Goal: Task Accomplishment & Management: Manage account settings

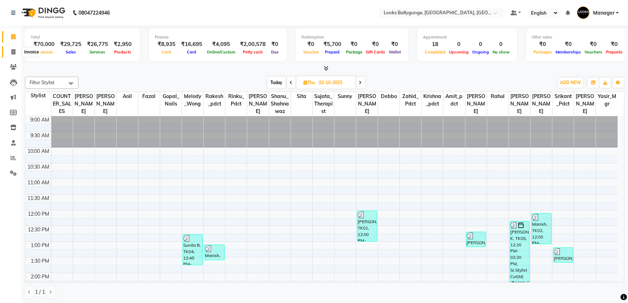
click at [14, 51] on icon at bounding box center [13, 51] width 4 height 5
select select "service"
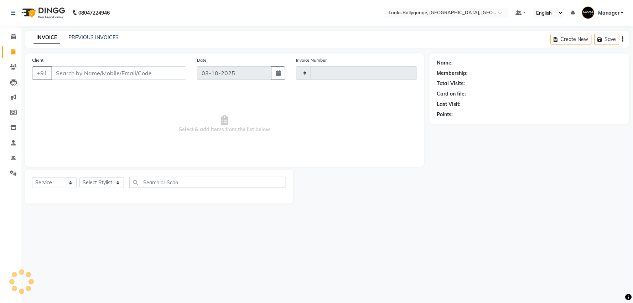
type input "4324"
select select "6477"
click at [109, 184] on select "Select Stylist" at bounding box center [101, 182] width 45 height 11
select select "62807"
click at [79, 177] on select "Select Stylist [PERSON_NAME] amit_pdct anil [PERSON_NAME] COUNTER_SALES [PERSON…" at bounding box center [102, 182] width 47 height 11
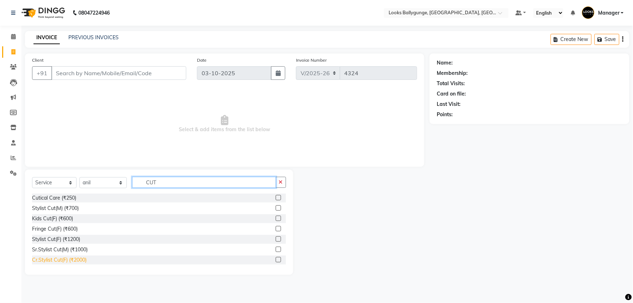
type input "CUT"
click at [85, 258] on div "Cr.Stylist Cut(F) (₹2000)" at bounding box center [59, 259] width 55 height 7
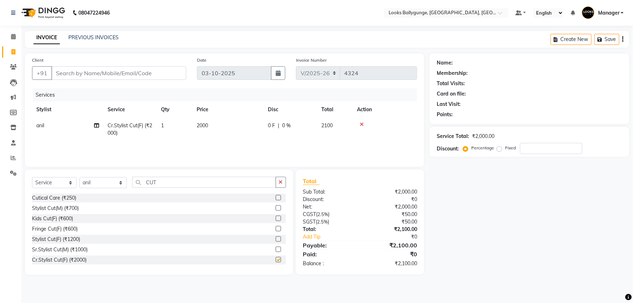
checkbox input "false"
click at [207, 125] on span "2000" at bounding box center [202, 125] width 11 height 6
select select "62807"
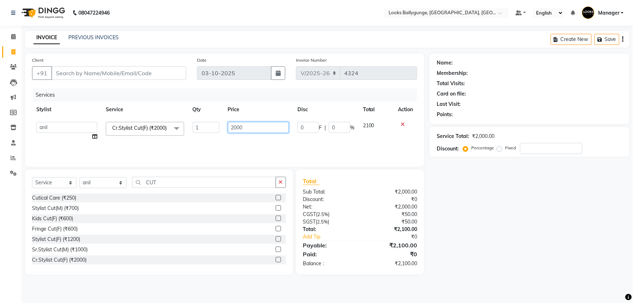
drag, startPoint x: 239, startPoint y: 128, endPoint x: 195, endPoint y: 129, distance: 44.6
click at [195, 129] on tr "Ali_Stylist amit_pdct anil Ayush Sahu COUNTER_SALES Debbo Fazal Gopal_Nails Kri…" at bounding box center [224, 131] width 385 height 27
type input "1800"
click at [230, 143] on div "Services Stylist Service Qty Price Disc Total Action Ali_Stylist amit_pdct anil…" at bounding box center [224, 123] width 385 height 71
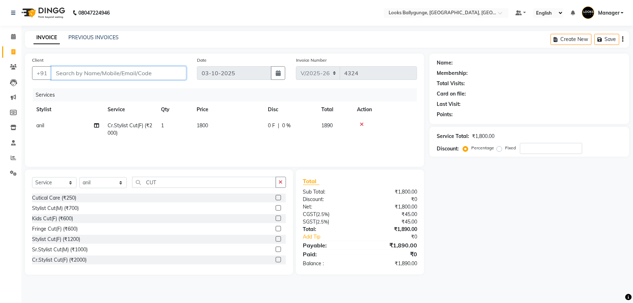
click at [110, 76] on input "Client" at bounding box center [118, 73] width 135 height 14
click at [125, 72] on input "Client" at bounding box center [118, 73] width 135 height 14
click at [133, 70] on input "Client" at bounding box center [118, 73] width 135 height 14
type input "9"
type input "0"
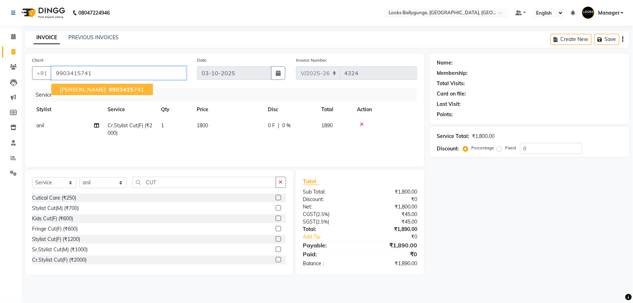
type input "9903415741"
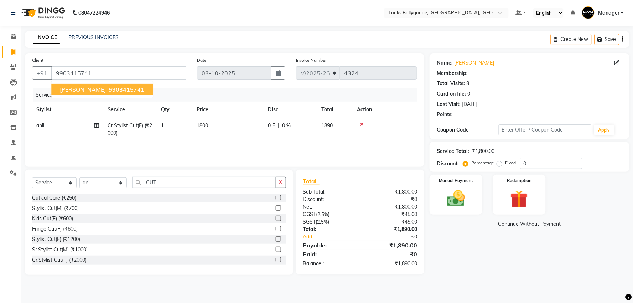
select select "1: Object"
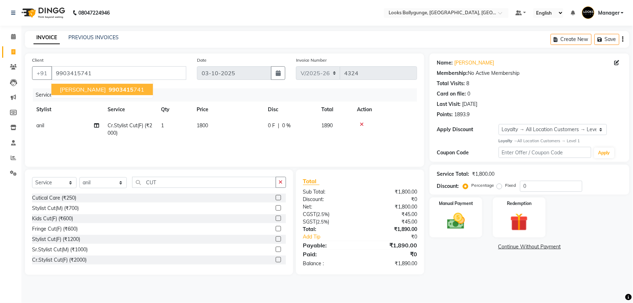
click at [115, 93] on span "9903415" at bounding box center [121, 89] width 25 height 7
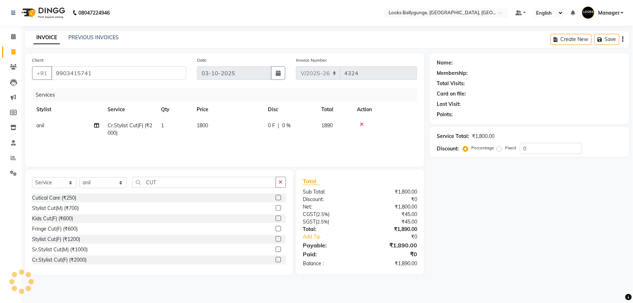
select select "1: Object"
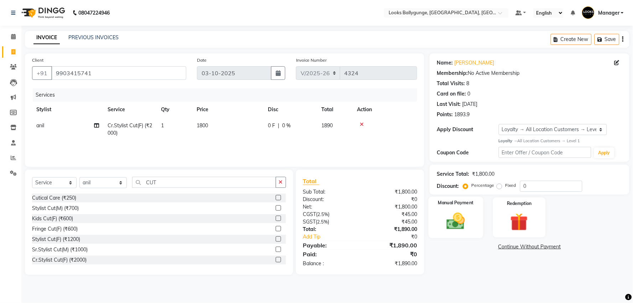
click at [470, 222] on img at bounding box center [456, 221] width 30 height 21
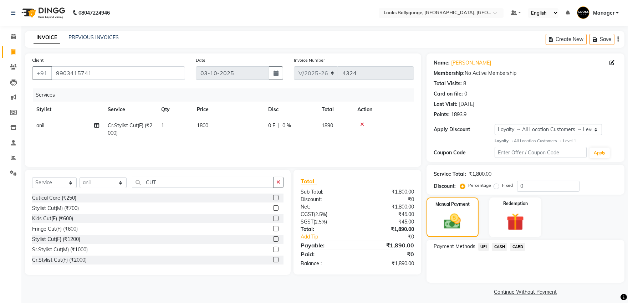
click at [516, 248] on span "CARD" at bounding box center [517, 247] width 15 height 8
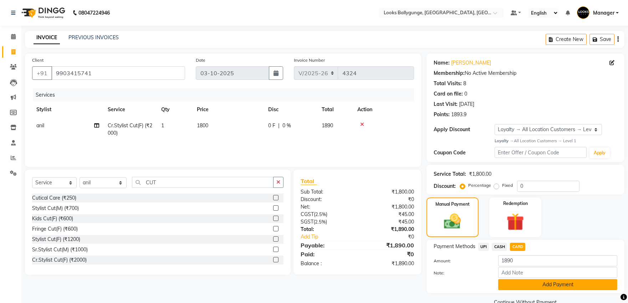
scroll to position [15, 0]
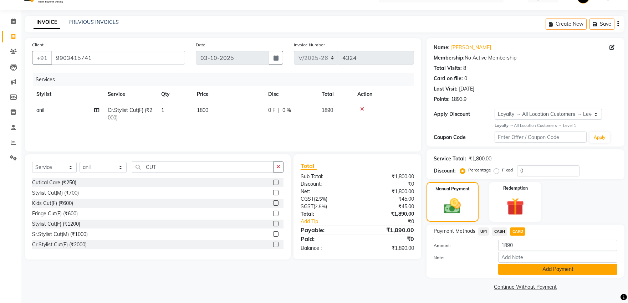
click at [529, 270] on button "Add Payment" at bounding box center [557, 269] width 119 height 11
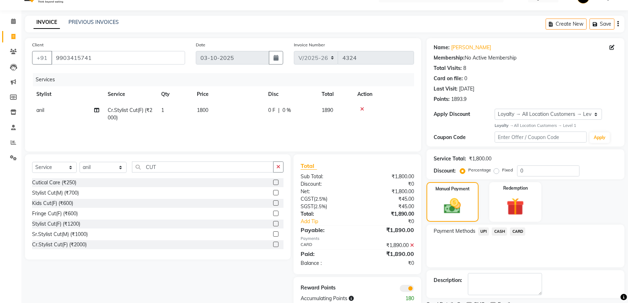
scroll to position [45, 0]
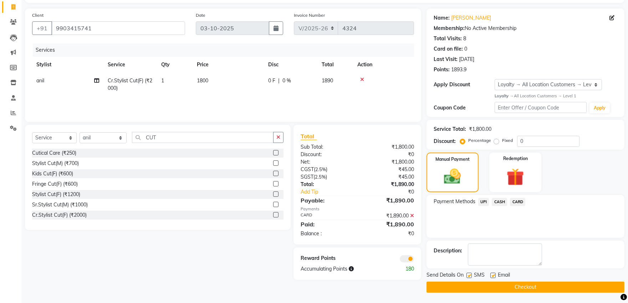
click at [525, 285] on button "Checkout" at bounding box center [525, 287] width 198 height 11
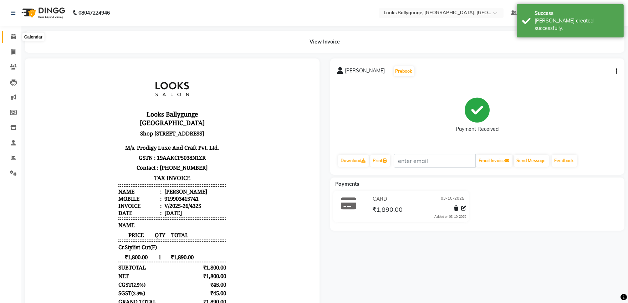
click at [14, 33] on span at bounding box center [13, 37] width 12 height 8
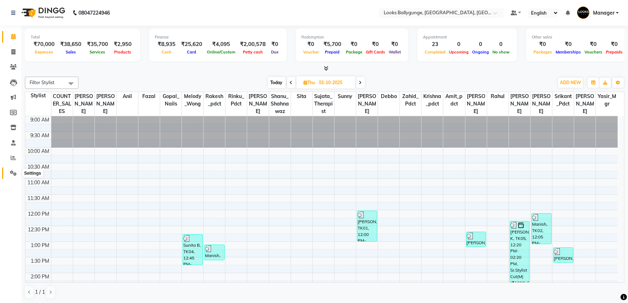
click at [9, 169] on span at bounding box center [13, 173] width 12 height 8
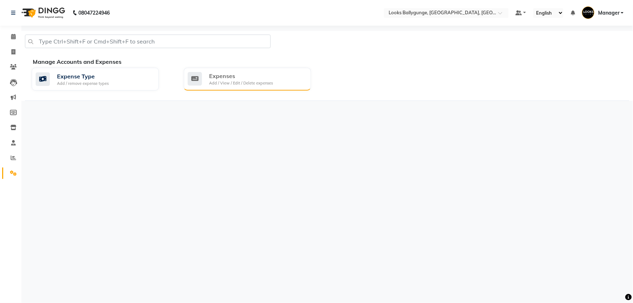
click at [239, 87] on div "Expenses Add / View / Edit / Delete expenses" at bounding box center [247, 79] width 127 height 23
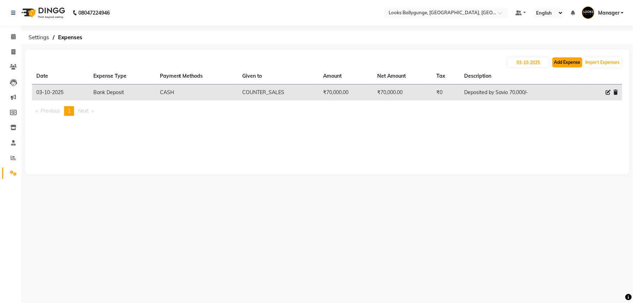
click at [573, 67] on button "Add Expense" at bounding box center [568, 62] width 30 height 10
select select "1"
select select "5499"
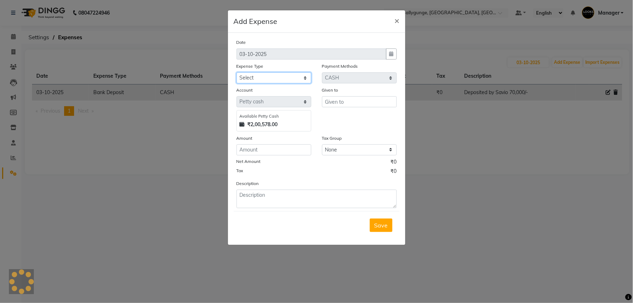
click at [287, 78] on select "Select Accommodation Aesthetics Bank Deposit BLINKIT Cash Handover Client Refun…" at bounding box center [274, 77] width 75 height 11
select select "23749"
click at [237, 72] on select "Select Accommodation Aesthetics Bank Deposit BLINKIT Cash Handover Client Refun…" at bounding box center [274, 77] width 75 height 11
click at [361, 109] on div "Given to" at bounding box center [360, 108] width 86 height 45
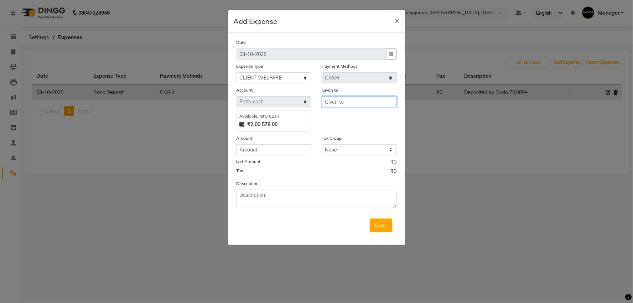
click at [361, 105] on input "text" at bounding box center [359, 101] width 75 height 11
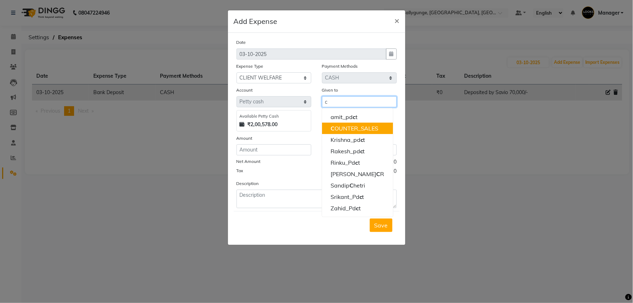
click at [362, 129] on ngb-highlight "C OUNTER_SALES" at bounding box center [355, 128] width 48 height 7
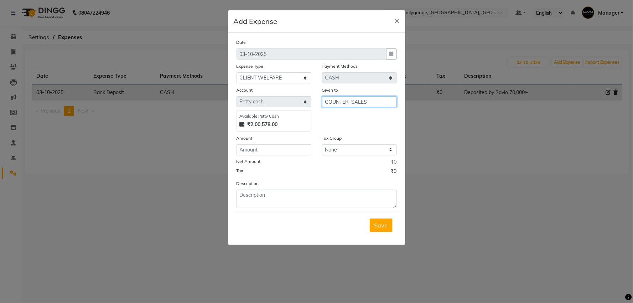
type input "COUNTER_SALES"
click at [286, 144] on input "number" at bounding box center [274, 149] width 75 height 11
type input "30"
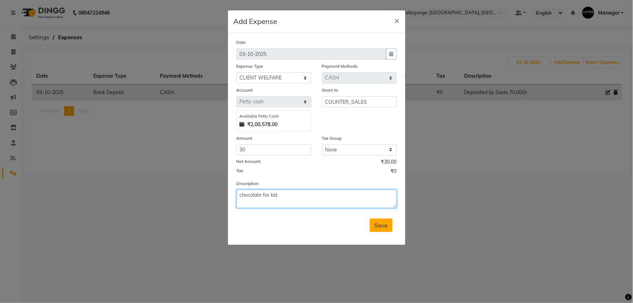
type textarea "chocolate for kid"
click at [380, 221] on button "Save" at bounding box center [381, 225] width 23 height 14
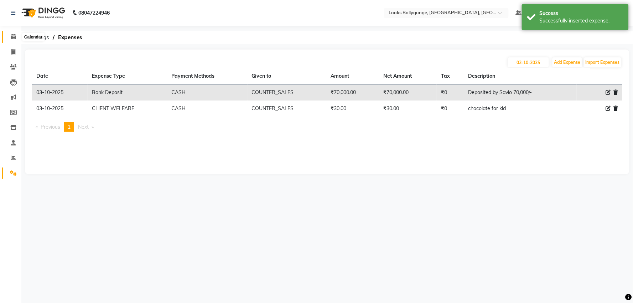
click at [7, 35] on span at bounding box center [13, 37] width 12 height 8
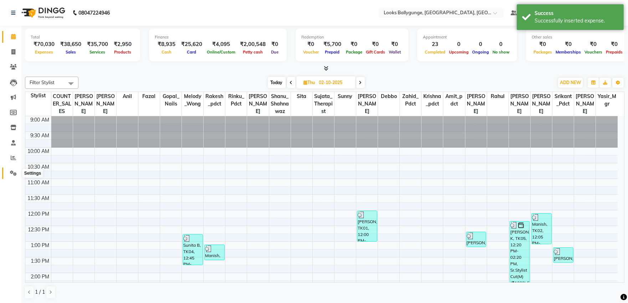
click at [18, 176] on span at bounding box center [13, 173] width 12 height 8
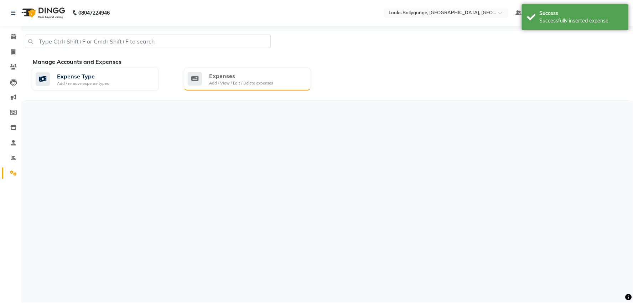
drag, startPoint x: 211, startPoint y: 90, endPoint x: 215, endPoint y: 83, distance: 8.6
click at [211, 90] on div "Expense Type Add / remove expense types Expenses Add / View / Edit / Delete exp…" at bounding box center [330, 81] width 609 height 26
click at [215, 82] on div "Add / View / Edit / Delete expenses" at bounding box center [241, 83] width 64 height 6
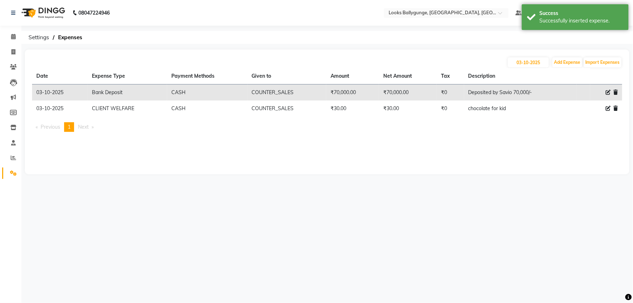
click at [607, 107] on icon at bounding box center [608, 108] width 5 height 5
select select "23749"
select select "1"
select select "5499"
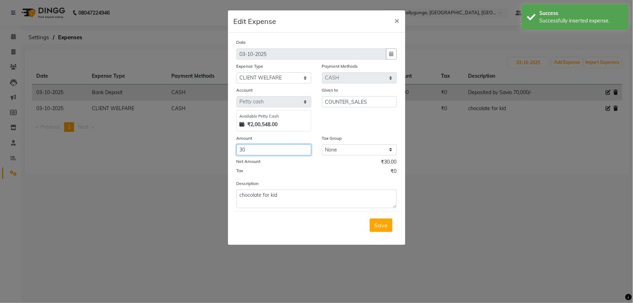
drag, startPoint x: 266, startPoint y: 151, endPoint x: 220, endPoint y: 151, distance: 46.3
click at [220, 151] on ngb-modal-window "Edit Expense × Date 03-10-2025 Expense Type Select Accommodation Aesthetics Ban…" at bounding box center [316, 151] width 633 height 303
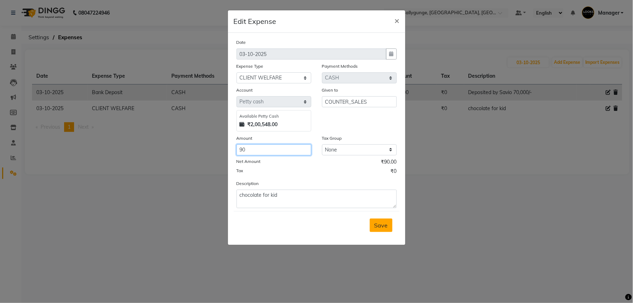
type input "90"
click at [380, 219] on button "Save" at bounding box center [381, 225] width 23 height 14
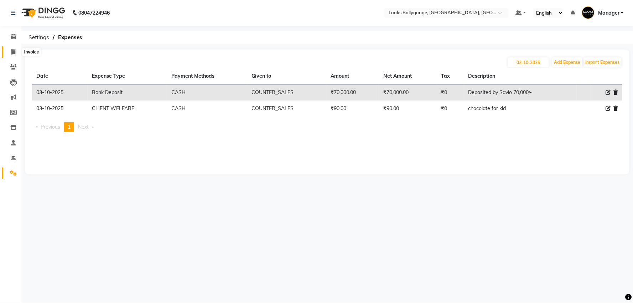
click at [11, 50] on icon at bounding box center [13, 51] width 4 height 5
select select "6477"
select select "service"
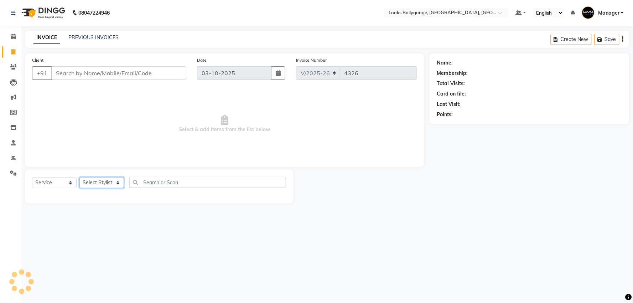
click at [96, 185] on select "Select Stylist" at bounding box center [101, 182] width 45 height 11
click at [99, 183] on select "Select Stylist" at bounding box center [101, 182] width 45 height 11
click at [105, 184] on select "Select Stylist Ali_Stylist amit_pdct anil Ayush Sahu COUNTER_SALES Debbo Fazal …" at bounding box center [102, 182] width 47 height 11
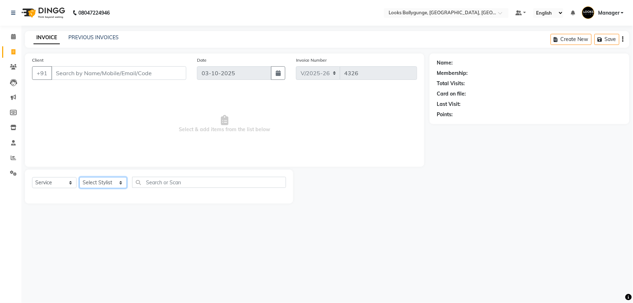
select select "52672"
click at [79, 177] on select "Select Stylist Ali_Stylist amit_pdct anil Ayush Sahu COUNTER_SALES Debbo Fazal …" at bounding box center [102, 182] width 47 height 11
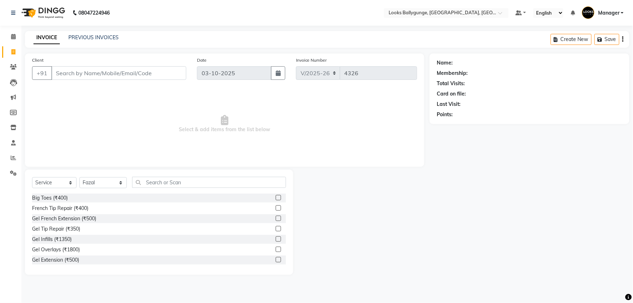
click at [177, 175] on div "Select Service Product Membership Package Voucher Prepaid Gift Card Select Styl…" at bounding box center [159, 222] width 268 height 105
click at [172, 180] on input "text" at bounding box center [209, 182] width 154 height 11
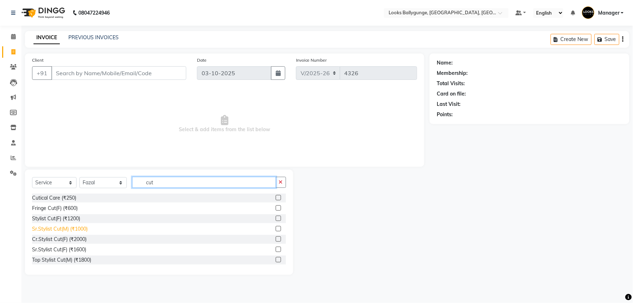
type input "cut"
click at [79, 226] on div "Sr.Stylist Cut(M) (₹1000)" at bounding box center [60, 228] width 56 height 7
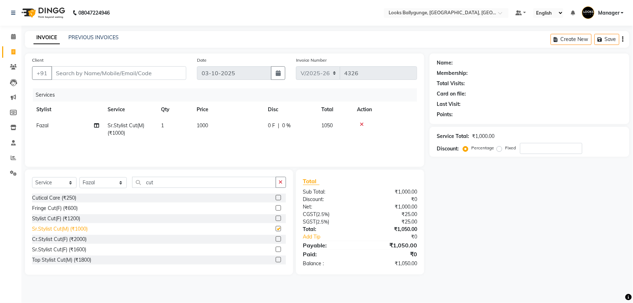
checkbox input "false"
drag, startPoint x: 162, startPoint y: 183, endPoint x: 106, endPoint y: 180, distance: 56.0
click at [106, 180] on div "Select Service Product Membership Package Voucher Prepaid Gift Card Select Styl…" at bounding box center [159, 185] width 254 height 17
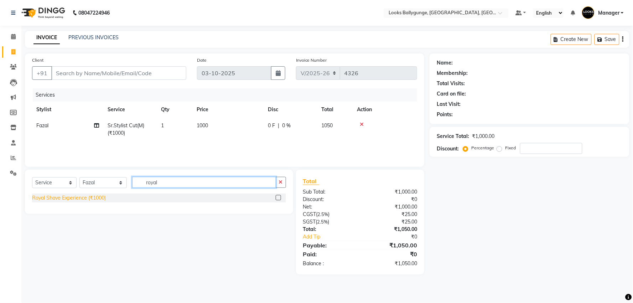
type input "royal"
click at [98, 200] on div "Royal Shave Experience (₹1000)" at bounding box center [69, 197] width 74 height 7
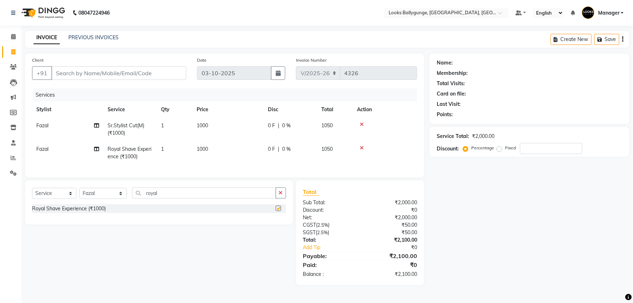
checkbox input "false"
click at [222, 140] on td "1000" at bounding box center [227, 130] width 71 height 24
select select "52672"
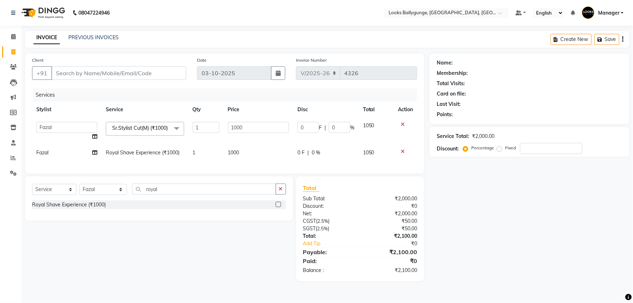
click at [259, 155] on td "1000" at bounding box center [258, 153] width 69 height 16
select select "52672"
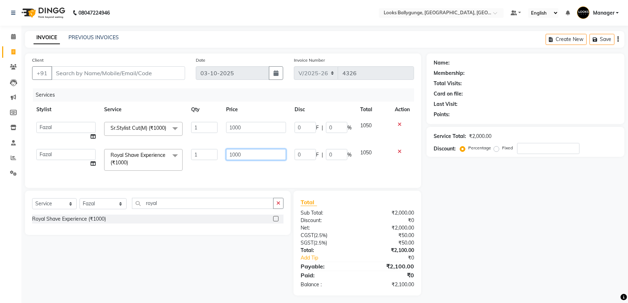
drag, startPoint x: 269, startPoint y: 156, endPoint x: 174, endPoint y: 159, distance: 95.6
click at [174, 159] on tr "Ali_Stylist amit_pdct anil Ayush Sahu COUNTER_SALES Debbo Fazal Gopal_Nails Kri…" at bounding box center [223, 160] width 382 height 30
type input "700"
click at [107, 78] on input "Client" at bounding box center [118, 73] width 134 height 14
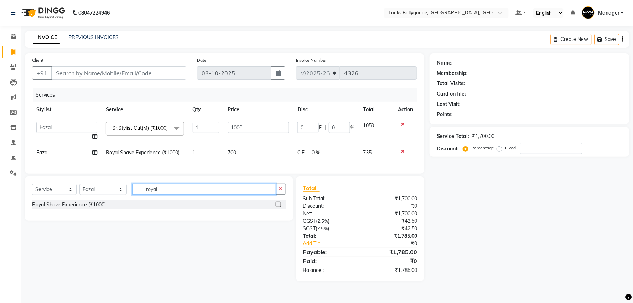
drag, startPoint x: 180, startPoint y: 200, endPoint x: 135, endPoint y: 206, distance: 45.4
click at [135, 200] on div "Select Service Product Membership Package Voucher Prepaid Gift Card Select Styl…" at bounding box center [159, 192] width 254 height 17
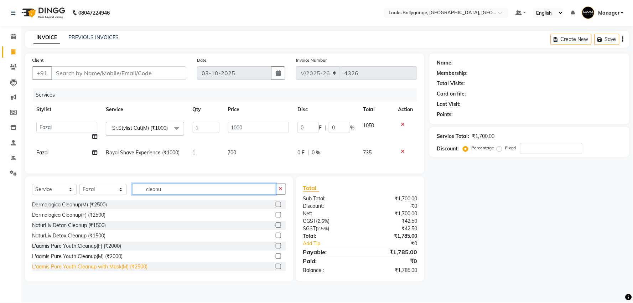
type input "cleanu"
click at [96, 270] on div "L'aamis Pure Youth Cleanup with Mask(M) (₹2500)" at bounding box center [89, 266] width 115 height 7
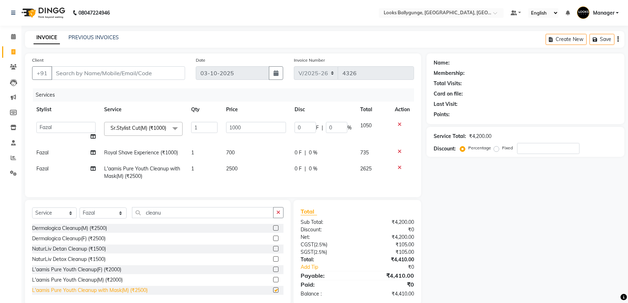
checkbox input "false"
click at [153, 74] on input "Client" at bounding box center [118, 73] width 134 height 14
type input "8"
type input "0"
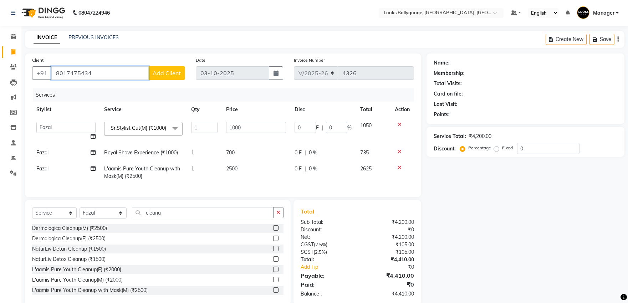
type input "8017475434"
click at [170, 74] on span "Add Client" at bounding box center [167, 72] width 28 height 7
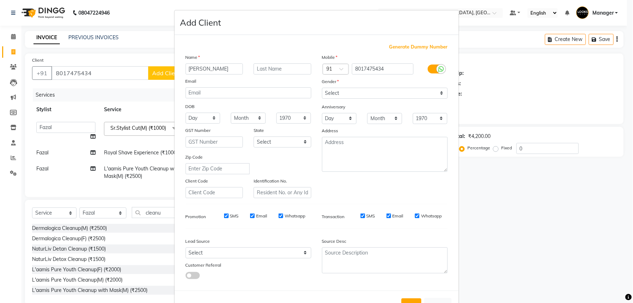
type input "dhruv"
click at [345, 91] on select "Select Male Female Other Prefer Not To Say" at bounding box center [385, 93] width 126 height 11
select select "male"
click at [322, 88] on select "Select Male Female Other Prefer Not To Say" at bounding box center [385, 93] width 126 height 11
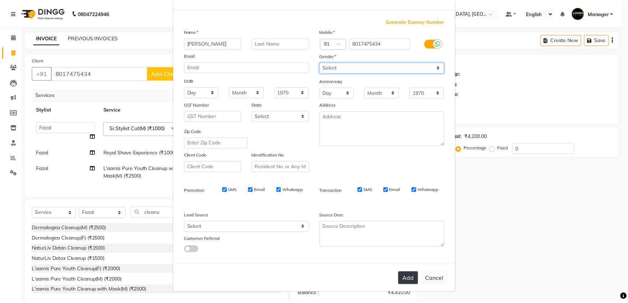
scroll to position [26, 0]
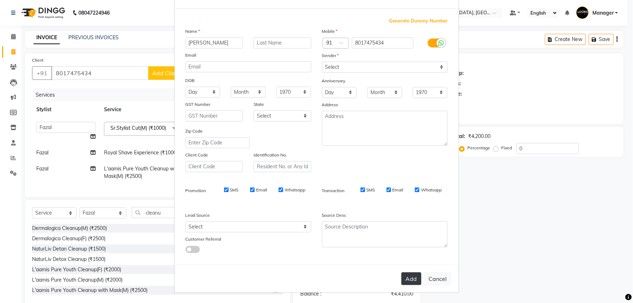
click at [411, 277] on button "Add" at bounding box center [412, 278] width 20 height 13
select select
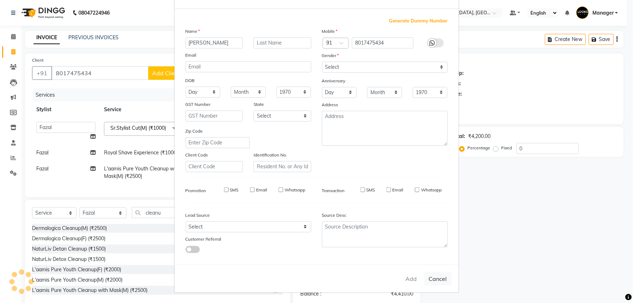
select select
checkbox input "false"
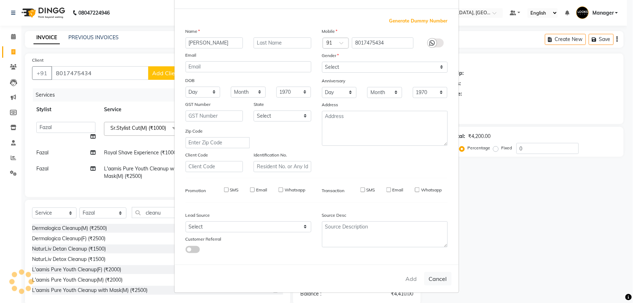
checkbox input "false"
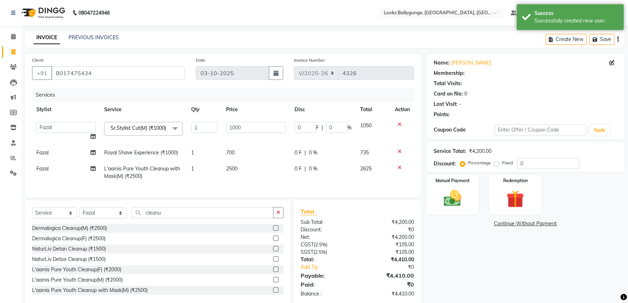
scroll to position [22, 0]
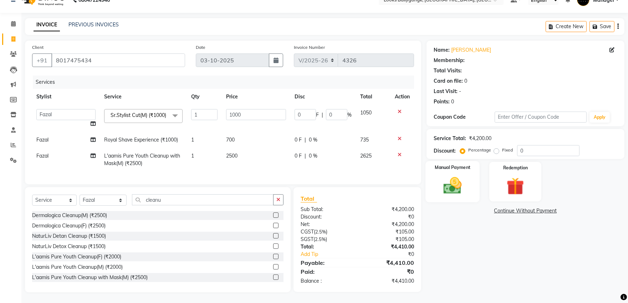
click at [451, 182] on img at bounding box center [452, 185] width 30 height 21
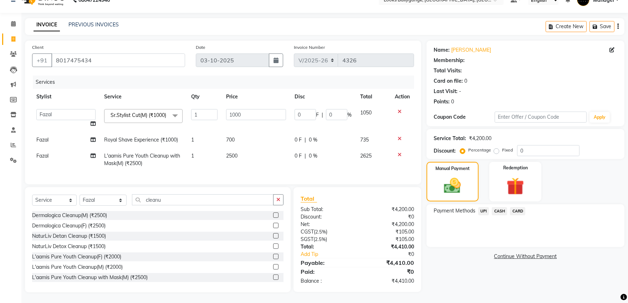
click at [498, 207] on span "CASH" at bounding box center [498, 211] width 15 height 8
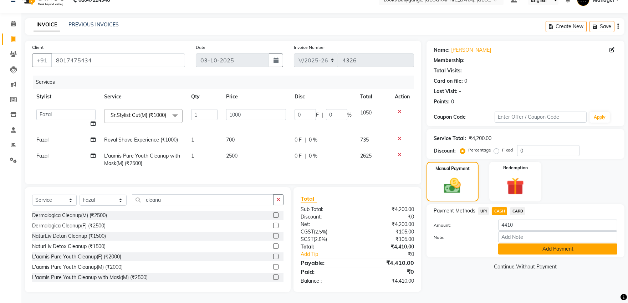
click at [510, 243] on button "Add Payment" at bounding box center [557, 248] width 119 height 11
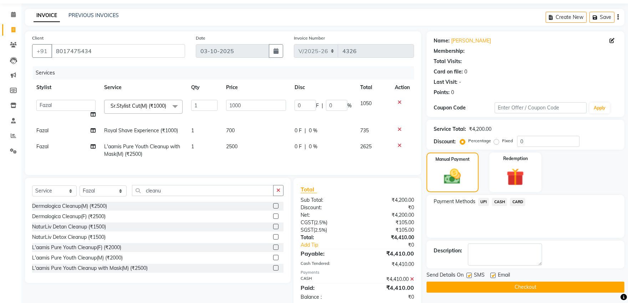
click at [503, 282] on button "Checkout" at bounding box center [525, 287] width 198 height 11
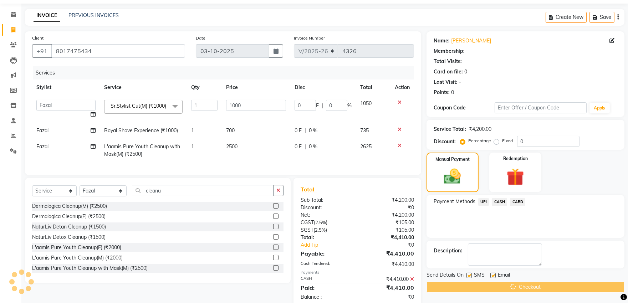
scroll to position [47, 0]
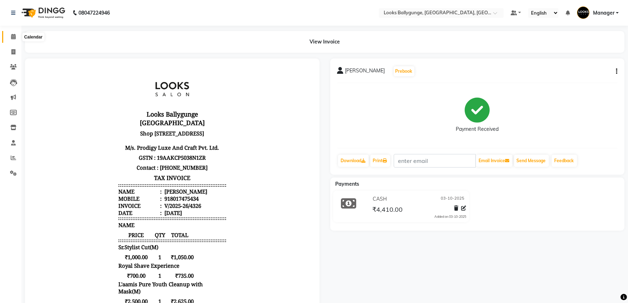
click at [7, 39] on span at bounding box center [13, 37] width 12 height 8
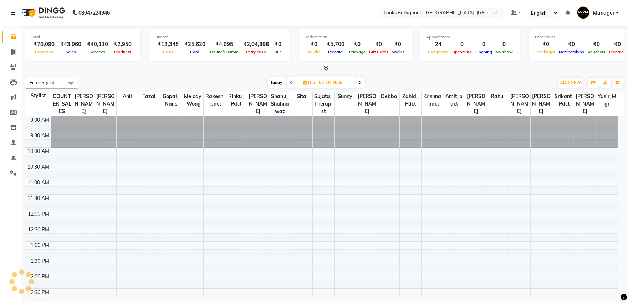
scroll to position [237, 0]
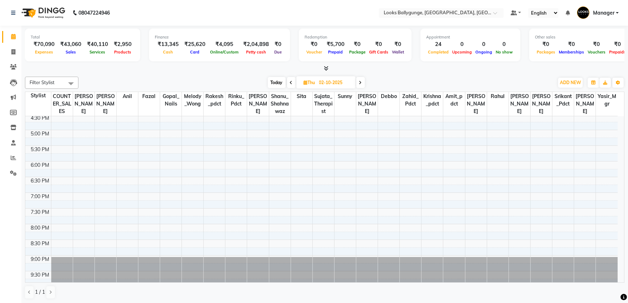
drag, startPoint x: 19, startPoint y: 50, endPoint x: 22, endPoint y: 54, distance: 5.1
click at [19, 54] on span at bounding box center [13, 52] width 12 height 8
select select "service"
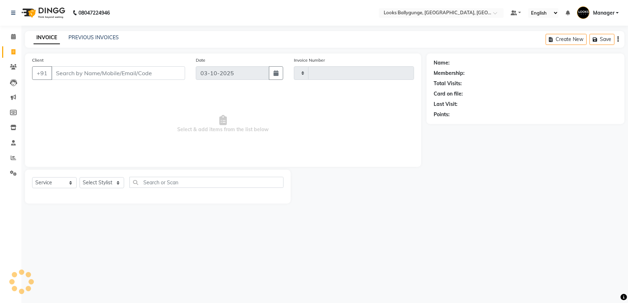
type input "4327"
select select "6477"
type input "9830145000"
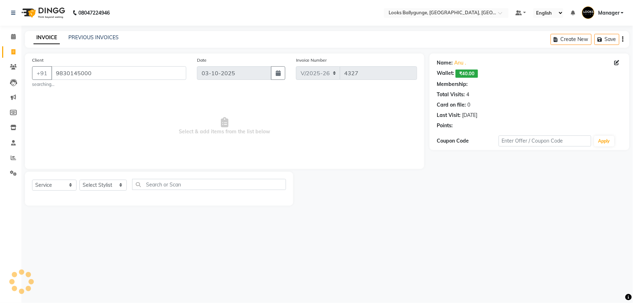
select select "1: Object"
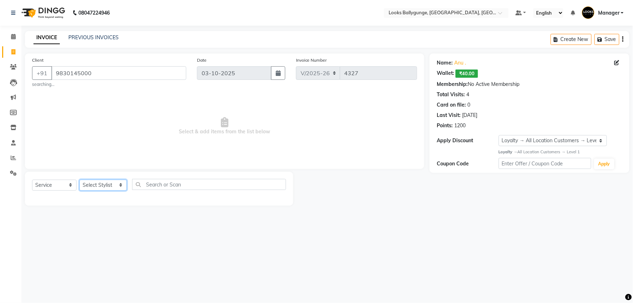
click at [105, 189] on select "Select Stylist Ali_Stylist amit_pdct anil Ayush Sahu COUNTER_SALES Debbo Fazal …" at bounding box center [102, 185] width 47 height 11
select select "50039"
click at [79, 180] on select "Select Stylist Ali_Stylist amit_pdct anil Ayush Sahu COUNTER_SALES Debbo Fazal …" at bounding box center [102, 185] width 47 height 11
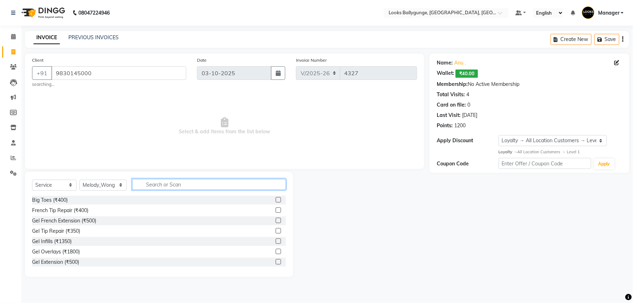
click at [161, 188] on input "text" at bounding box center [209, 184] width 154 height 11
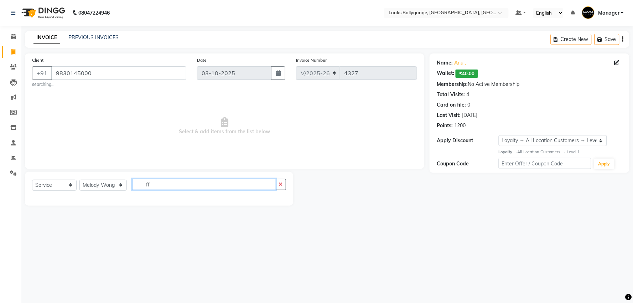
type input "f"
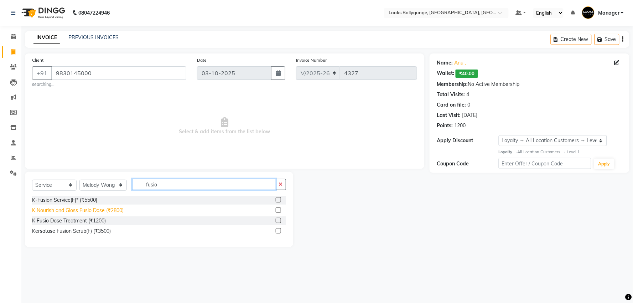
type input "fusio"
click at [114, 211] on div "K Nourish and Gloss Fusio Dose (₹2800)" at bounding box center [78, 210] width 92 height 7
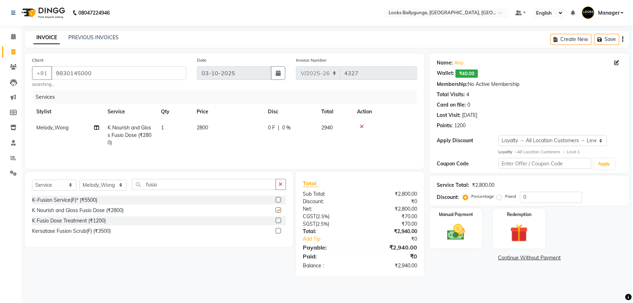
checkbox input "false"
click at [447, 228] on img at bounding box center [456, 232] width 30 height 21
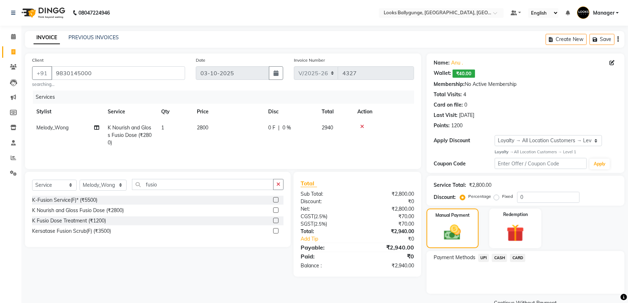
click at [501, 257] on span "CASH" at bounding box center [498, 258] width 15 height 8
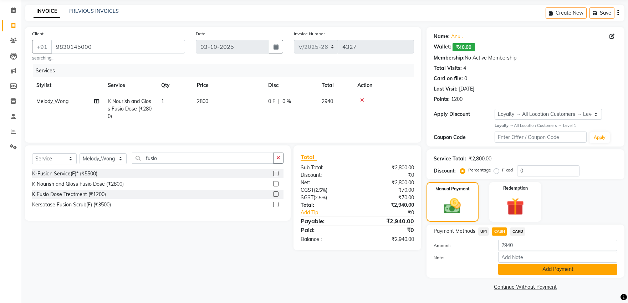
click at [507, 268] on button "Add Payment" at bounding box center [557, 269] width 119 height 11
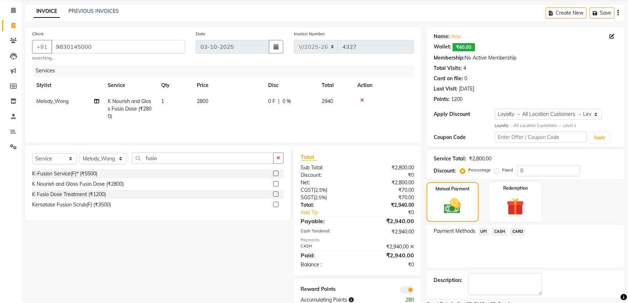
scroll to position [56, 0]
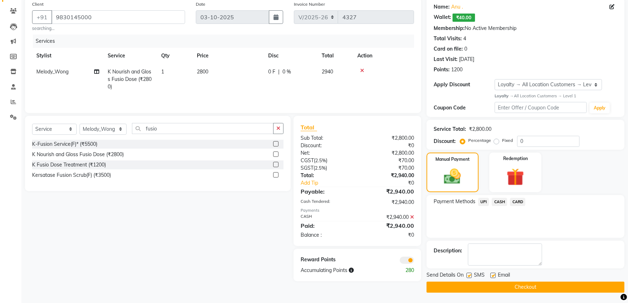
click at [487, 290] on button "Checkout" at bounding box center [525, 287] width 198 height 11
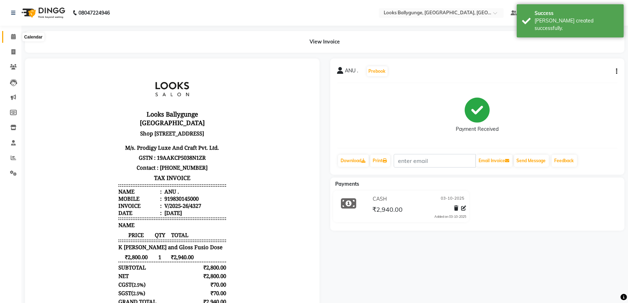
click at [16, 36] on span at bounding box center [13, 37] width 12 height 8
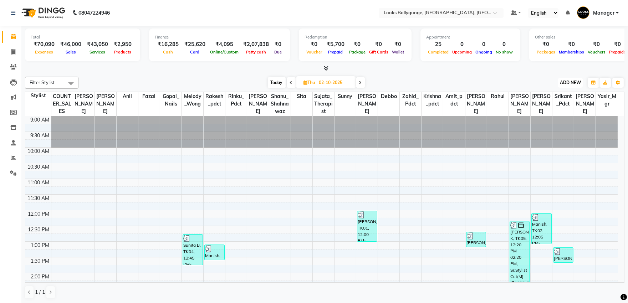
click at [565, 83] on span "ADD NEW" at bounding box center [570, 82] width 21 height 5
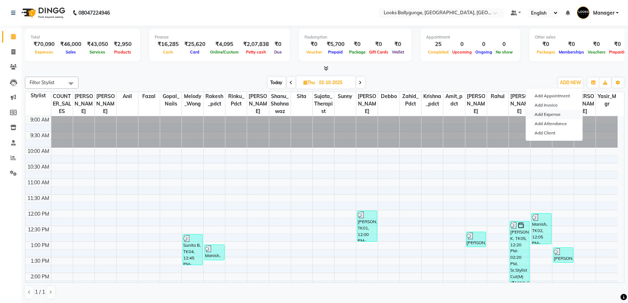
click at [546, 114] on link "Add Expense" at bounding box center [554, 114] width 56 height 9
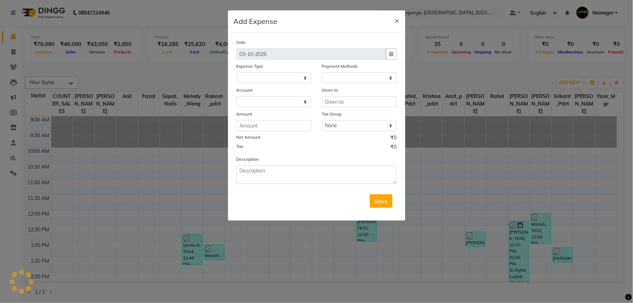
select select
select select "1"
select select "5499"
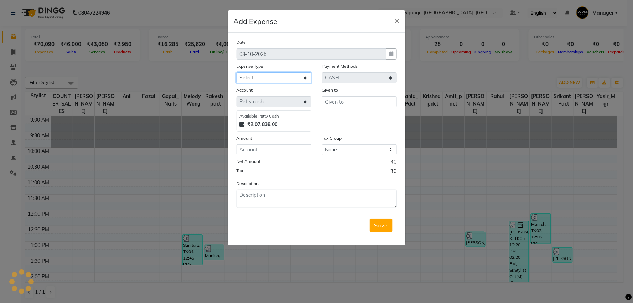
click at [292, 80] on select "Select Accommodation Aesthetics Bank Deposit BLINKIT Cash Handover Client Refun…" at bounding box center [274, 77] width 75 height 11
select select "24170"
click at [237, 72] on select "Select Accommodation Aesthetics Bank Deposit BLINKIT Cash Handover Client Refun…" at bounding box center [274, 77] width 75 height 11
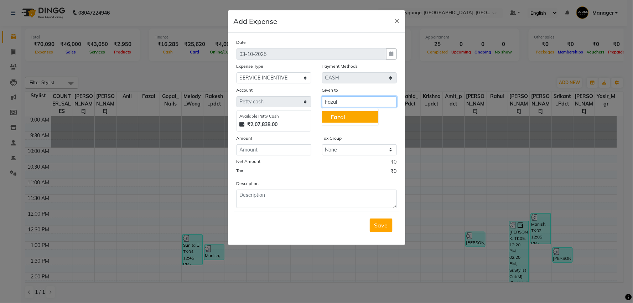
type input "Fazal"
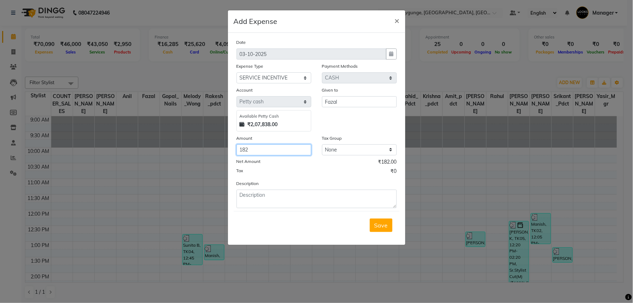
type input "182"
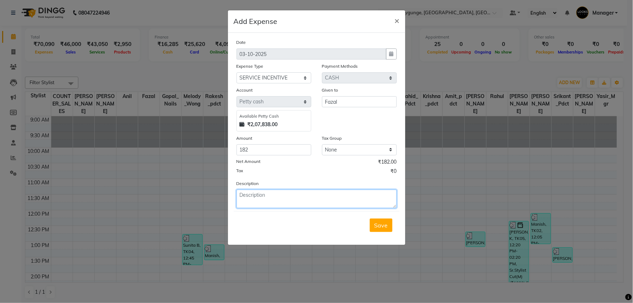
click at [318, 202] on textarea at bounding box center [317, 199] width 160 height 19
type textarea "Paid Fazal"
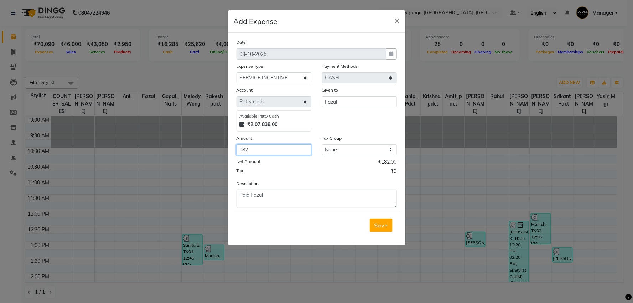
drag, startPoint x: 259, startPoint y: 148, endPoint x: 237, endPoint y: 149, distance: 22.5
click at [237, 149] on input "182" at bounding box center [274, 149] width 75 height 11
type input "50"
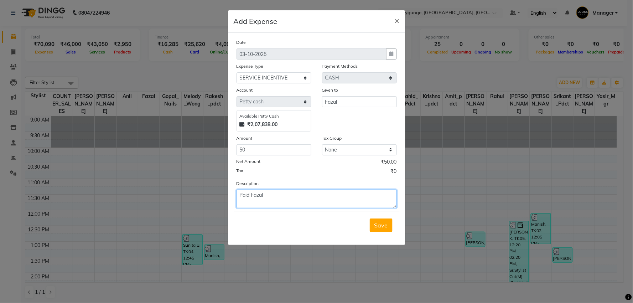
click at [304, 193] on textarea "Paid Fazal" at bounding box center [317, 199] width 160 height 19
type textarea "Paid Fazal 50/- 30/09/25"
click at [382, 224] on span "Save" at bounding box center [382, 225] width 14 height 7
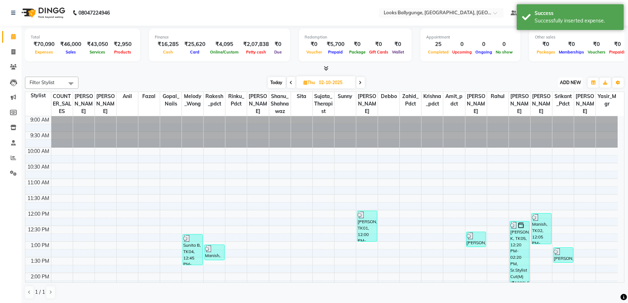
click at [571, 81] on span "ADD NEW" at bounding box center [570, 82] width 21 height 5
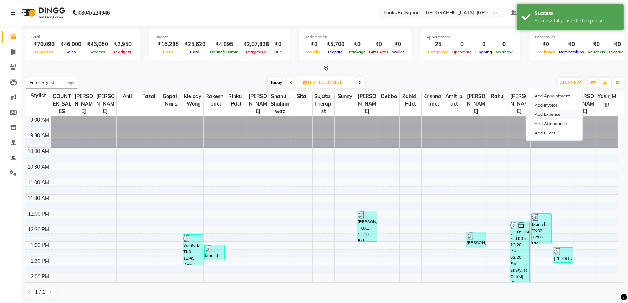
click at [553, 112] on link "Add Expense" at bounding box center [554, 114] width 56 height 9
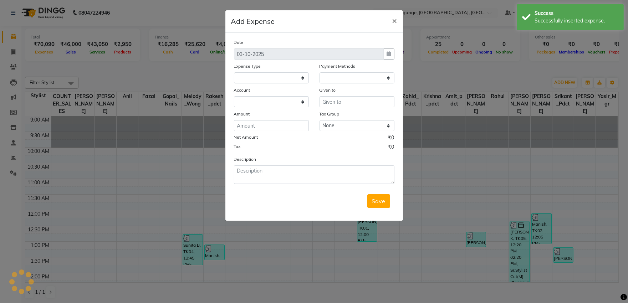
select select
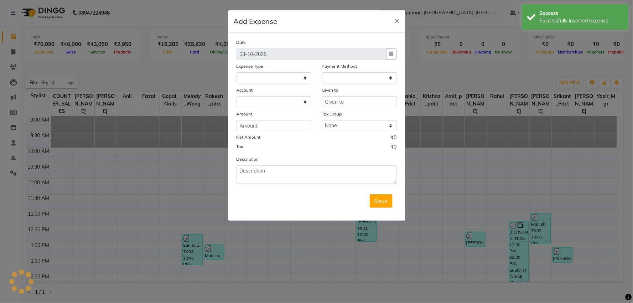
select select "1"
select select "5499"
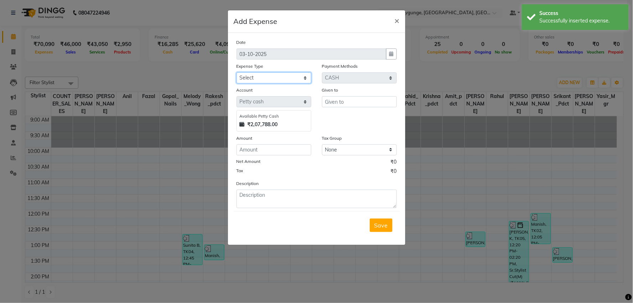
click at [285, 81] on select "Select Accommodation Aesthetics Bank Deposit BLINKIT Cash Handover Client Refun…" at bounding box center [274, 77] width 75 height 11
select select "24888"
click at [237, 72] on select "Select Accommodation Aesthetics Bank Deposit BLINKIT Cash Handover Client Refun…" at bounding box center [274, 77] width 75 height 11
type input "Fazal"
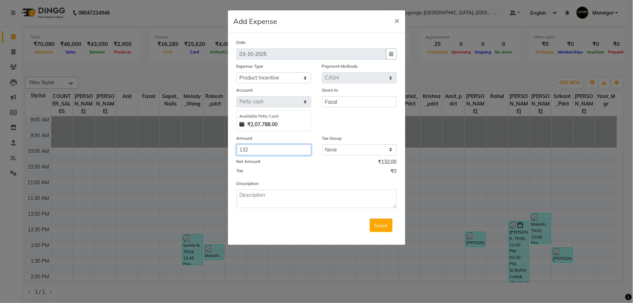
type input "132"
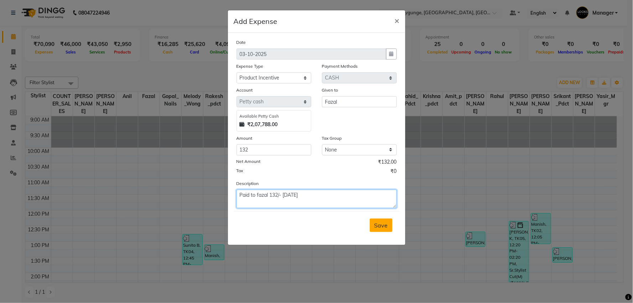
type textarea "Paid to fazal 132/- 30/09/25"
click at [380, 232] on button "Save" at bounding box center [381, 225] width 23 height 14
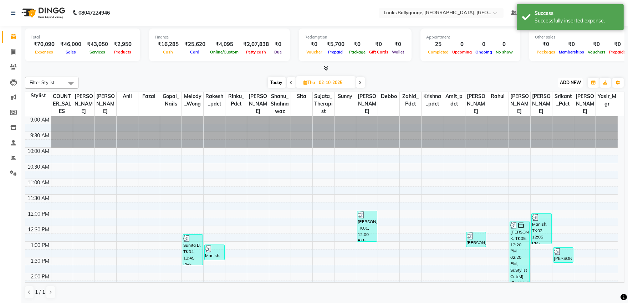
click at [567, 84] on span "ADD NEW" at bounding box center [570, 82] width 21 height 5
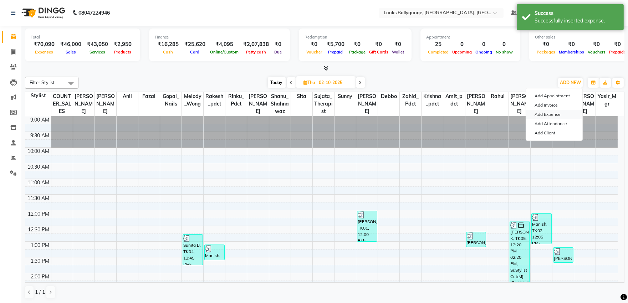
click at [562, 113] on link "Add Expense" at bounding box center [554, 114] width 56 height 9
select select "5500"
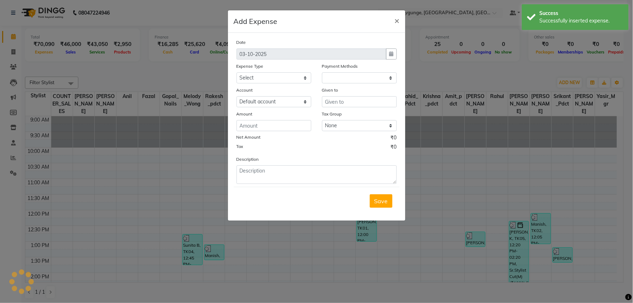
select select "1"
select select "5499"
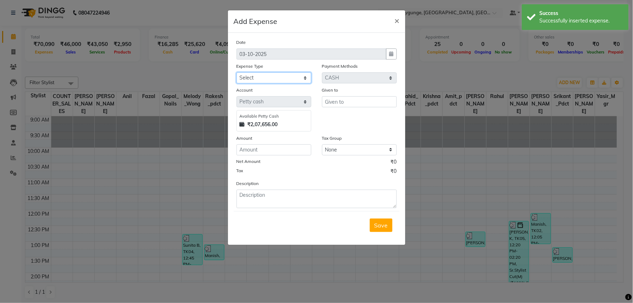
click at [283, 81] on select "Select Accommodation Aesthetics Bank Deposit BLINKIT Cash Handover Client Refun…" at bounding box center [274, 77] width 75 height 11
select select "24170"
click at [237, 72] on select "Select Accommodation Aesthetics Bank Deposit BLINKIT Cash Handover Client Refun…" at bounding box center [274, 77] width 75 height 11
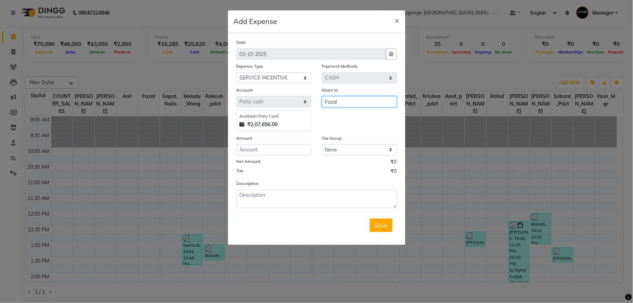
type input "Fazal"
type input "300"
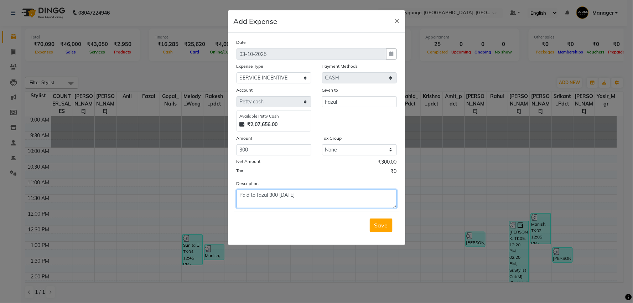
click at [275, 194] on textarea "Paid to fazal 300 01/10/25" at bounding box center [317, 199] width 160 height 19
click at [283, 196] on textarea "Paid to fazal 300 01/10/25" at bounding box center [317, 199] width 160 height 19
click at [279, 195] on textarea "Paid to fazal 300 01/10/25" at bounding box center [317, 199] width 160 height 19
type textarea "Paid to fazal 300/- 01/10/25"
click at [389, 221] on button "Save" at bounding box center [381, 225] width 23 height 14
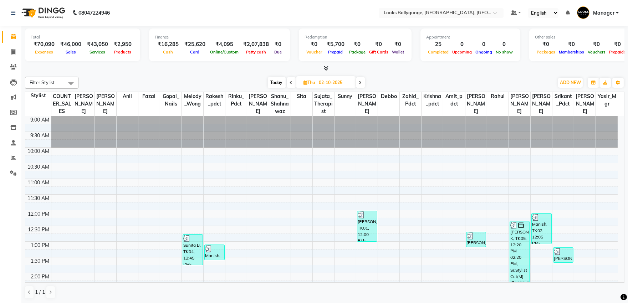
click at [328, 69] on icon at bounding box center [326, 68] width 5 height 5
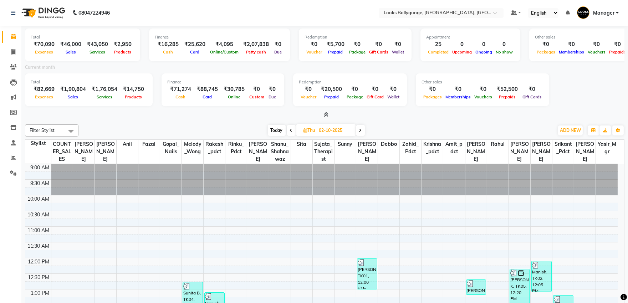
click at [326, 113] on icon at bounding box center [326, 114] width 5 height 5
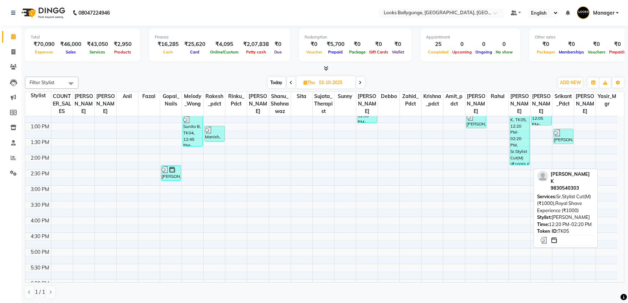
scroll to position [79, 0]
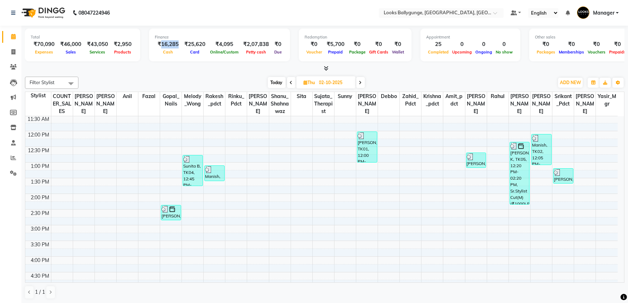
drag, startPoint x: 175, startPoint y: 42, endPoint x: 159, endPoint y: 42, distance: 16.8
click at [159, 42] on div "₹16,285" at bounding box center [168, 44] width 27 height 8
click at [182, 41] on div "₹25,620" at bounding box center [194, 44] width 27 height 8
drag, startPoint x: 186, startPoint y: 41, endPoint x: 202, endPoint y: 42, distance: 16.1
click at [202, 42] on div "₹25,620" at bounding box center [194, 44] width 27 height 8
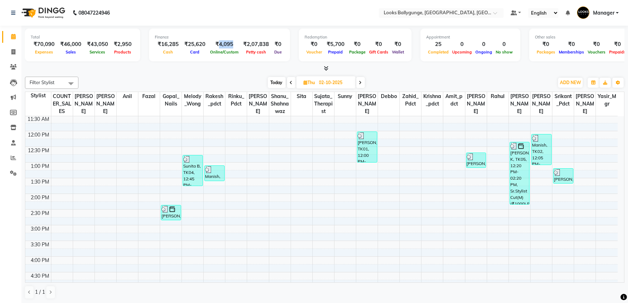
drag, startPoint x: 214, startPoint y: 43, endPoint x: 230, endPoint y: 43, distance: 15.7
click at [230, 43] on div "₹4,095" at bounding box center [224, 44] width 32 height 8
drag, startPoint x: 246, startPoint y: 43, endPoint x: 275, endPoint y: 45, distance: 29.6
click at [275, 45] on div "₹16,285 Cash ₹25,620 Card ₹4,095 Online/Custom ₹2,07,838 Petty cash ₹0 Due" at bounding box center [219, 48] width 129 height 16
click at [290, 49] on div "Total ₹70,090 Expenses ₹46,000 Sales ₹43,050 Services ₹2,950 Products Finance ₹…" at bounding box center [324, 46] width 599 height 35
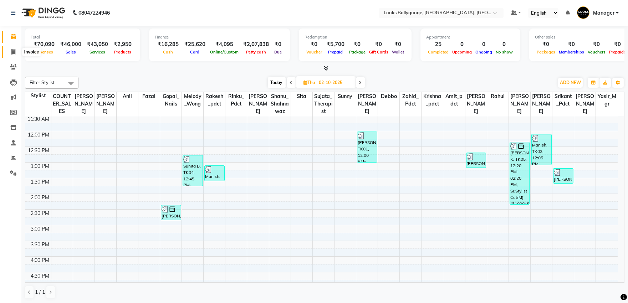
click at [14, 51] on icon at bounding box center [13, 51] width 4 height 5
select select "6477"
select select "service"
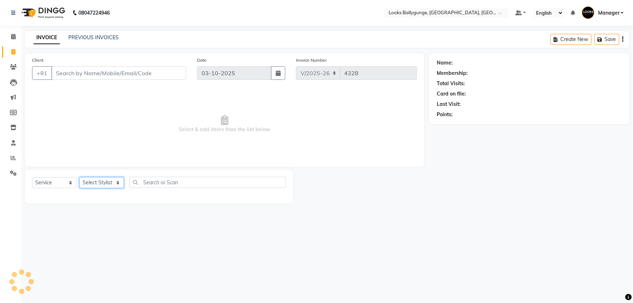
click at [106, 182] on select "Select Stylist" at bounding box center [101, 182] width 45 height 11
select select "50051"
click at [79, 177] on select "Select Stylist Ali_Stylist amit_pdct anil Ayush Sahu COUNTER_SALES Debbo Fazal …" at bounding box center [102, 182] width 47 height 11
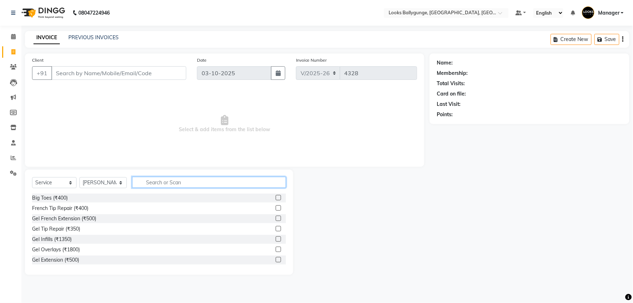
click at [186, 182] on input "text" at bounding box center [209, 182] width 154 height 11
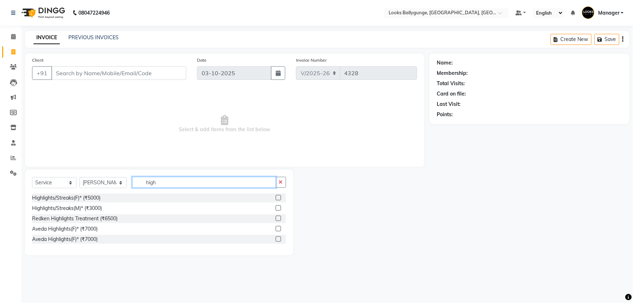
click at [185, 181] on input "high" at bounding box center [204, 182] width 144 height 11
type input "h"
type input "global"
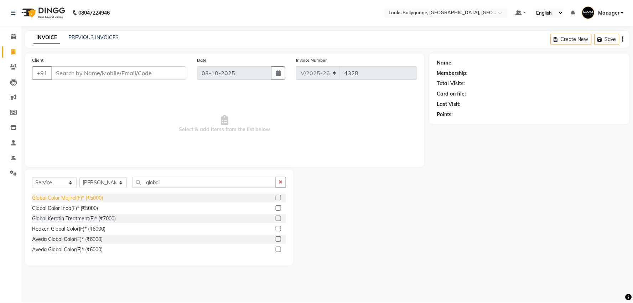
click at [102, 198] on div "Global Color Majirel(F)* (₹5000)" at bounding box center [67, 197] width 71 height 7
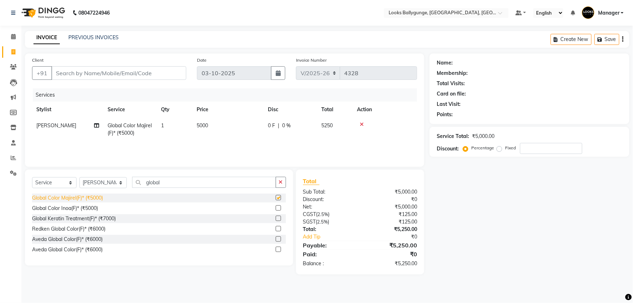
checkbox input "false"
click at [206, 125] on span "5000" at bounding box center [202, 125] width 11 height 6
select select "50051"
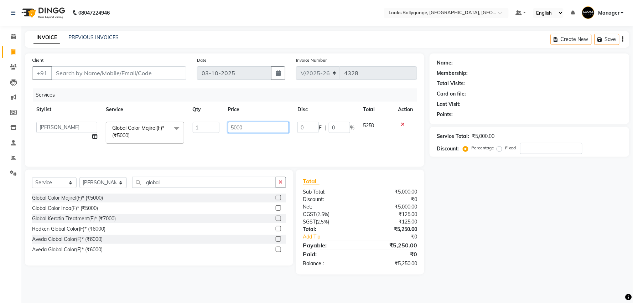
drag, startPoint x: 234, startPoint y: 129, endPoint x: 208, endPoint y: 129, distance: 25.3
click at [208, 129] on tr "Ali_Stylist amit_pdct anil Ayush Sahu COUNTER_SALES Debbo Fazal Gopal_Nails Kri…" at bounding box center [224, 133] width 385 height 30
click at [402, 123] on div at bounding box center [405, 124] width 15 height 5
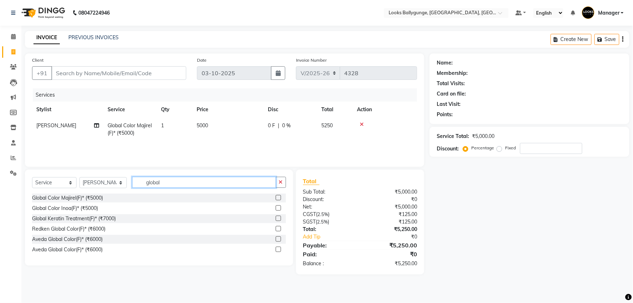
drag, startPoint x: 175, startPoint y: 184, endPoint x: 125, endPoint y: 184, distance: 49.2
click at [125, 184] on div "Select Service Product Membership Package Voucher Prepaid Gift Card Select Styl…" at bounding box center [159, 185] width 254 height 17
type input "high"
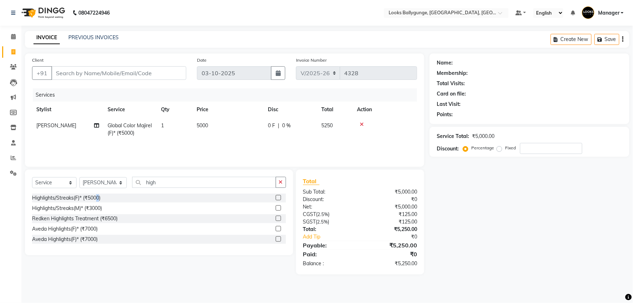
click at [98, 198] on div "Highlights/Streaks(F)* (₹5000)" at bounding box center [66, 197] width 68 height 7
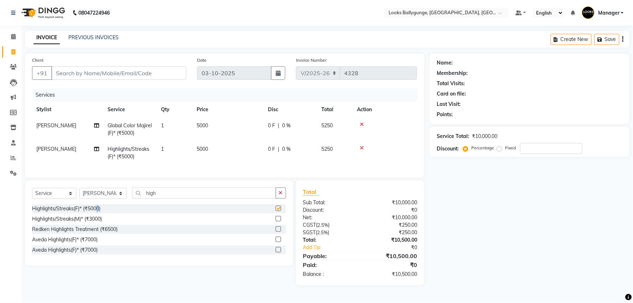
checkbox input "false"
click at [365, 123] on div at bounding box center [385, 124] width 56 height 5
click at [362, 124] on icon at bounding box center [362, 124] width 4 height 5
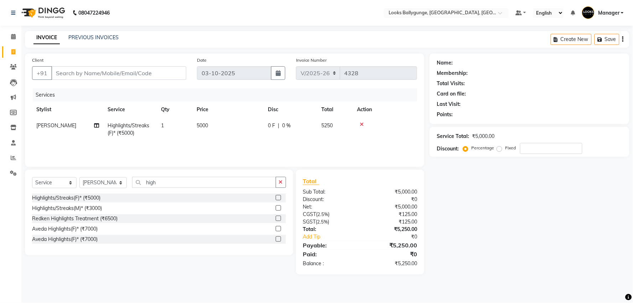
click at [204, 123] on span "5000" at bounding box center [202, 125] width 11 height 6
select select "50051"
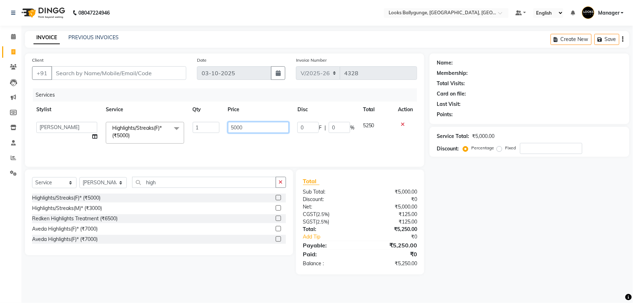
click at [231, 128] on input "5000" at bounding box center [258, 127] width 61 height 11
drag, startPoint x: 244, startPoint y: 125, endPoint x: 216, endPoint y: 125, distance: 27.8
click at [221, 125] on tr "Ali_Stylist amit_pdct anil Ayush Sahu COUNTER_SALES Debbo Fazal Gopal_Nails Kri…" at bounding box center [224, 133] width 385 height 30
type input "12500"
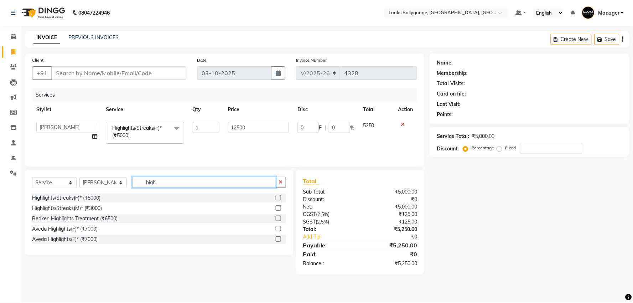
click at [182, 186] on input "high" at bounding box center [204, 182] width 144 height 11
click at [181, 185] on input "high" at bounding box center [204, 182] width 144 height 11
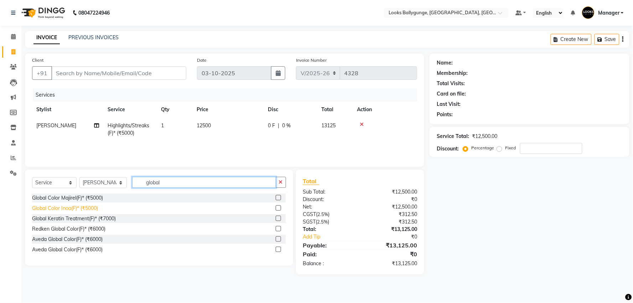
type input "global"
click at [87, 209] on div "Global Color Inoa(F)* (₹5000)" at bounding box center [65, 208] width 66 height 7
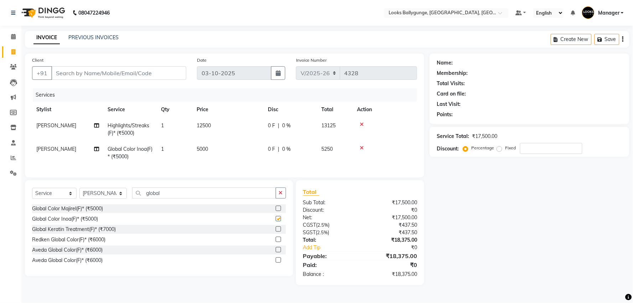
checkbox input "false"
click at [203, 150] on span "5000" at bounding box center [202, 149] width 11 height 6
select select "50051"
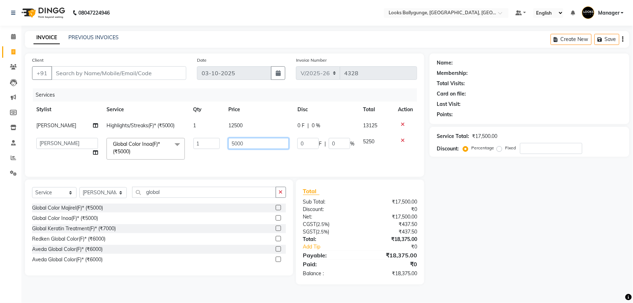
drag, startPoint x: 247, startPoint y: 145, endPoint x: 232, endPoint y: 144, distance: 15.3
click at [233, 144] on input "5000" at bounding box center [258, 143] width 61 height 11
type input "5"
type input "9500"
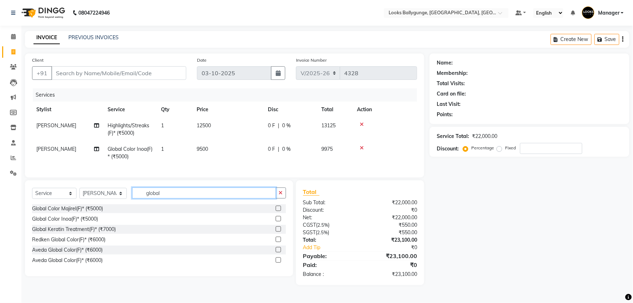
click at [206, 198] on input "global" at bounding box center [204, 192] width 144 height 11
click at [205, 198] on input "global" at bounding box center [204, 192] width 144 height 11
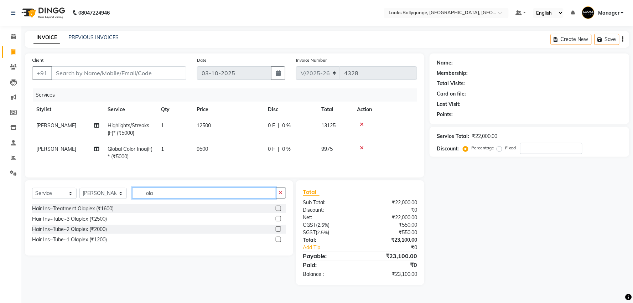
type input "ola"
click at [85, 212] on div "Hair Ins~Treatment Olaplex (₹1600)" at bounding box center [73, 208] width 82 height 7
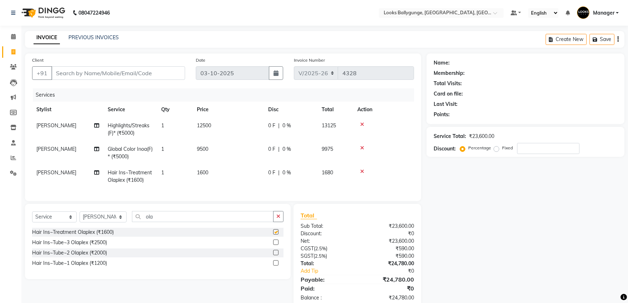
checkbox input "false"
click at [215, 176] on td "1600" at bounding box center [227, 177] width 71 height 24
select select "50051"
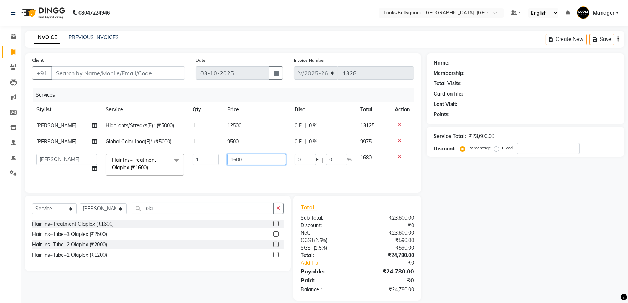
drag, startPoint x: 256, startPoint y: 161, endPoint x: 150, endPoint y: 148, distance: 106.3
click at [150, 148] on tbody "Saif Ali_CR Highlights/Streaks(F)* (₹5000) 1 12500 0 F | 0 % 13125 Saif Ali_CR …" at bounding box center [223, 149] width 382 height 62
type input "4500"
click at [243, 177] on td "4500" at bounding box center [256, 165] width 67 height 30
select select "50051"
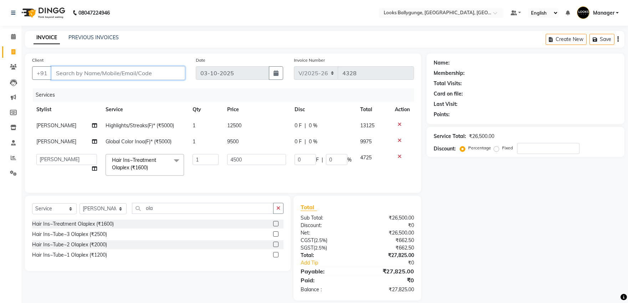
click at [135, 74] on input "Client" at bounding box center [118, 73] width 134 height 14
type input "7"
type input "0"
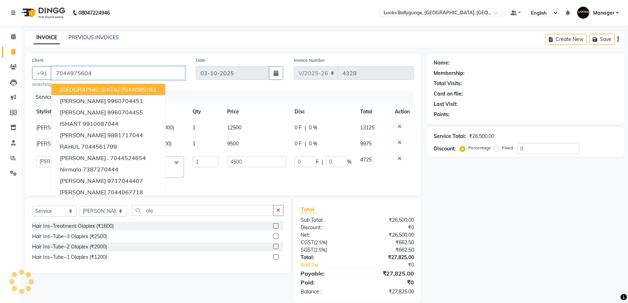
type input "7044975604"
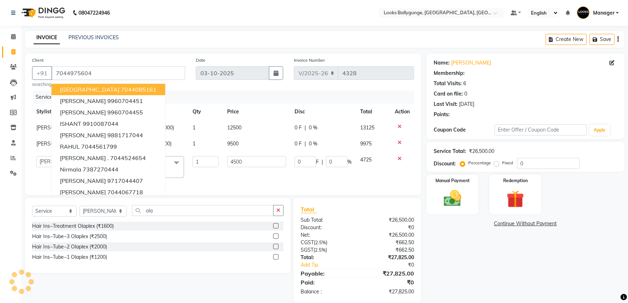
select select "1: Object"
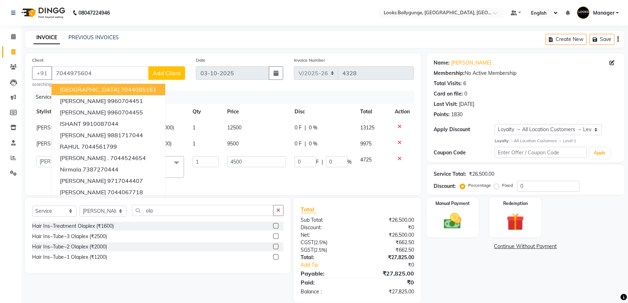
click at [452, 134] on div "Apply Discount Select Loyalty → All Location Customers → Level 1" at bounding box center [525, 129] width 184 height 11
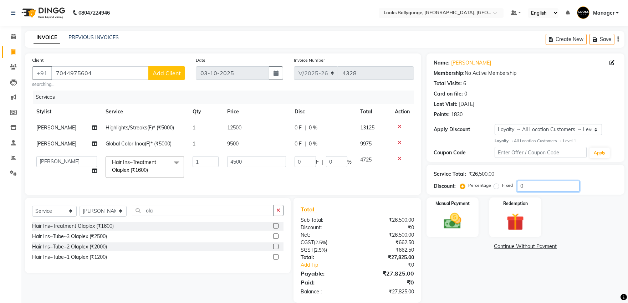
drag, startPoint x: 532, startPoint y: 184, endPoint x: 476, endPoint y: 186, distance: 56.7
click at [476, 187] on div "Percentage Fixed 0" at bounding box center [520, 186] width 118 height 11
type input "1"
type input "45"
type input "1"
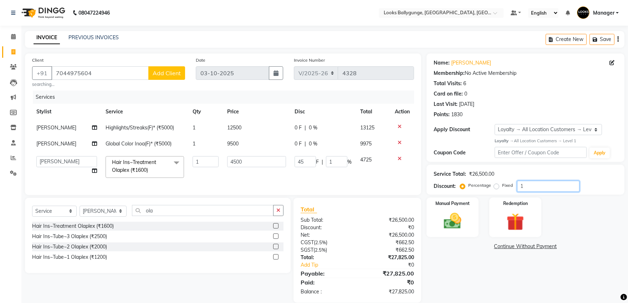
type input "15"
type input "675"
type input "15"
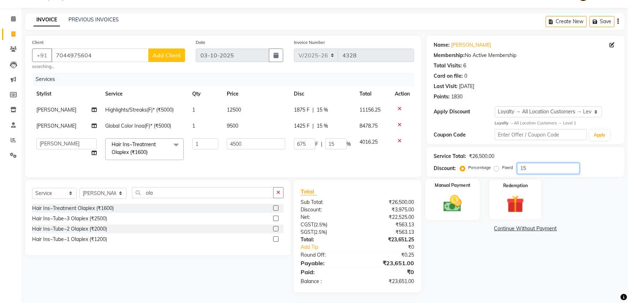
type input "15"
click at [462, 194] on img at bounding box center [452, 203] width 30 height 21
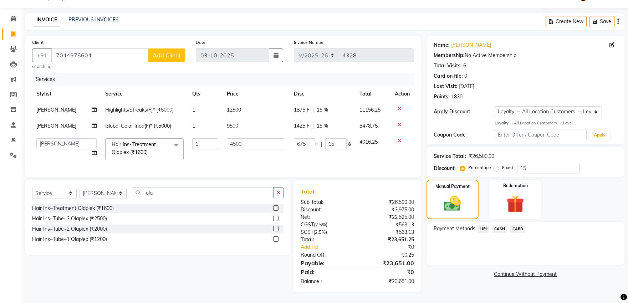
click at [514, 225] on span "CARD" at bounding box center [517, 229] width 15 height 8
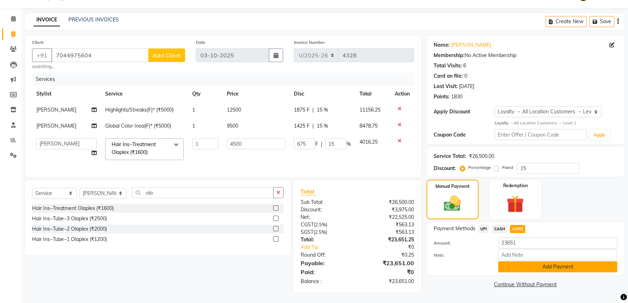
click at [524, 262] on button "Add Payment" at bounding box center [557, 266] width 119 height 11
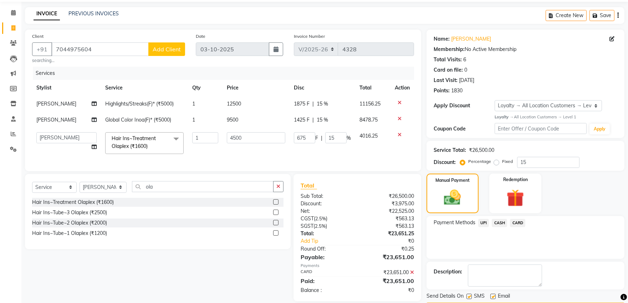
scroll to position [74, 0]
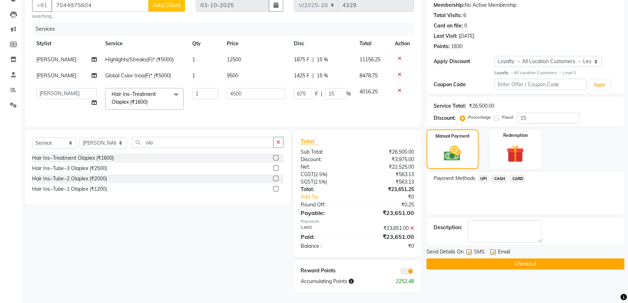
click at [519, 260] on button "Checkout" at bounding box center [525, 263] width 198 height 11
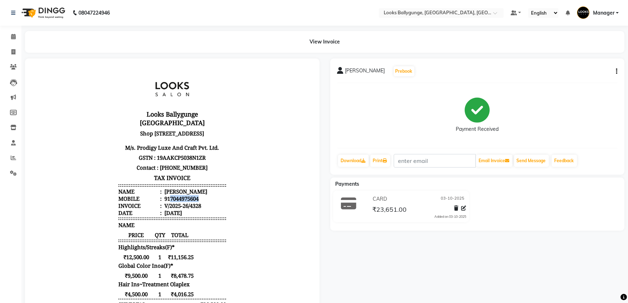
drag, startPoint x: 193, startPoint y: 197, endPoint x: 165, endPoint y: 195, distance: 28.2
click at [165, 195] on div "917044975604" at bounding box center [181, 198] width 36 height 7
copy div "7044975604"
click at [11, 54] on icon at bounding box center [13, 51] width 4 height 5
select select "service"
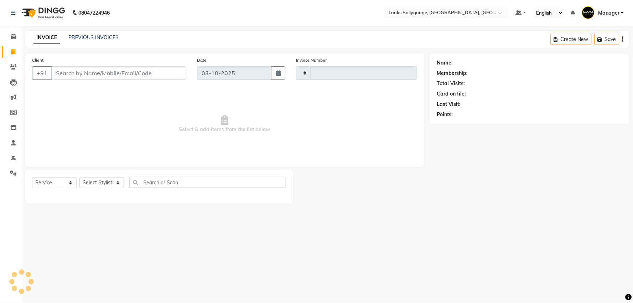
type input "4329"
select select "6477"
click at [87, 69] on input "Client" at bounding box center [118, 73] width 135 height 14
type input "7044975604"
select select "1: Object"
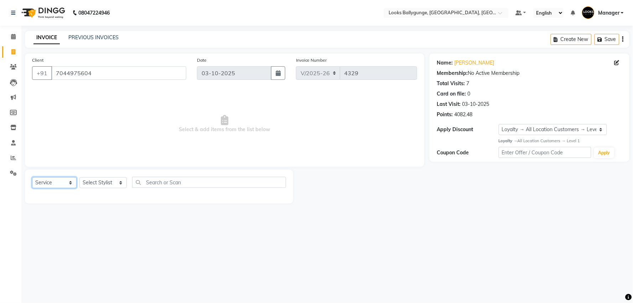
click at [69, 188] on select "Select Service Product Membership Package Voucher Prepaid Gift Card" at bounding box center [54, 182] width 45 height 11
select select "product"
click at [32, 177] on select "Select Service Product Membership Package Voucher Prepaid Gift Card" at bounding box center [54, 182] width 45 height 11
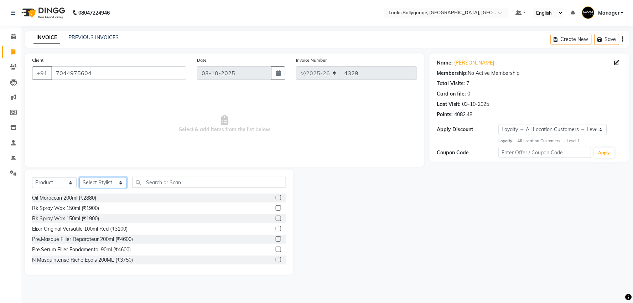
select select "50051"
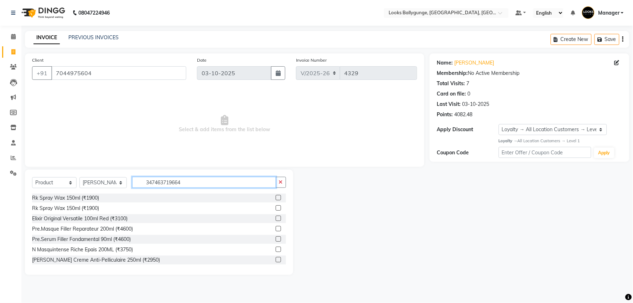
type input "3474637196646"
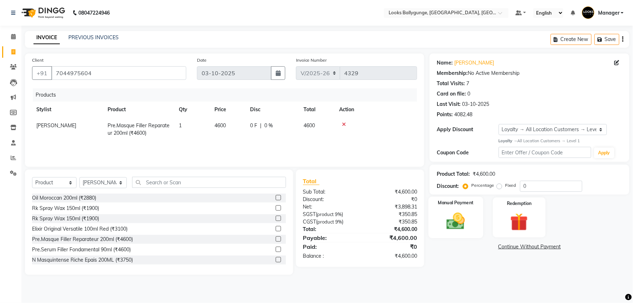
click at [457, 226] on img at bounding box center [456, 221] width 30 height 21
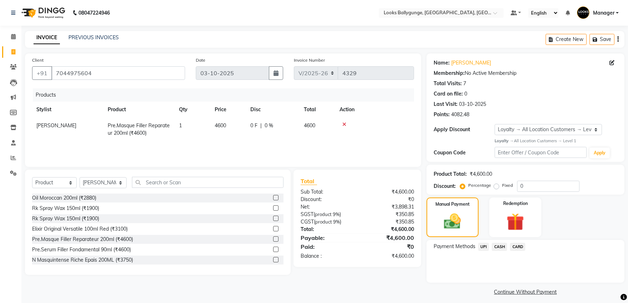
click at [483, 246] on span "UPI" at bounding box center [483, 247] width 11 height 8
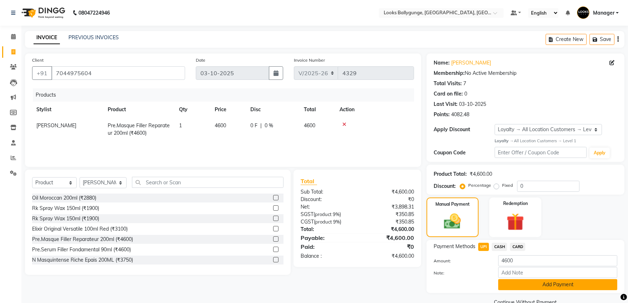
click at [520, 287] on button "Add Payment" at bounding box center [557, 284] width 119 height 11
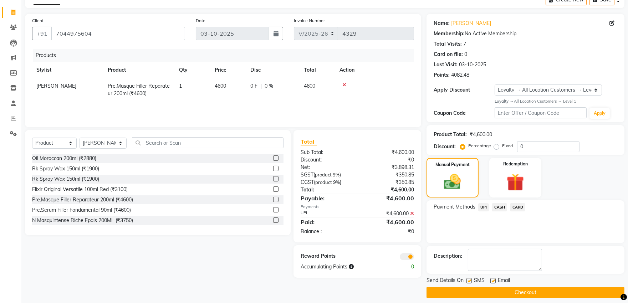
scroll to position [45, 0]
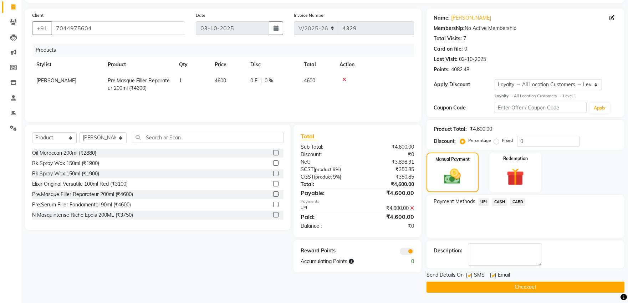
click at [512, 288] on button "Checkout" at bounding box center [525, 287] width 198 height 11
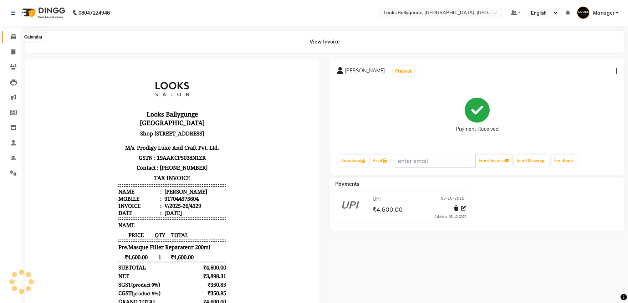
drag, startPoint x: 14, startPoint y: 36, endPoint x: 18, endPoint y: 36, distance: 3.6
click at [14, 36] on icon at bounding box center [13, 36] width 5 height 5
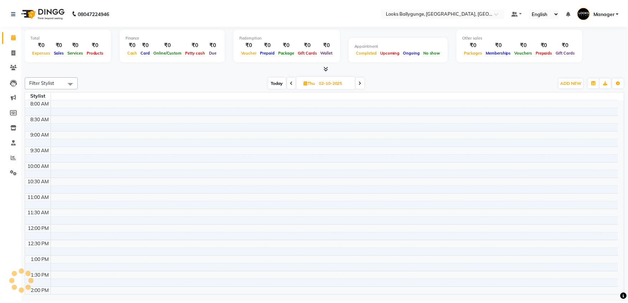
scroll to position [237, 0]
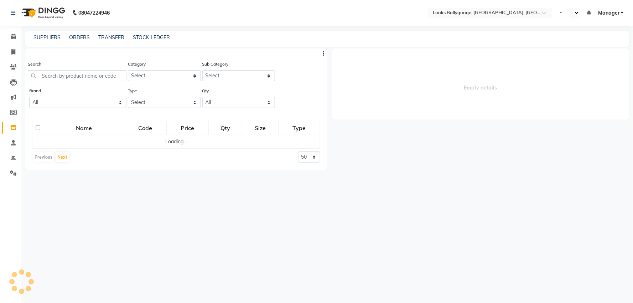
select select "en"
select select
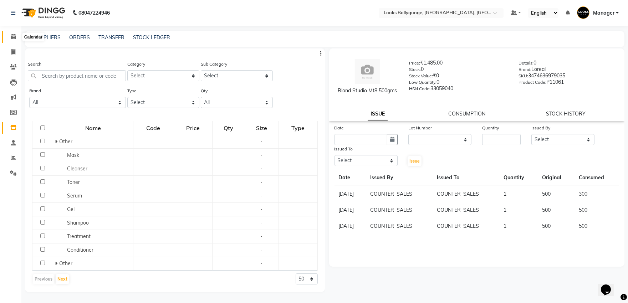
click at [16, 36] on span at bounding box center [13, 37] width 12 height 8
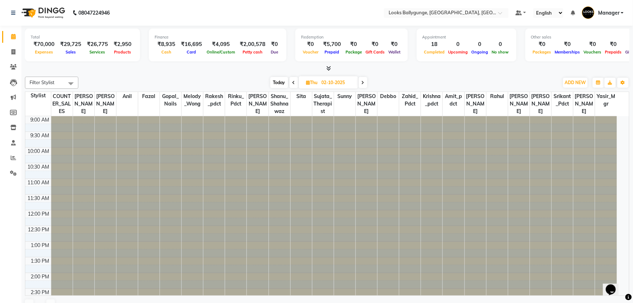
scroll to position [213, 0]
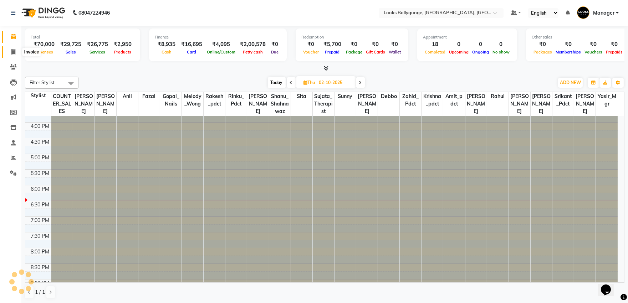
click at [13, 51] on icon at bounding box center [13, 51] width 4 height 5
select select "service"
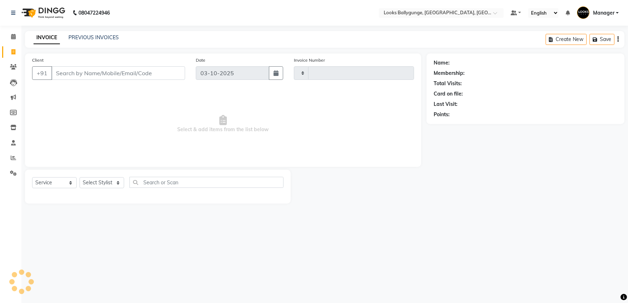
type input "4324"
select select "6477"
click at [81, 73] on input "Client" at bounding box center [118, 73] width 135 height 14
type input "9436122142"
click at [169, 73] on span "Add Client" at bounding box center [168, 72] width 28 height 7
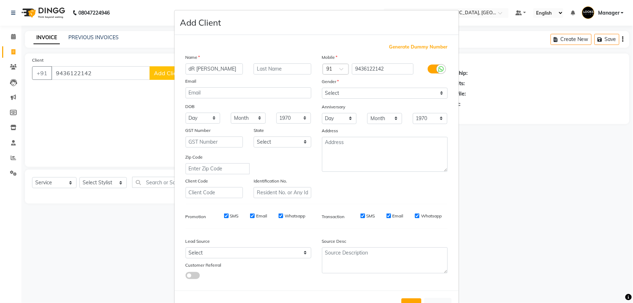
drag, startPoint x: 225, startPoint y: 68, endPoint x: 193, endPoint y: 69, distance: 31.7
click at [193, 69] on input "dR j Chawkati" at bounding box center [215, 68] width 58 height 11
type input "d"
type input "Dr"
type input "J"
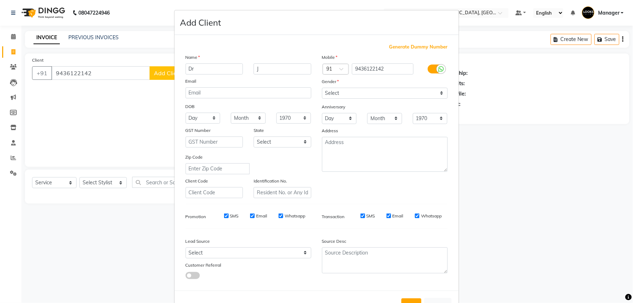
click at [380, 86] on div "Gender" at bounding box center [385, 83] width 136 height 10
click at [376, 89] on select "Select [DEMOGRAPHIC_DATA] [DEMOGRAPHIC_DATA] Other Prefer Not To Say" at bounding box center [385, 93] width 126 height 11
click at [322, 88] on select "Select [DEMOGRAPHIC_DATA] [DEMOGRAPHIC_DATA] Other Prefer Not To Say" at bounding box center [385, 93] width 126 height 11
click at [363, 91] on select "Select [DEMOGRAPHIC_DATA] [DEMOGRAPHIC_DATA] Other Prefer Not To Say" at bounding box center [385, 93] width 126 height 11
select select "[DEMOGRAPHIC_DATA]"
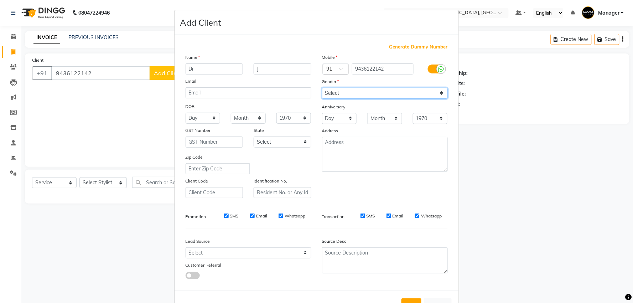
click at [322, 88] on select "Select [DEMOGRAPHIC_DATA] [DEMOGRAPHIC_DATA] Other Prefer Not To Say" at bounding box center [385, 93] width 126 height 11
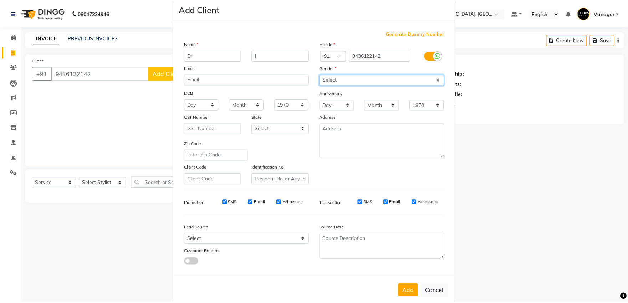
scroll to position [26, 0]
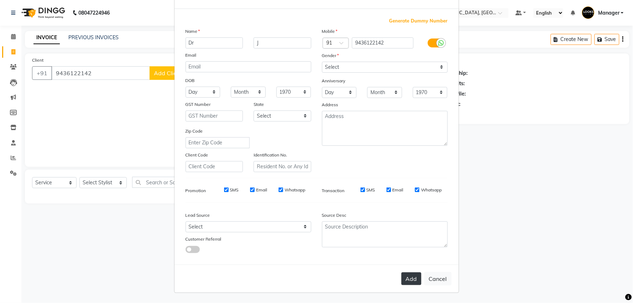
click at [410, 275] on button "Add" at bounding box center [412, 278] width 20 height 13
select select
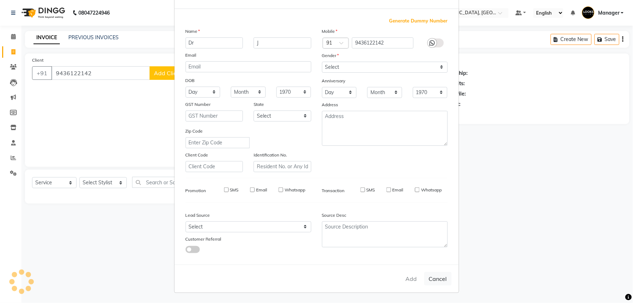
select select
checkbox input "false"
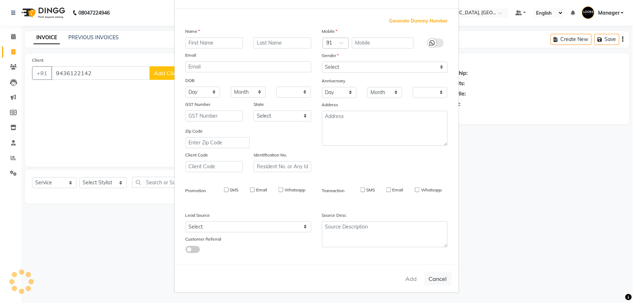
checkbox input "false"
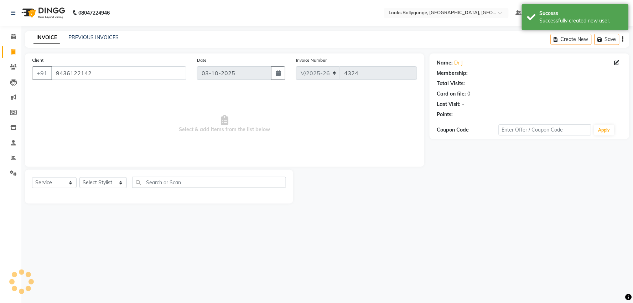
select select "1: Object"
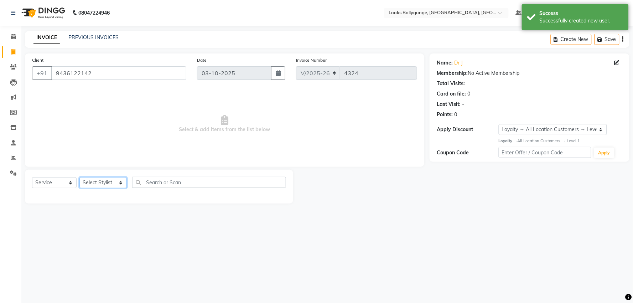
click at [104, 184] on select "Select Stylist [PERSON_NAME] amit_pdct anil [PERSON_NAME] COUNTER_SALES [PERSON…" at bounding box center [102, 182] width 47 height 11
select select "68166"
click at [79, 177] on select "Select Stylist [PERSON_NAME] amit_pdct anil [PERSON_NAME] COUNTER_SALES [PERSON…" at bounding box center [102, 182] width 47 height 11
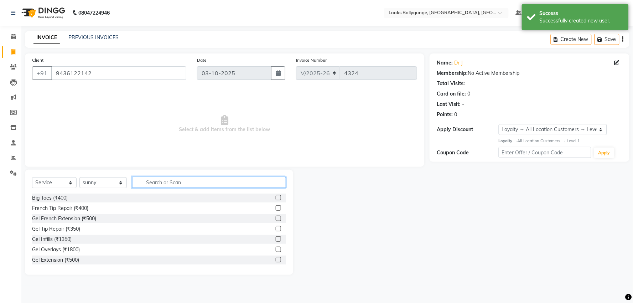
click at [166, 183] on input "text" at bounding box center [209, 182] width 154 height 11
type input "cut"
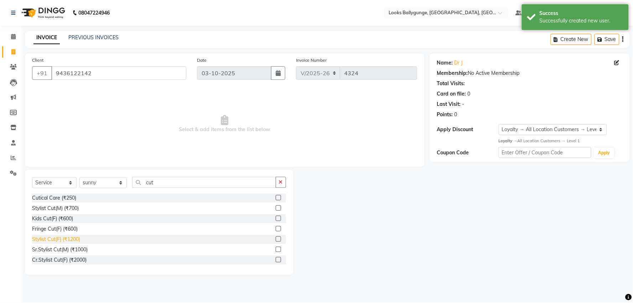
click at [75, 239] on div "Stylist Cut(F) (₹1200)" at bounding box center [56, 239] width 48 height 7
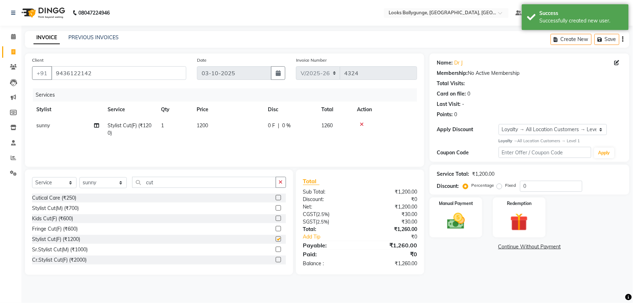
checkbox input "false"
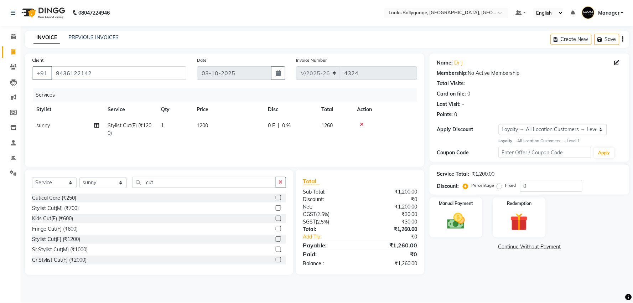
click at [202, 125] on span "1200" at bounding box center [202, 125] width 11 height 6
select select "68166"
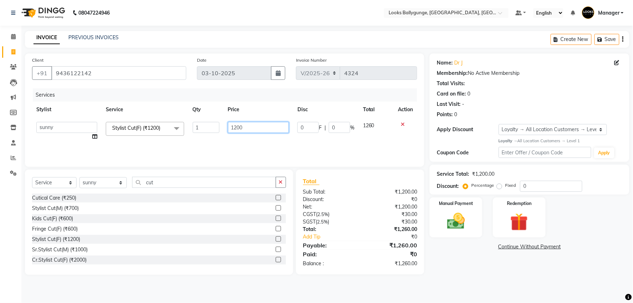
drag, startPoint x: 246, startPoint y: 124, endPoint x: 217, endPoint y: 124, distance: 28.5
click at [217, 124] on tr "Ali_Stylist amit_pdct anil Ayush Sahu COUNTER_SALES Debbo Fazal Gopal_Nails Kri…" at bounding box center [224, 131] width 385 height 27
type input "1500"
click at [109, 187] on select "Select Stylist [PERSON_NAME] amit_pdct anil [PERSON_NAME] COUNTER_SALES [PERSON…" at bounding box center [102, 182] width 47 height 11
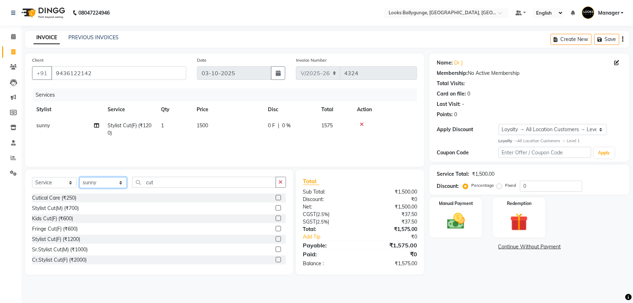
select select "50039"
click at [79, 177] on select "Select Stylist [PERSON_NAME] amit_pdct anil [PERSON_NAME] COUNTER_SALES [PERSON…" at bounding box center [102, 182] width 47 height 11
click at [81, 250] on div "Sr.Stylist Cut(F) (₹1600)" at bounding box center [59, 249] width 54 height 7
checkbox input "false"
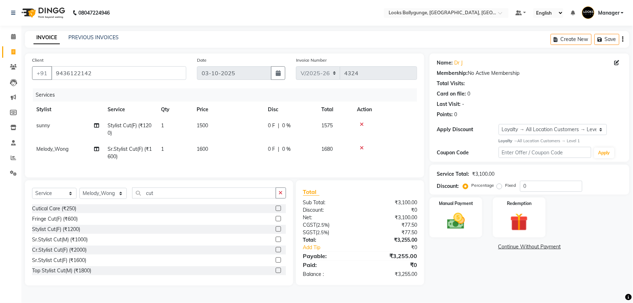
click at [202, 150] on span "1600" at bounding box center [202, 149] width 11 height 6
select select "50039"
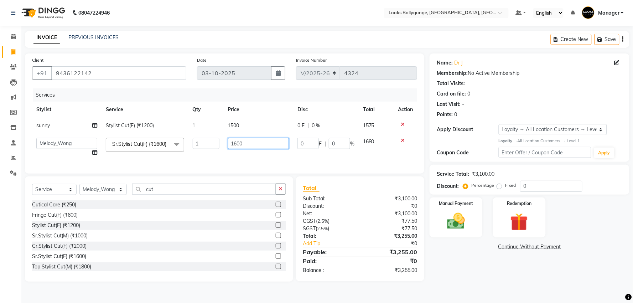
click at [241, 146] on input "1600" at bounding box center [258, 143] width 61 height 11
drag, startPoint x: 250, startPoint y: 143, endPoint x: 220, endPoint y: 142, distance: 30.3
click at [220, 142] on tr "Ali_Stylist amit_pdct anil Ayush Sahu COUNTER_SALES Debbo Fazal Gopal_Nails Kri…" at bounding box center [224, 147] width 385 height 27
type input "1500"
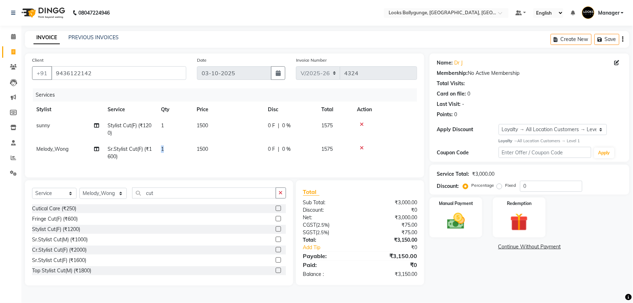
drag, startPoint x: 205, startPoint y: 141, endPoint x: 182, endPoint y: 141, distance: 22.5
click at [165, 146] on td "1" at bounding box center [175, 153] width 36 height 24
select select "50039"
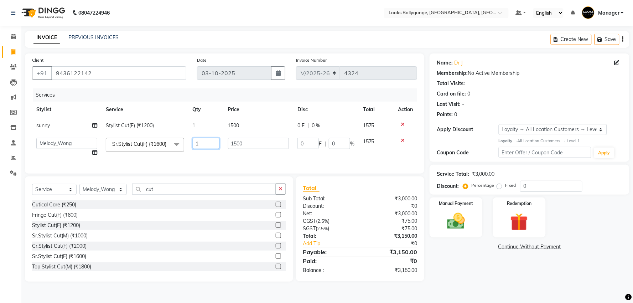
drag, startPoint x: 202, startPoint y: 143, endPoint x: 195, endPoint y: 144, distance: 6.9
click at [195, 144] on input "1" at bounding box center [206, 143] width 27 height 11
type input "2"
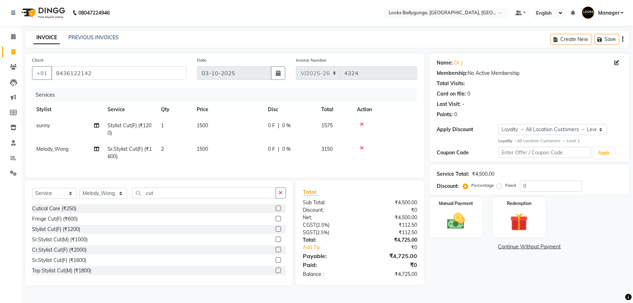
click at [213, 166] on div "Services Stylist Service Qty Price Disc Total Action sunny Stylist Cut(F) (₹120…" at bounding box center [224, 129] width 385 height 82
click at [122, 199] on select "Select Stylist [PERSON_NAME] amit_pdct anil [PERSON_NAME] COUNTER_SALES [PERSON…" at bounding box center [102, 193] width 47 height 11
select select "86358"
click at [79, 194] on select "Select Stylist [PERSON_NAME] amit_pdct anil [PERSON_NAME] COUNTER_SALES [PERSON…" at bounding box center [102, 193] width 47 height 11
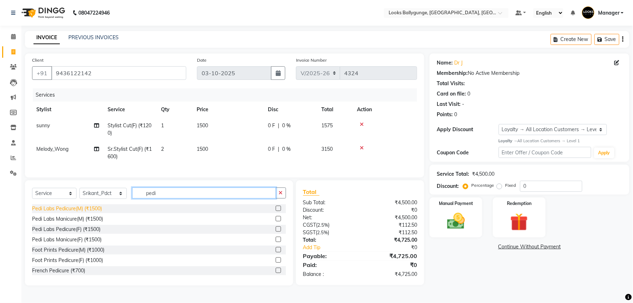
type input "pedi"
click at [87, 212] on div "Pedi Labs Pedicure(M) (₹1500)" at bounding box center [67, 208] width 70 height 7
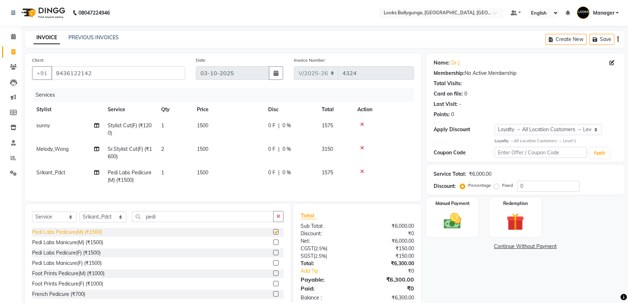
checkbox input "false"
click at [209, 172] on td "1500" at bounding box center [227, 177] width 71 height 24
select select "86358"
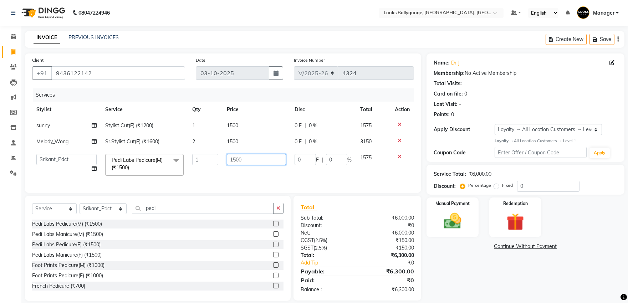
drag, startPoint x: 207, startPoint y: 151, endPoint x: 203, endPoint y: 151, distance: 4.3
click at [203, 151] on tr "Ali_Stylist amit_pdct anil [PERSON_NAME] COUNTER_SALES [PERSON_NAME] Gopal_Nail…" at bounding box center [223, 165] width 382 height 30
type input "2000"
click at [233, 180] on td "2000" at bounding box center [256, 165] width 68 height 30
select select "86358"
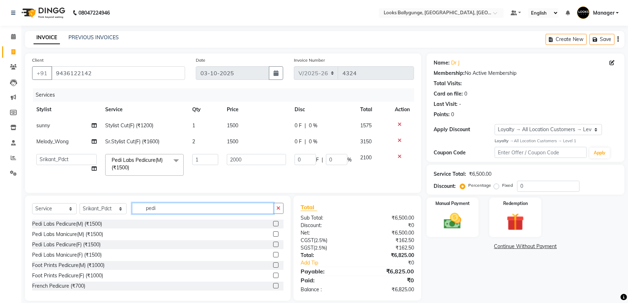
drag, startPoint x: 166, startPoint y: 212, endPoint x: 88, endPoint y: 216, distance: 78.5
click at [88, 216] on div "Select Service Product Membership Package Voucher Prepaid Gift Card Select Styl…" at bounding box center [157, 211] width 251 height 17
click at [106, 214] on select "Select Stylist [PERSON_NAME] amit_pdct anil [PERSON_NAME] COUNTER_SALES [PERSON…" at bounding box center [102, 208] width 47 height 11
select select "74723"
click at [79, 209] on select "Select Stylist [PERSON_NAME] amit_pdct anil [PERSON_NAME] COUNTER_SALES [PERSON…" at bounding box center [102, 208] width 47 height 11
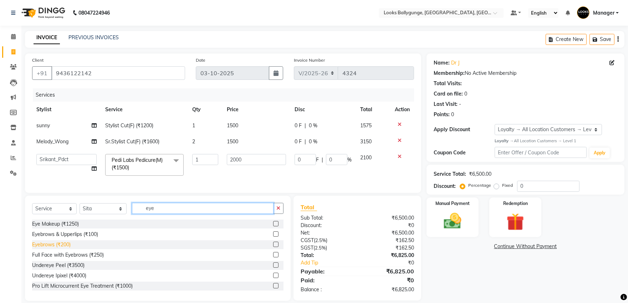
type input "eye"
click at [62, 248] on div "Eyebrows (₹200)" at bounding box center [51, 244] width 38 height 7
checkbox input "false"
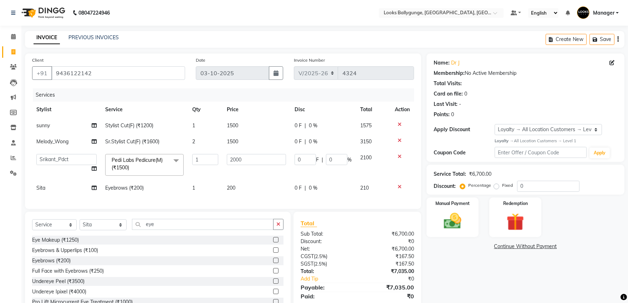
click at [228, 185] on span "200" at bounding box center [231, 188] width 9 height 6
select select "74723"
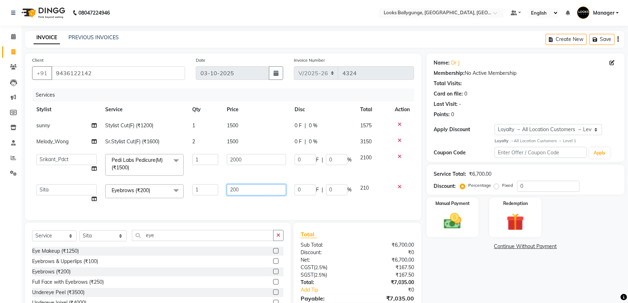
drag, startPoint x: 275, startPoint y: 186, endPoint x: 166, endPoint y: 179, distance: 110.0
click at [167, 179] on tbody "sunny Stylist Cut(F) (₹1200) 1 1500 0 F | 0 % 1575 Melody_Wong Sr.Stylist Cut(F…" at bounding box center [223, 162] width 382 height 89
type input "100"
drag, startPoint x: 159, startPoint y: 242, endPoint x: 149, endPoint y: 244, distance: 9.9
click at [150, 244] on div "Select Service Product Membership Package Voucher Prepaid Gift Card Select Styl…" at bounding box center [157, 275] width 265 height 105
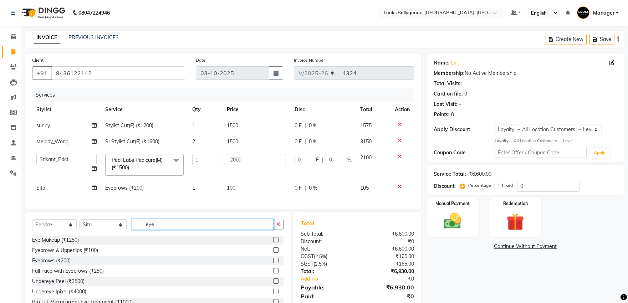
type input "e"
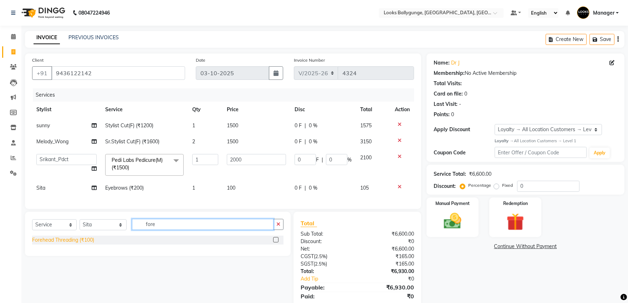
type input "fore"
click at [74, 244] on div "Forehead Threading (₹100)" at bounding box center [63, 239] width 62 height 7
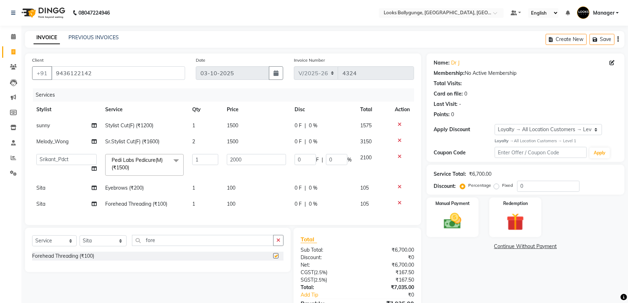
checkbox input "false"
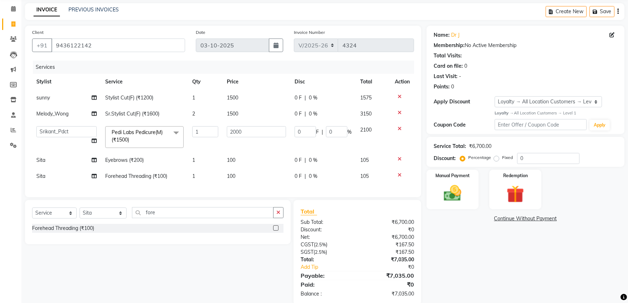
scroll to position [46, 0]
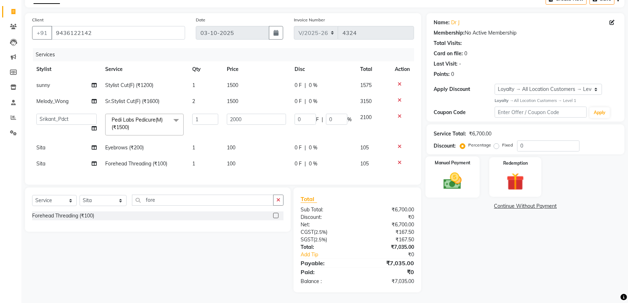
click at [454, 172] on img at bounding box center [452, 180] width 30 height 21
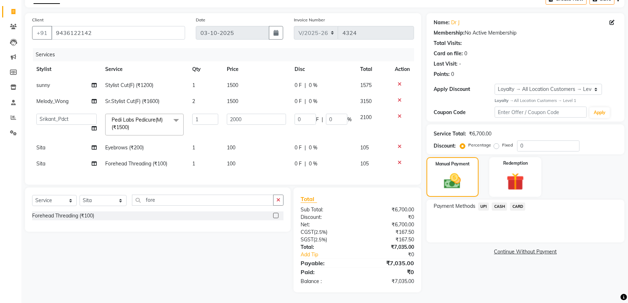
click at [519, 202] on span "CARD" at bounding box center [517, 206] width 15 height 8
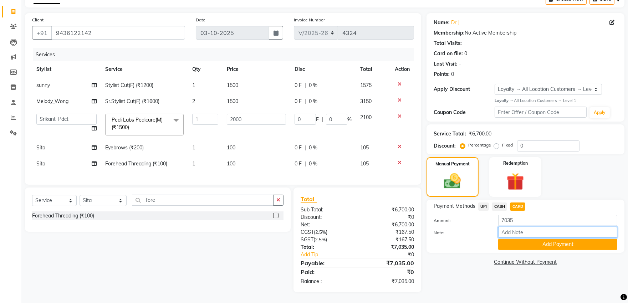
click at [531, 230] on input "Note:" at bounding box center [557, 232] width 119 height 11
click at [531, 239] on button "Add Payment" at bounding box center [557, 244] width 119 height 11
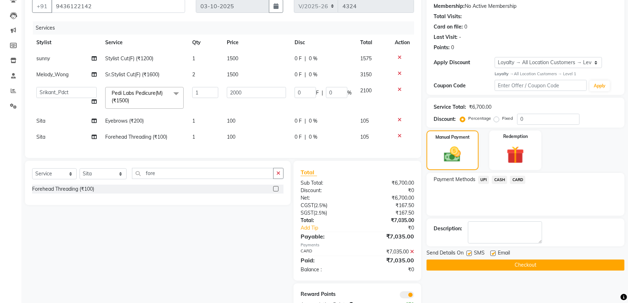
scroll to position [86, 0]
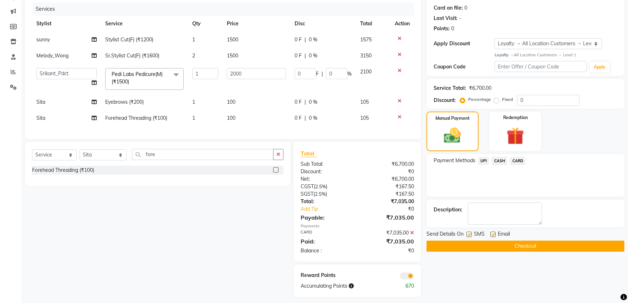
click at [522, 244] on button "Checkout" at bounding box center [525, 246] width 198 height 11
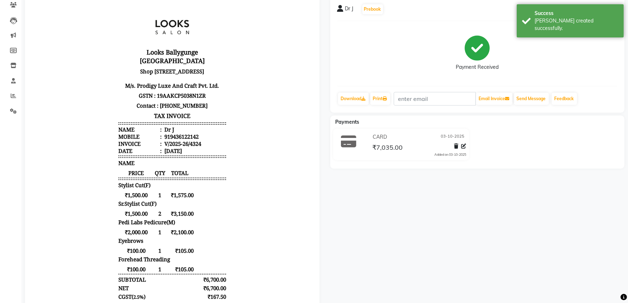
scroll to position [19, 0]
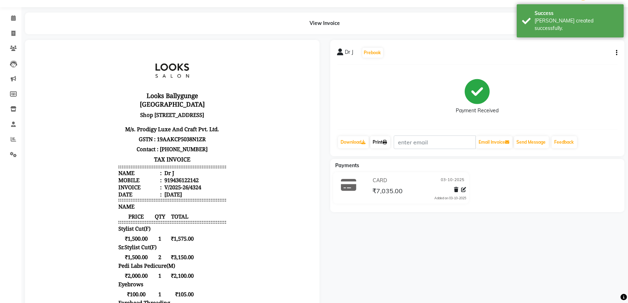
click at [378, 144] on link "Print" at bounding box center [380, 142] width 20 height 12
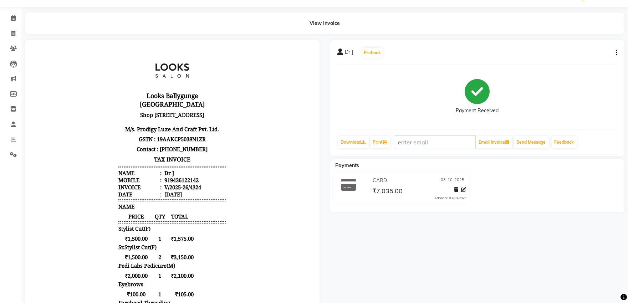
click at [615, 53] on icon "button" at bounding box center [615, 53] width 1 height 0
click at [600, 57] on div "Edit Item Staff" at bounding box center [580, 57] width 49 height 9
select select
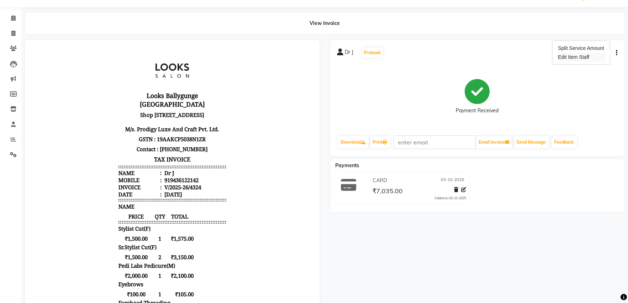
select select
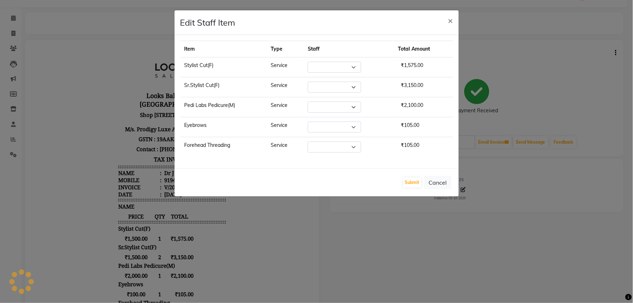
select select "68166"
select select "50039"
select select "86358"
select select "74723"
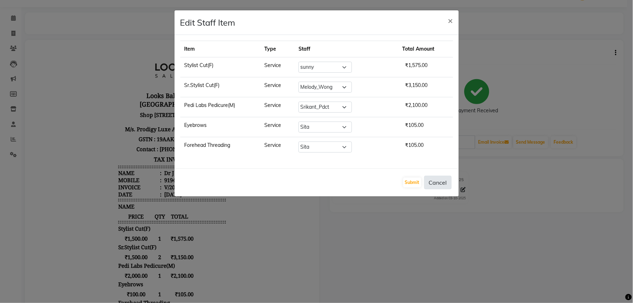
click at [436, 182] on button "Cancel" at bounding box center [437, 183] width 27 height 14
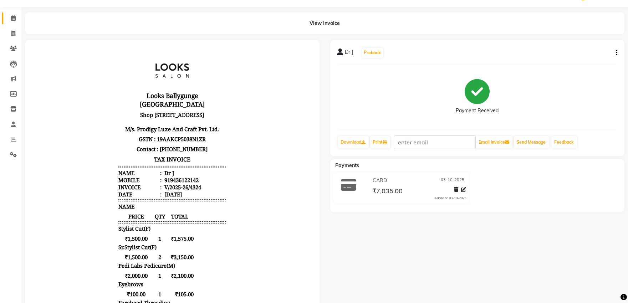
click at [13, 20] on icon at bounding box center [13, 17] width 5 height 5
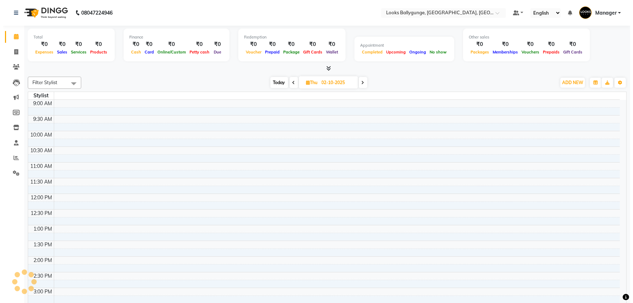
scroll to position [237, 0]
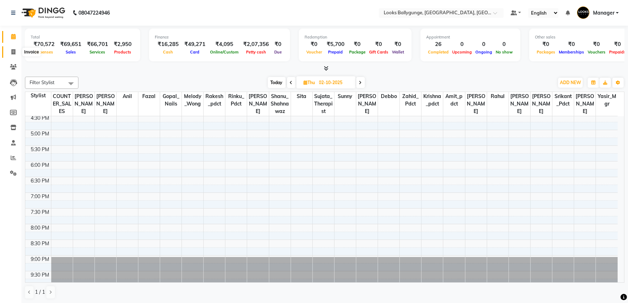
click at [9, 50] on span at bounding box center [13, 52] width 12 height 8
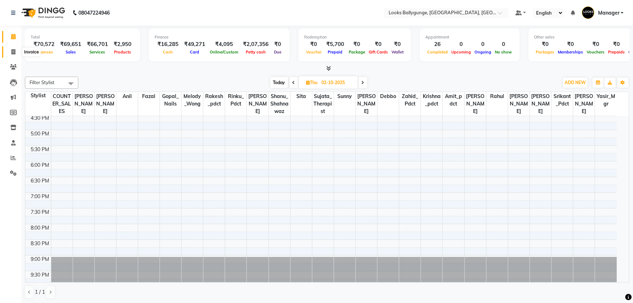
select select "service"
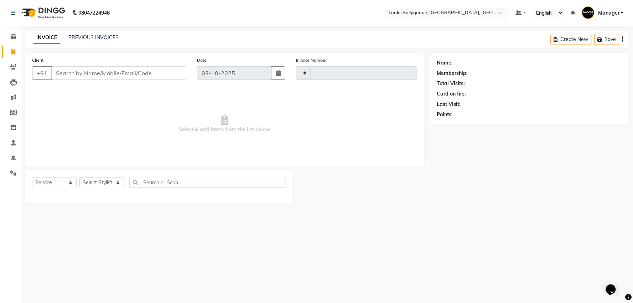
type input "4329"
click at [97, 181] on select "Select Stylist" at bounding box center [101, 182] width 45 height 11
select select "6477"
select select "90848"
click at [79, 177] on select "Select Stylist [PERSON_NAME] amit_pdct anil [PERSON_NAME] COUNTER_SALES [PERSON…" at bounding box center [102, 182] width 47 height 11
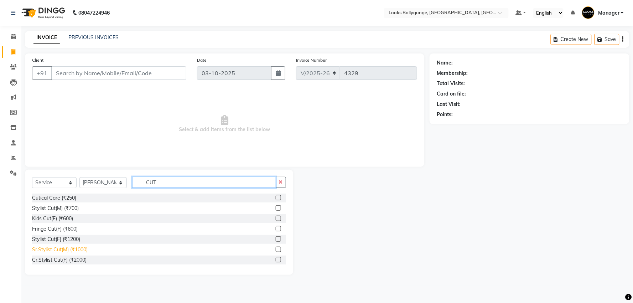
type input "CUT"
click at [77, 247] on div "Sr.Stylist Cut(M) (₹1000)" at bounding box center [60, 249] width 56 height 7
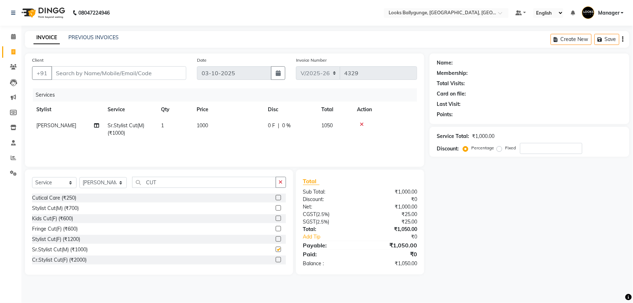
checkbox input "false"
drag, startPoint x: 167, startPoint y: 184, endPoint x: 74, endPoint y: 174, distance: 94.3
click at [74, 174] on div "Select Service Product Membership Package Voucher Prepaid Gift Card Select Styl…" at bounding box center [159, 222] width 268 height 105
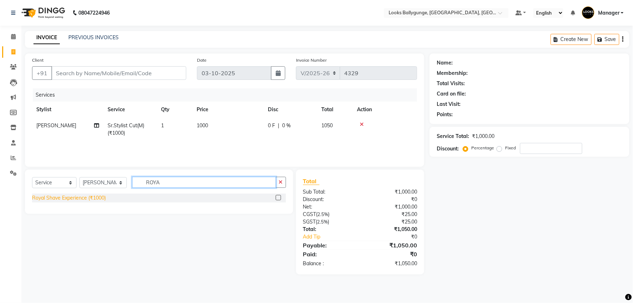
type input "ROYA"
click at [95, 198] on div "Royal Shave Experience (₹1000)" at bounding box center [69, 197] width 74 height 7
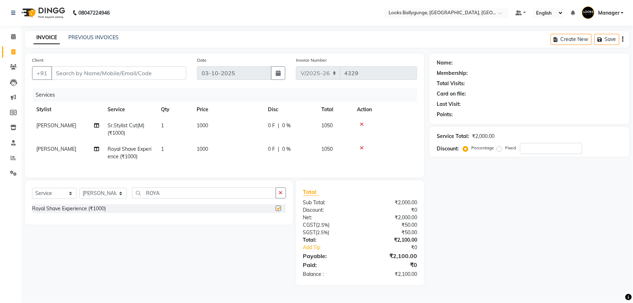
checkbox input "false"
click at [206, 144] on td "1000" at bounding box center [227, 153] width 71 height 24
select select "90848"
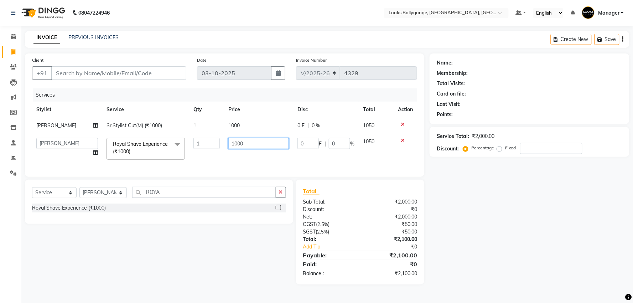
click at [190, 143] on tr "Ali_Stylist amit_pdct anil [PERSON_NAME] COUNTER_SALES [PERSON_NAME] Gopal_Nail…" at bounding box center [224, 149] width 385 height 30
type input "700"
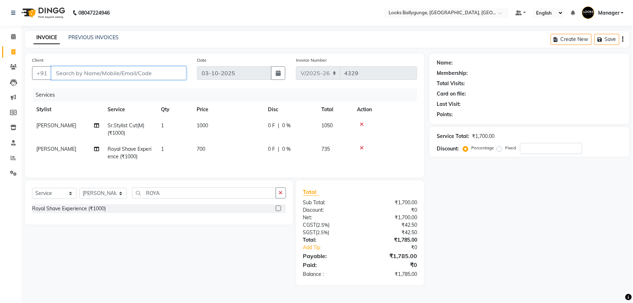
click at [105, 72] on input "Client" at bounding box center [118, 73] width 135 height 14
type input "9"
type input "0"
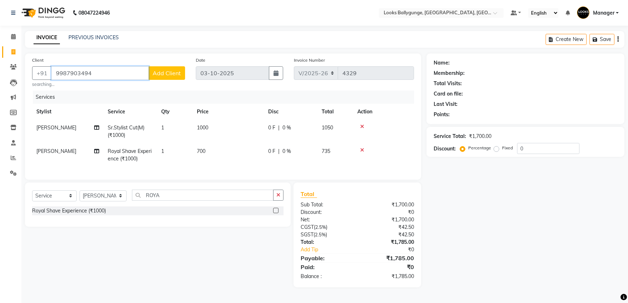
type input "9987903494"
click at [161, 66] on button "Add Client" at bounding box center [166, 73] width 37 height 14
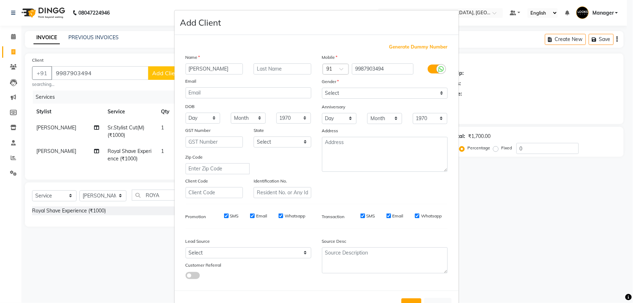
type input "jalaj"
click at [402, 92] on select "Select [DEMOGRAPHIC_DATA] [DEMOGRAPHIC_DATA] Other Prefer Not To Say" at bounding box center [385, 93] width 126 height 11
select select "[DEMOGRAPHIC_DATA]"
click at [322, 88] on select "Select [DEMOGRAPHIC_DATA] [DEMOGRAPHIC_DATA] Other Prefer Not To Say" at bounding box center [385, 93] width 126 height 11
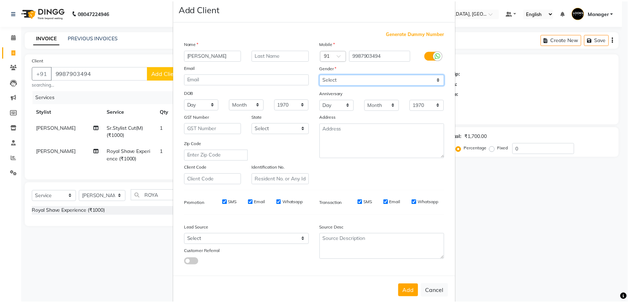
scroll to position [26, 0]
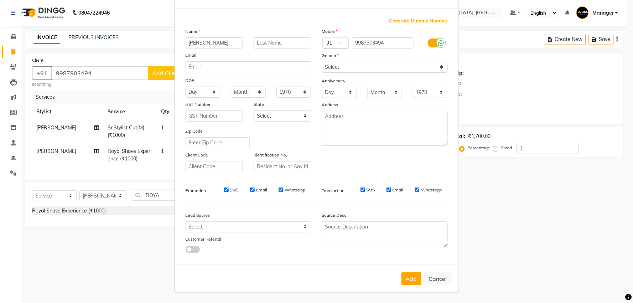
click at [414, 271] on div "Add Cancel" at bounding box center [317, 278] width 284 height 28
drag, startPoint x: 412, startPoint y: 274, endPoint x: 422, endPoint y: 265, distance: 13.1
click at [412, 274] on button "Add" at bounding box center [412, 278] width 20 height 13
select select
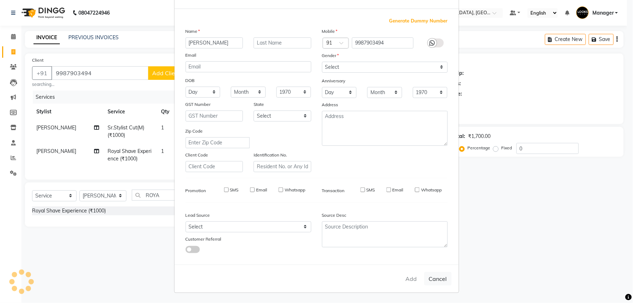
select select
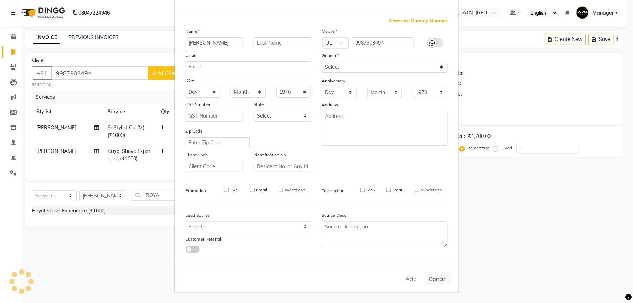
checkbox input "false"
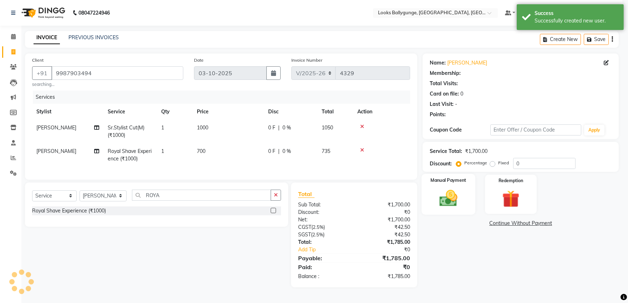
select select "1: Object"
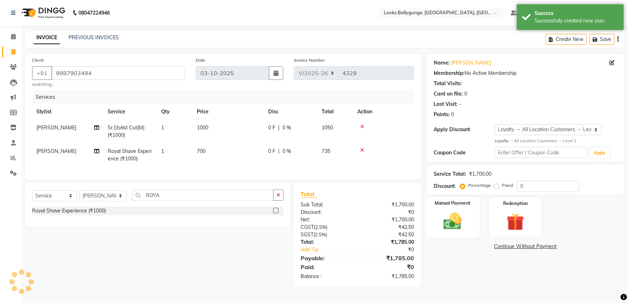
scroll to position [1, 0]
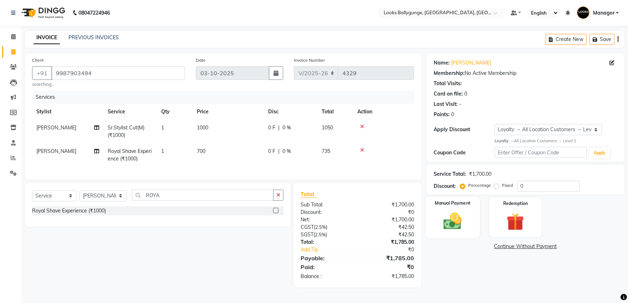
click at [467, 206] on div "Manual Payment" at bounding box center [452, 217] width 54 height 41
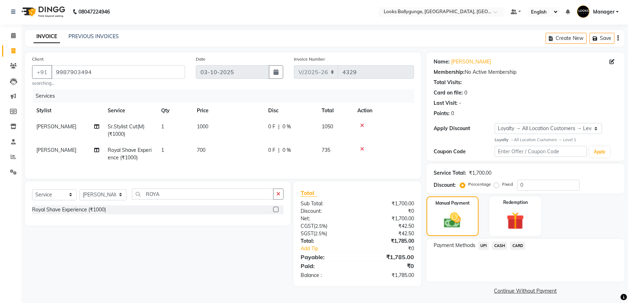
click at [487, 244] on span "UPI" at bounding box center [483, 246] width 11 height 8
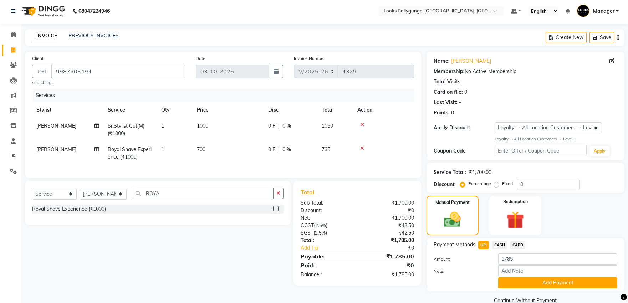
scroll to position [15, 0]
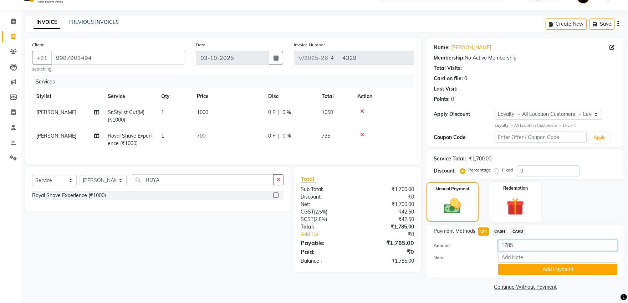
drag, startPoint x: 515, startPoint y: 244, endPoint x: 488, endPoint y: 244, distance: 27.1
click at [488, 244] on div "Amount: 1785" at bounding box center [525, 246] width 194 height 12
type input "1885"
click at [537, 268] on button "Add Payment" at bounding box center [557, 269] width 119 height 11
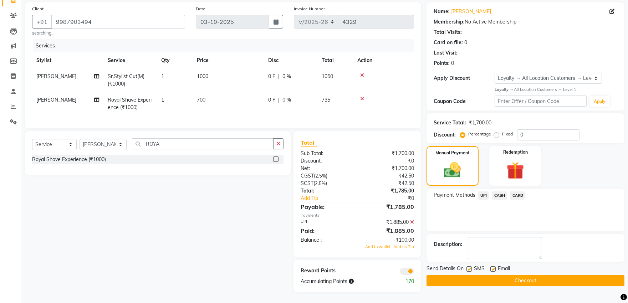
scroll to position [57, 0]
click at [404, 248] on span "Add as Tip" at bounding box center [403, 246] width 21 height 5
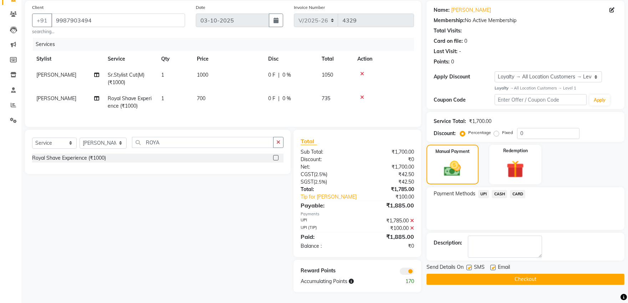
click at [521, 274] on button "Checkout" at bounding box center [525, 279] width 198 height 11
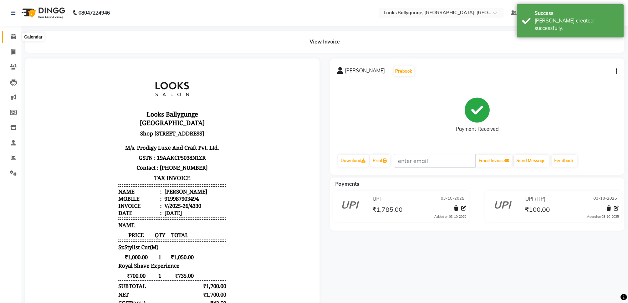
click at [8, 34] on span at bounding box center [13, 37] width 12 height 8
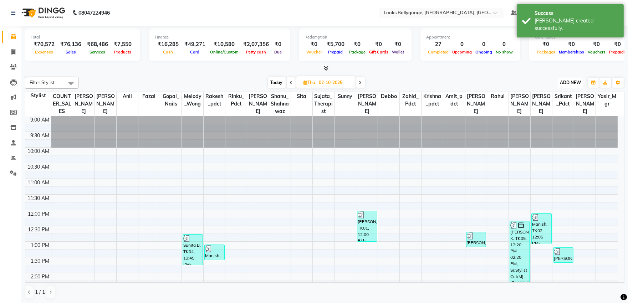
click at [567, 86] on button "ADD NEW Toggle Dropdown" at bounding box center [570, 83] width 25 height 10
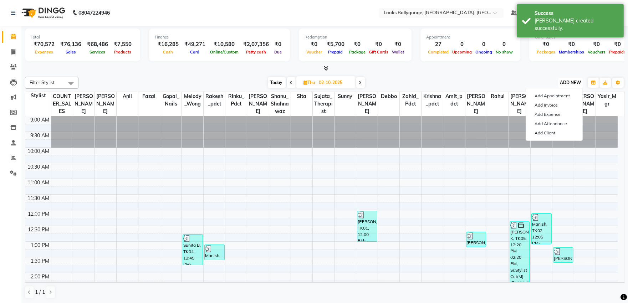
click at [558, 78] on button "ADD NEW Toggle Dropdown" at bounding box center [570, 83] width 25 height 10
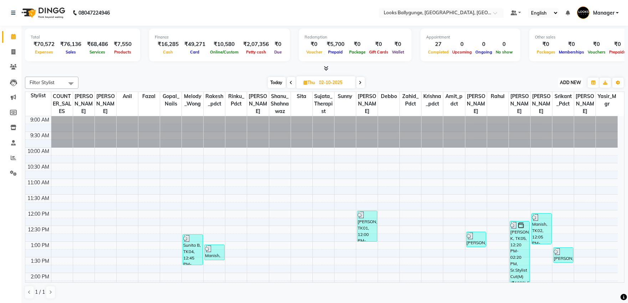
click at [566, 85] on span "ADD NEW" at bounding box center [570, 82] width 21 height 5
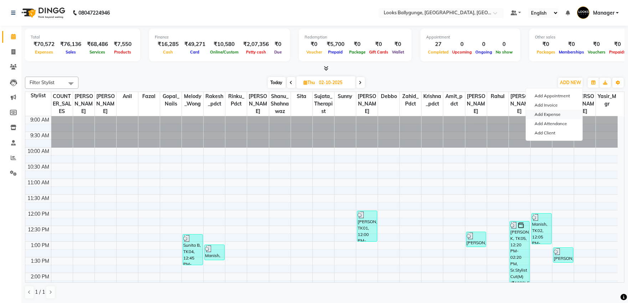
click at [552, 115] on link "Add Expense" at bounding box center [554, 114] width 56 height 9
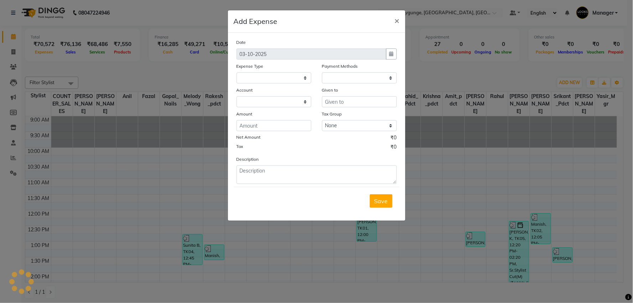
select select
select select "1"
select select "5499"
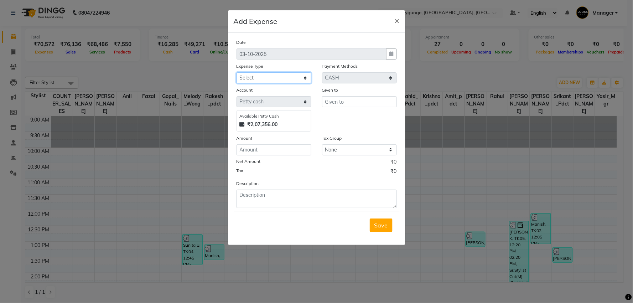
click at [287, 77] on select "Select Accommodation Aesthetics Bank Deposit BLINKIT Cash Handover Client Refun…" at bounding box center [274, 77] width 75 height 11
select select "24070"
click at [237, 72] on select "Select Accommodation Aesthetics Bank Deposit BLINKIT Cash Handover Client Refun…" at bounding box center [274, 77] width 75 height 11
type input "[PERSON_NAME]"
type input "100"
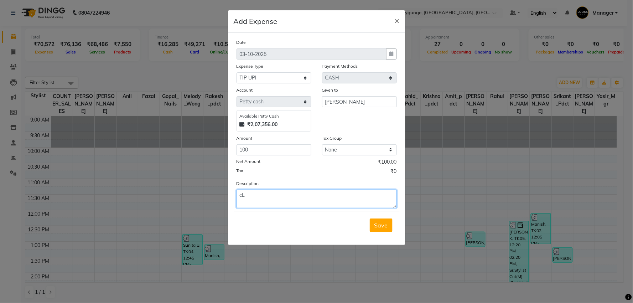
type textarea "c"
click at [272, 195] on textarea "Client paid tip to samad 100/-" at bounding box center [317, 199] width 160 height 19
type textarea "Client paid tip via UPI to samad 100/-"
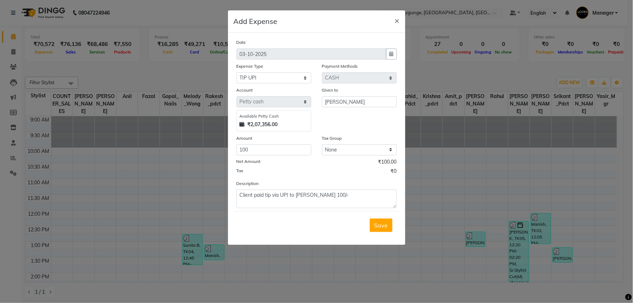
click at [371, 229] on button "Save" at bounding box center [381, 225] width 23 height 14
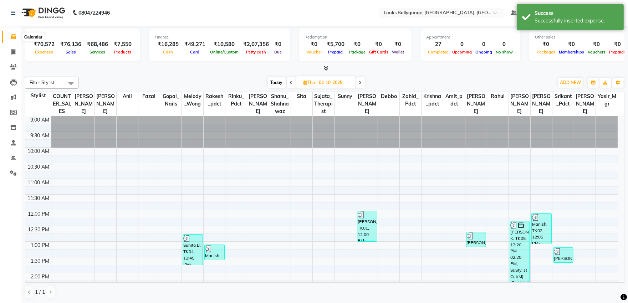
click at [15, 37] on icon at bounding box center [13, 36] width 5 height 5
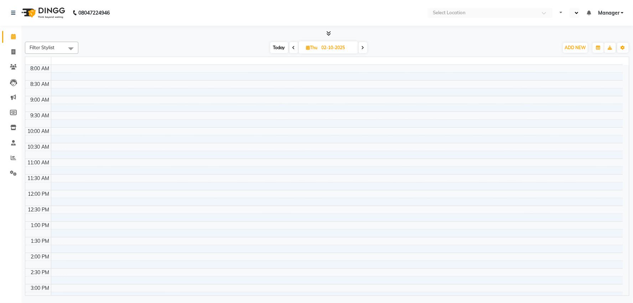
select select "en"
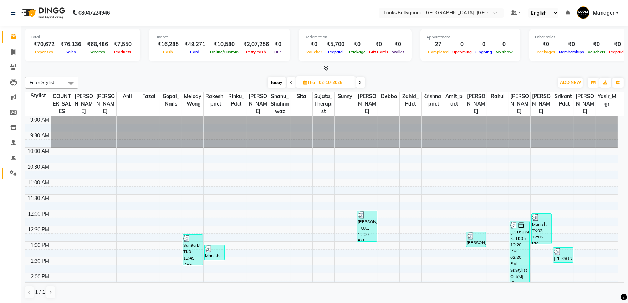
click at [12, 179] on link "Settings" at bounding box center [10, 173] width 17 height 12
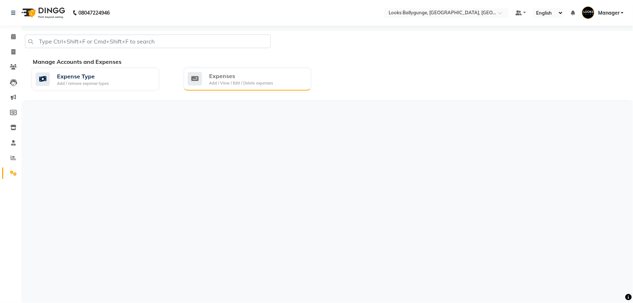
click at [246, 72] on div "Expenses" at bounding box center [241, 76] width 64 height 9
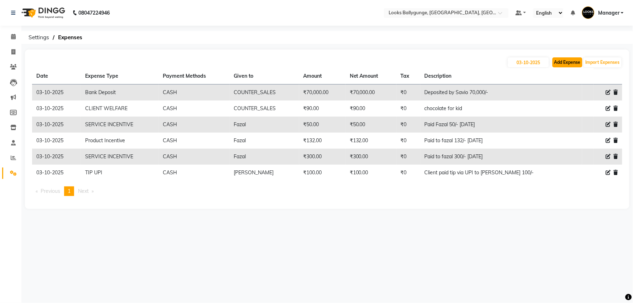
click at [568, 67] on button "Add Expense" at bounding box center [568, 62] width 30 height 10
select select "1"
select select "5499"
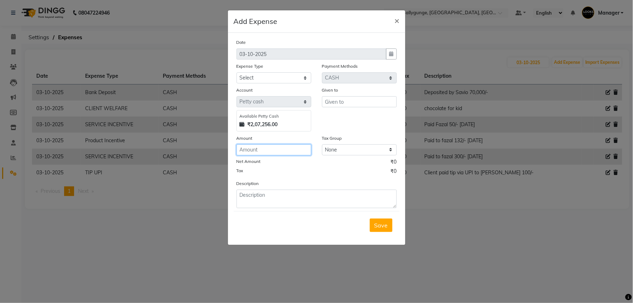
click at [282, 147] on input "number" at bounding box center [274, 149] width 75 height 11
type input "231"
drag, startPoint x: 330, startPoint y: 100, endPoint x: 329, endPoint y: 91, distance: 9.3
click at [329, 91] on div "Given to" at bounding box center [360, 108] width 86 height 45
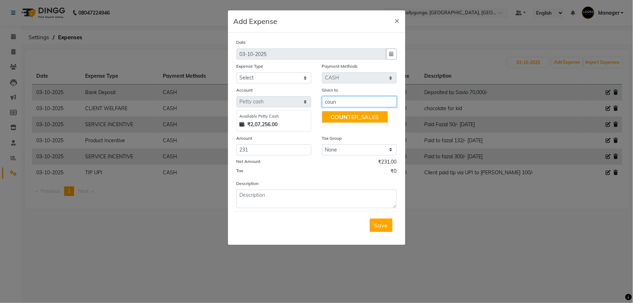
click at [343, 114] on span "COUN" at bounding box center [339, 116] width 17 height 7
type input "COUNTER_SALES"
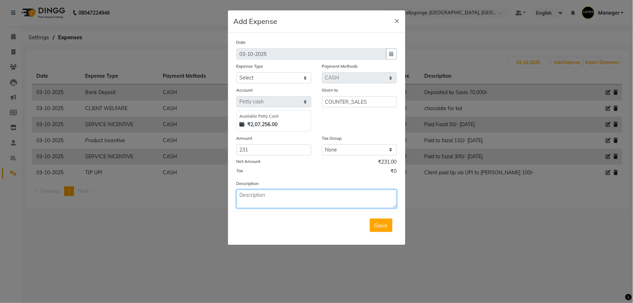
click at [282, 192] on textarea at bounding box center [317, 199] width 160 height 19
type textarea "milk"
click at [382, 228] on span "Save" at bounding box center [382, 225] width 14 height 7
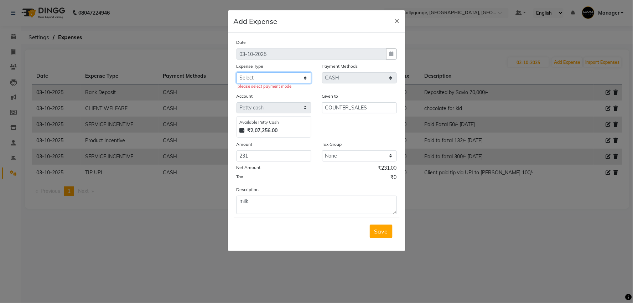
click at [259, 81] on select "Select Accommodation Aesthetics Bank Deposit BLINKIT Cash Handover Client Refun…" at bounding box center [274, 77] width 75 height 11
select select "24890"
click at [237, 72] on select "Select Accommodation Aesthetics Bank Deposit BLINKIT Cash Handover Client Refun…" at bounding box center [274, 77] width 75 height 11
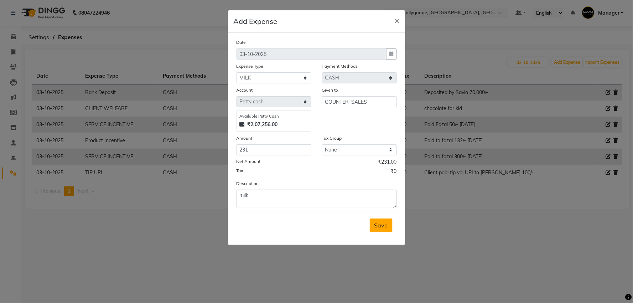
click at [370, 228] on button "Save" at bounding box center [381, 225] width 23 height 14
click at [572, 58] on ngb-modal-window "Add Expense × Date 03-10-2025 Expense Type Select Accommodation Aesthetics Bank…" at bounding box center [316, 151] width 633 height 303
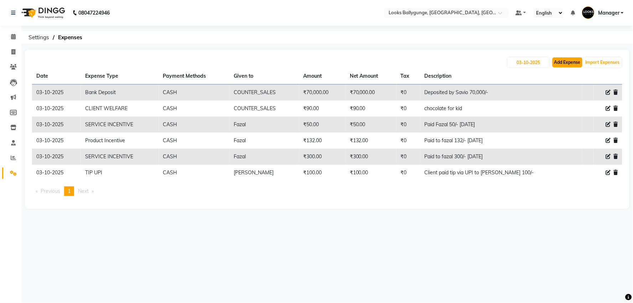
click at [561, 63] on button "Add Expense" at bounding box center [568, 62] width 30 height 10
select select "1"
select select "5499"
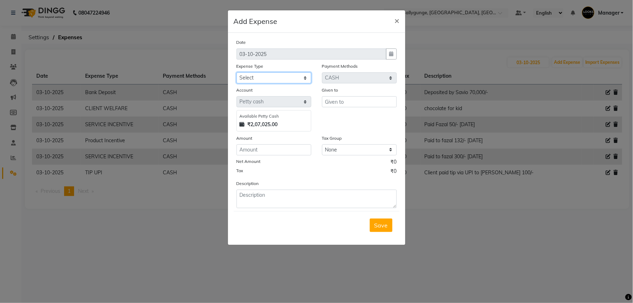
click at [255, 78] on select "Select Accommodation Aesthetics Bank Deposit BLINKIT Cash Handover Client Refun…" at bounding box center [274, 77] width 75 height 11
select select "24899"
click at [237, 72] on select "Select Accommodation Aesthetics Bank Deposit BLINKIT Cash Handover Client Refun…" at bounding box center [274, 77] width 75 height 11
click at [345, 99] on input "text" at bounding box center [359, 101] width 75 height 11
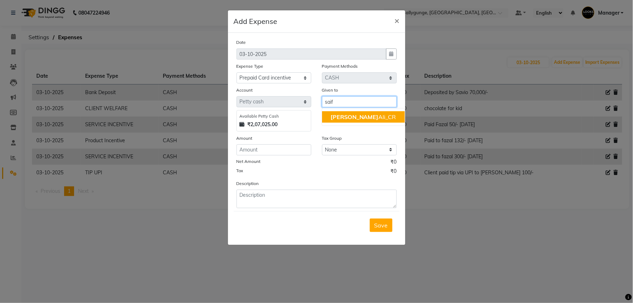
click at [350, 115] on ngb-highlight "Saif Ali_CR" at bounding box center [364, 116] width 66 height 7
type input "[PERSON_NAME]"
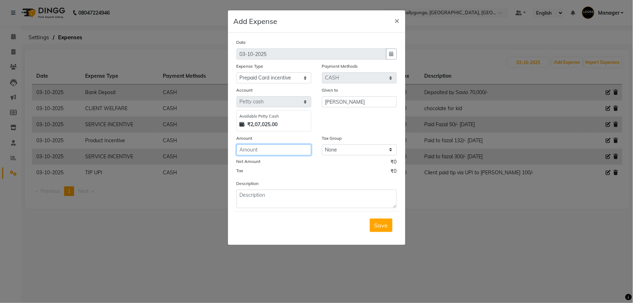
click at [250, 153] on input "number" at bounding box center [274, 149] width 75 height 11
type input "1500"
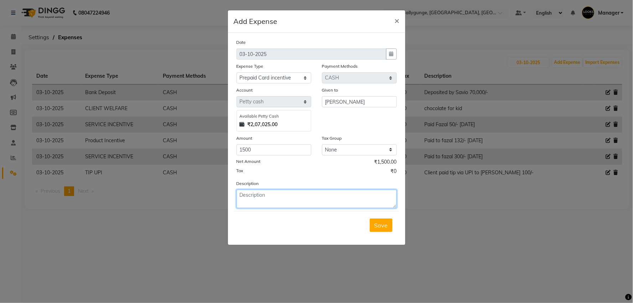
drag, startPoint x: 261, startPoint y: 190, endPoint x: 261, endPoint y: 214, distance: 24.6
click at [261, 192] on textarea at bounding box center [317, 199] width 160 height 19
type textarea "1.10.2025"
click at [375, 226] on span "Save" at bounding box center [382, 225] width 14 height 7
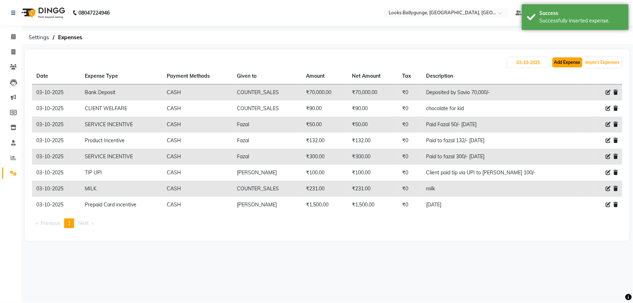
click at [563, 63] on button "Add Expense" at bounding box center [568, 62] width 30 height 10
select select "1"
select select "5499"
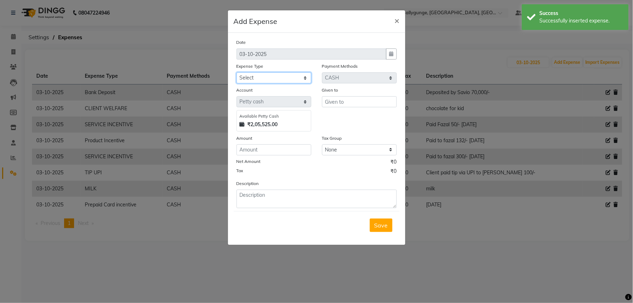
click at [289, 79] on select "Select Accommodation Aesthetics Bank Deposit BLINKIT Cash Handover Client Refun…" at bounding box center [274, 77] width 75 height 11
select select "24170"
click at [237, 72] on select "Select Accommodation Aesthetics Bank Deposit BLINKIT Cash Handover Client Refun…" at bounding box center [274, 77] width 75 height 11
click at [355, 102] on input "text" at bounding box center [359, 101] width 75 height 11
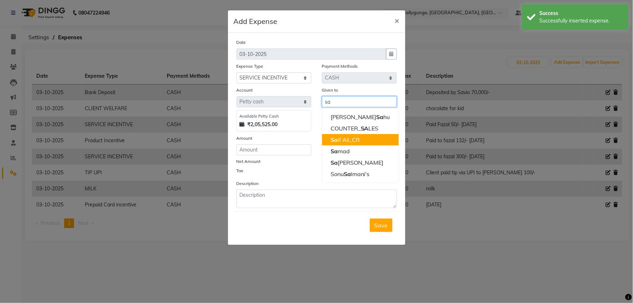
click at [348, 139] on ngb-highlight "Sa if Ali_CR" at bounding box center [345, 139] width 29 height 7
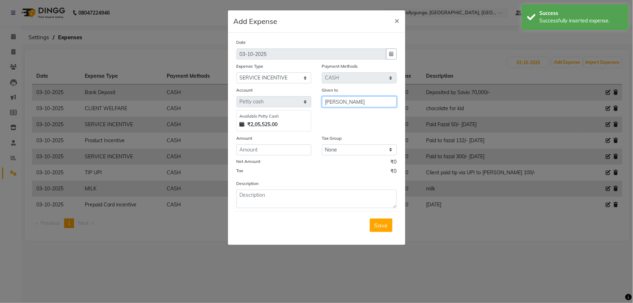
type input "[PERSON_NAME]"
click at [279, 146] on input "number" at bounding box center [274, 149] width 75 height 11
type input "250"
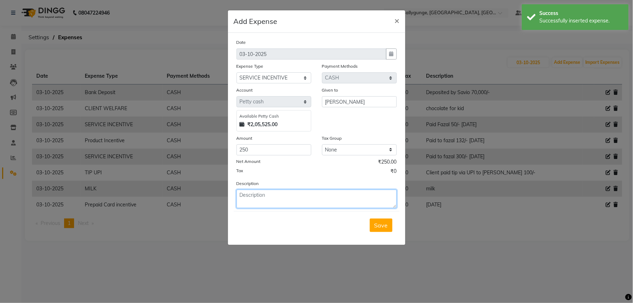
click at [287, 201] on textarea at bounding box center [317, 199] width 160 height 19
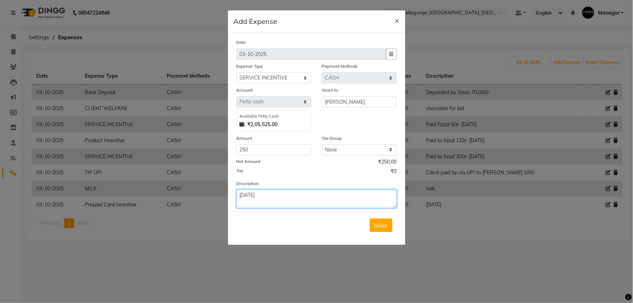
type textarea "2.10.25"
click at [396, 232] on div "Save" at bounding box center [317, 225] width 166 height 28
click at [378, 228] on span "Save" at bounding box center [382, 225] width 14 height 7
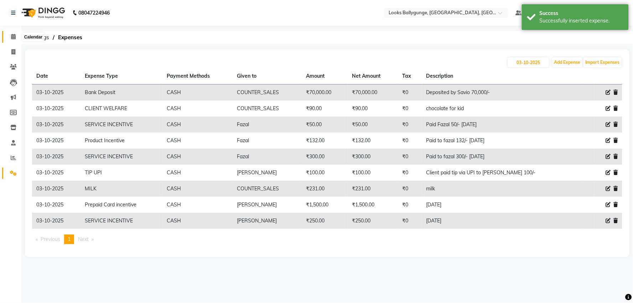
click at [14, 39] on icon at bounding box center [13, 36] width 5 height 5
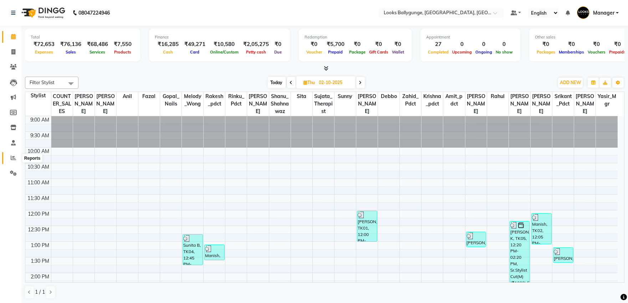
click at [13, 156] on icon at bounding box center [13, 157] width 5 height 5
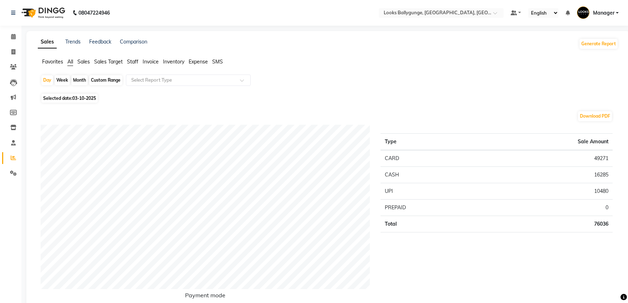
click at [196, 60] on span "Expense" at bounding box center [198, 61] width 19 height 6
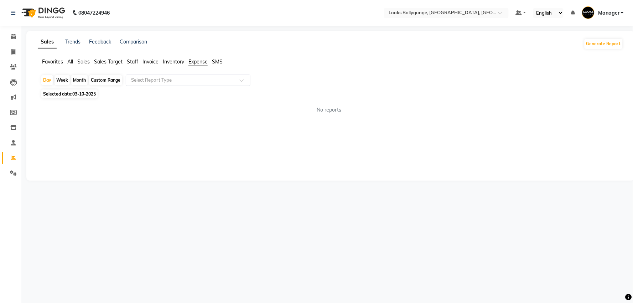
click at [203, 79] on input "text" at bounding box center [181, 80] width 103 height 7
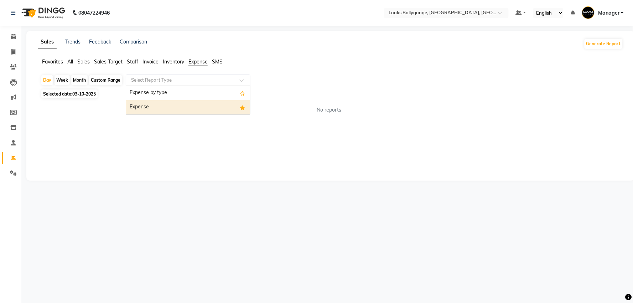
click at [204, 113] on div "Expense" at bounding box center [188, 107] width 124 height 14
select select "full_report"
select select "pdf"
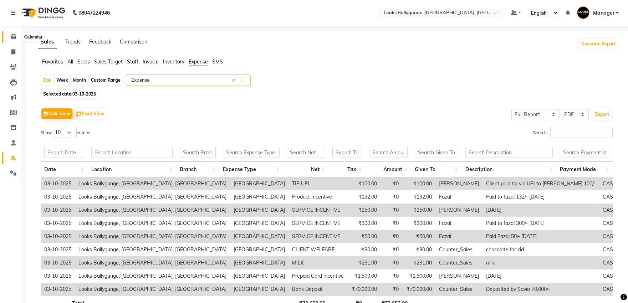
click at [16, 36] on span at bounding box center [13, 37] width 12 height 8
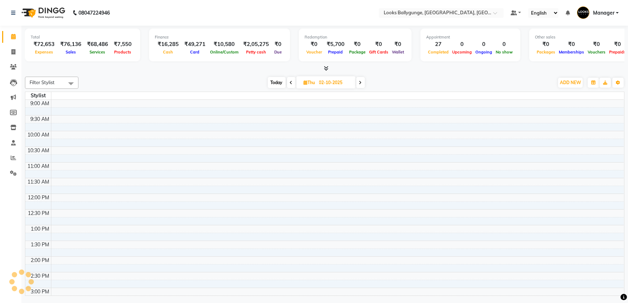
scroll to position [237, 0]
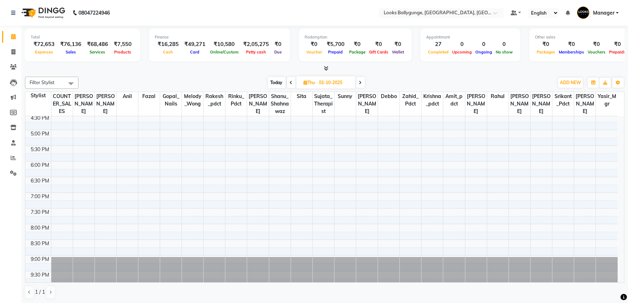
click at [275, 82] on span "Today" at bounding box center [277, 82] width 18 height 11
type input "03-10-2025"
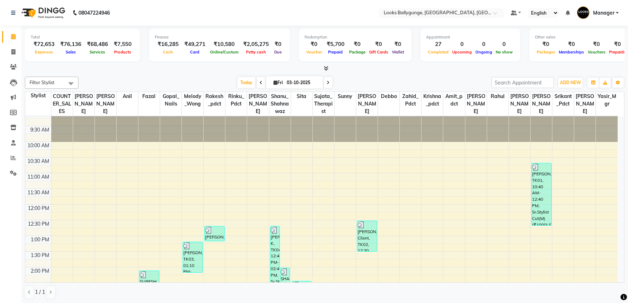
scroll to position [0, 0]
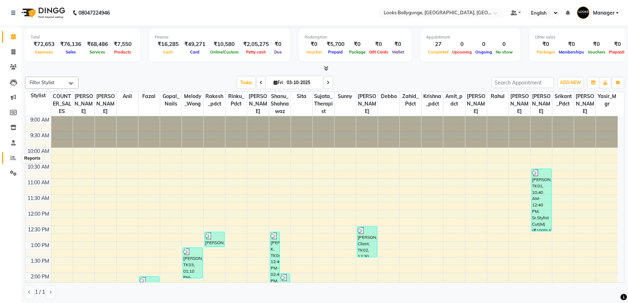
drag, startPoint x: 6, startPoint y: 159, endPoint x: 11, endPoint y: 160, distance: 4.3
click at [7, 159] on span at bounding box center [13, 158] width 12 height 8
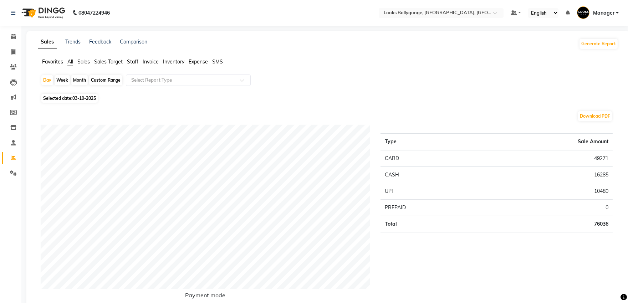
drag, startPoint x: 194, startPoint y: 65, endPoint x: 191, endPoint y: 98, distance: 33.3
click at [195, 62] on span "Expense" at bounding box center [198, 61] width 19 height 6
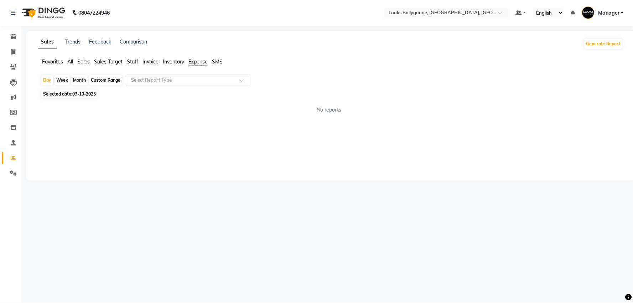
click at [195, 77] on input "text" at bounding box center [181, 80] width 103 height 7
click at [197, 101] on div "Expense by type Expense" at bounding box center [188, 100] width 124 height 29
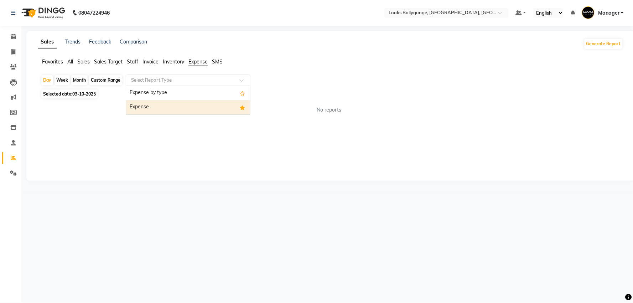
click at [195, 102] on div "Expense" at bounding box center [188, 107] width 124 height 14
select select "full_report"
select select "pdf"
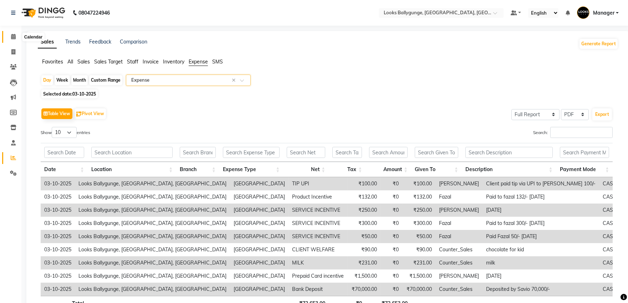
click at [16, 37] on span at bounding box center [13, 37] width 12 height 8
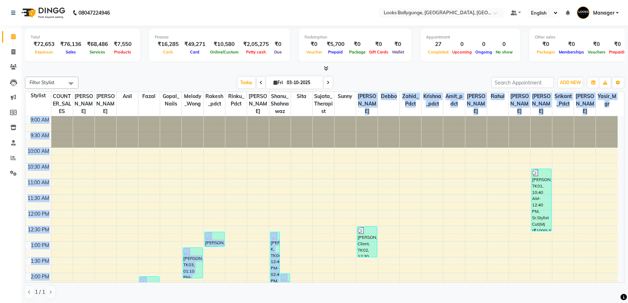
click at [342, 127] on table "Stylist COUNTER_SALES Sumita Naushad anil Fazal Gopal_Nails Melody_Wong Rakesh_…" at bounding box center [324, 187] width 599 height 191
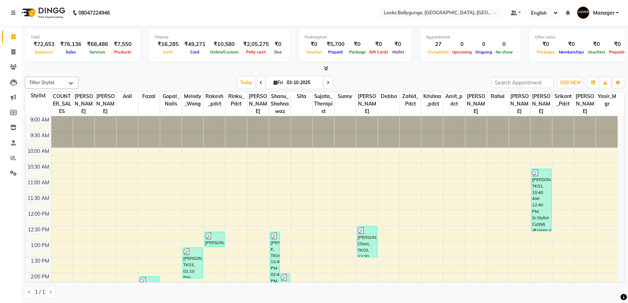
click at [435, 81] on div "Today Fri 03-10-2025" at bounding box center [285, 82] width 406 height 11
click at [573, 80] on span "ADD NEW" at bounding box center [570, 82] width 21 height 5
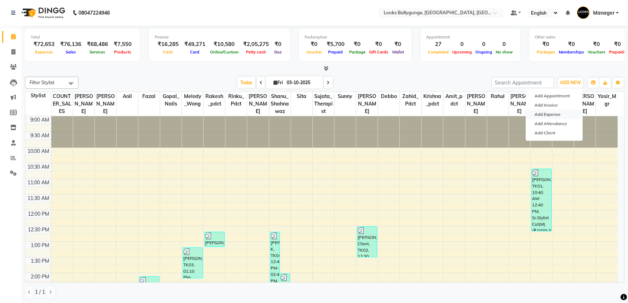
click at [557, 115] on link "Add Expense" at bounding box center [554, 114] width 56 height 9
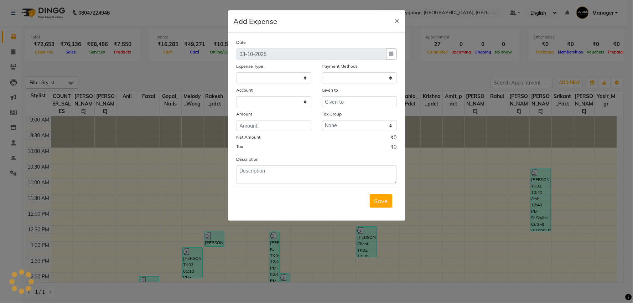
select select
select select "1"
select select "5499"
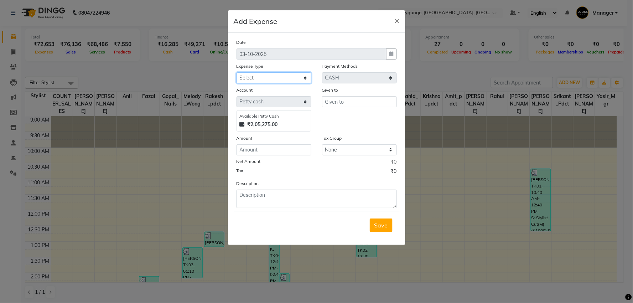
click at [286, 76] on select "Select Accommodation Aesthetics Bank Deposit BLINKIT Cash Handover Client Refun…" at bounding box center [274, 77] width 75 height 11
select select "24170"
click at [237, 72] on select "Select Accommodation Aesthetics Bank Deposit BLINKIT Cash Handover Client Refun…" at bounding box center [274, 77] width 75 height 11
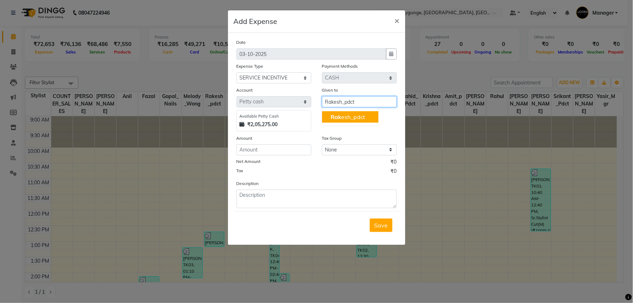
type input "Rakesh_pdct"
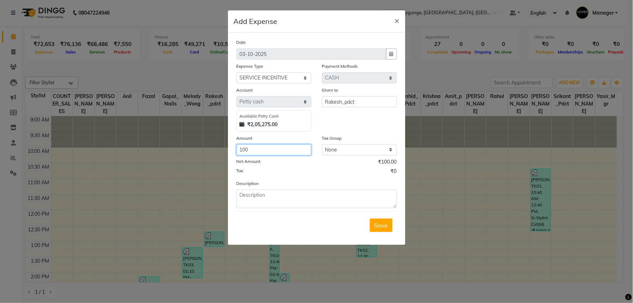
type input "100"
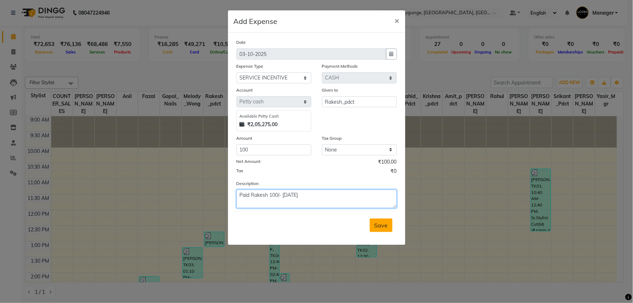
type textarea "Paid Rakesh 100/- 02/10/25"
click at [376, 223] on span "Save" at bounding box center [382, 225] width 14 height 7
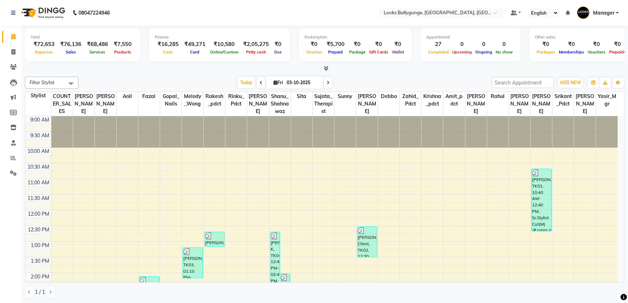
click at [326, 66] on icon at bounding box center [326, 68] width 5 height 5
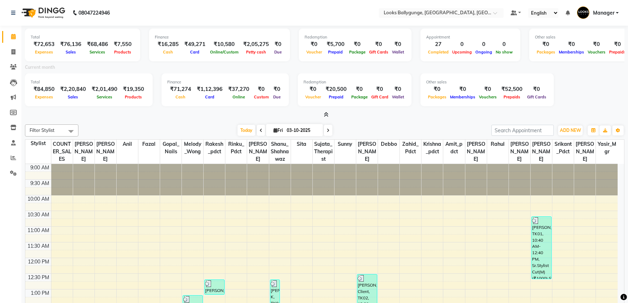
click at [328, 112] on icon at bounding box center [326, 114] width 5 height 5
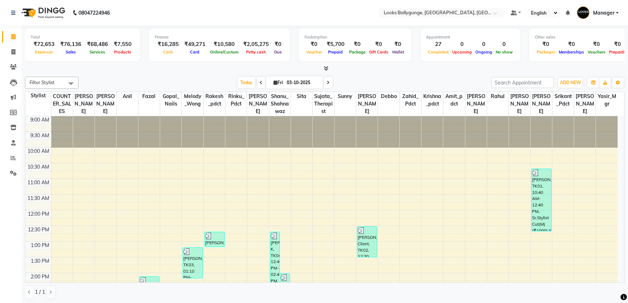
click at [329, 68] on div at bounding box center [324, 68] width 599 height 7
click at [324, 69] on icon at bounding box center [326, 68] width 5 height 5
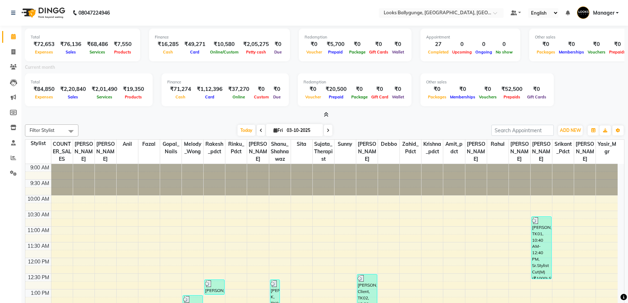
click at [325, 113] on icon at bounding box center [326, 114] width 5 height 5
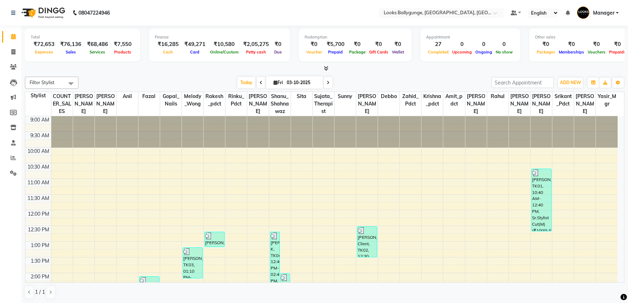
click at [326, 67] on icon at bounding box center [326, 68] width 5 height 5
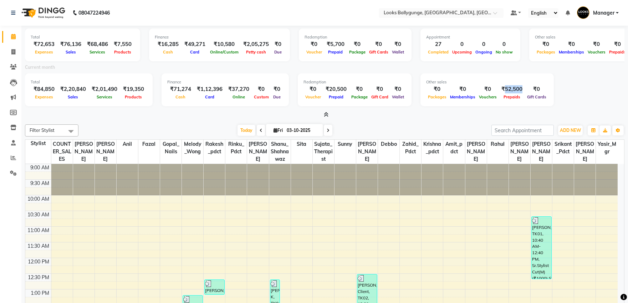
drag, startPoint x: 497, startPoint y: 88, endPoint x: 514, endPoint y: 90, distance: 16.5
click at [514, 90] on div "₹52,500" at bounding box center [511, 89] width 27 height 8
click at [525, 91] on div "₹0" at bounding box center [536, 89] width 23 height 8
drag, startPoint x: 515, startPoint y: 89, endPoint x: 496, endPoint y: 88, distance: 18.9
click at [498, 88] on div "₹52,500" at bounding box center [511, 89] width 27 height 8
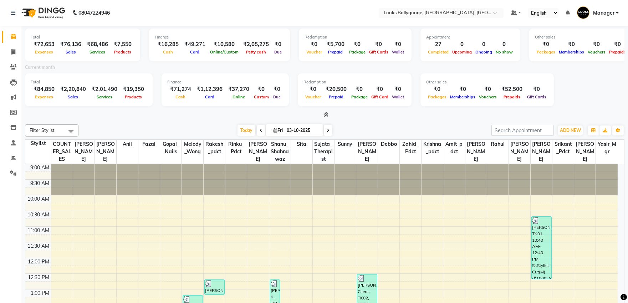
click at [467, 83] on div "Other sales" at bounding box center [487, 82] width 122 height 6
click at [328, 113] on icon at bounding box center [326, 114] width 5 height 5
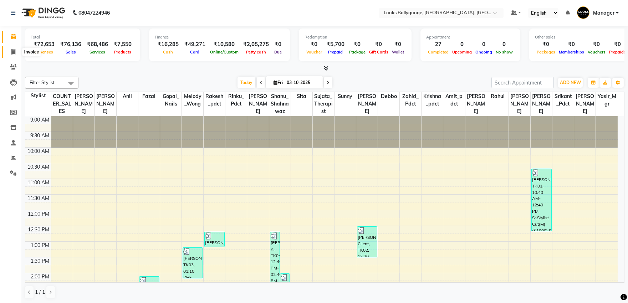
click at [13, 50] on icon at bounding box center [13, 51] width 4 height 5
select select "service"
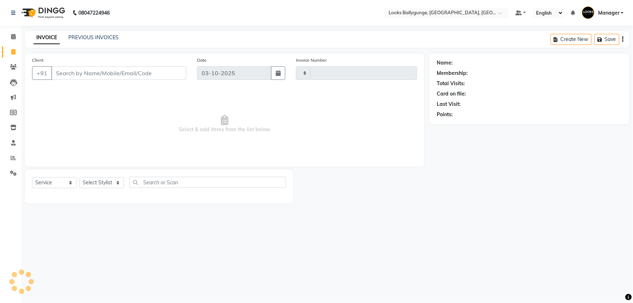
type input "4331"
select select "6477"
click at [112, 179] on select "Select Stylist" at bounding box center [101, 182] width 45 height 11
select select "74723"
click at [79, 177] on select "Select Stylist [PERSON_NAME] amit_pdct anil [PERSON_NAME] COUNTER_SALES [PERSON…" at bounding box center [102, 182] width 47 height 11
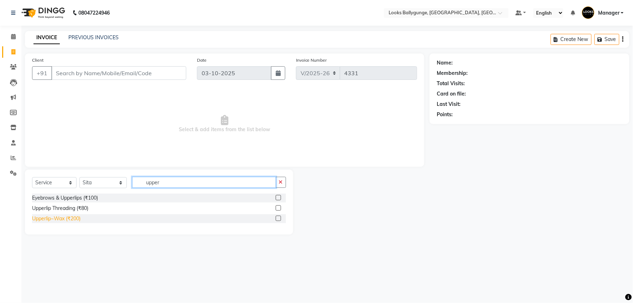
type input "upper"
click at [73, 222] on div "Upperlip~Wax (₹200)" at bounding box center [56, 218] width 48 height 7
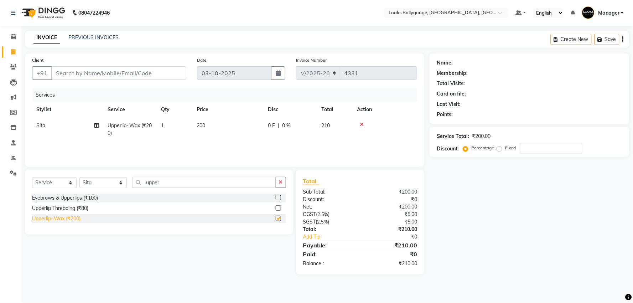
checkbox input "false"
click at [278, 182] on button "button" at bounding box center [281, 182] width 10 height 11
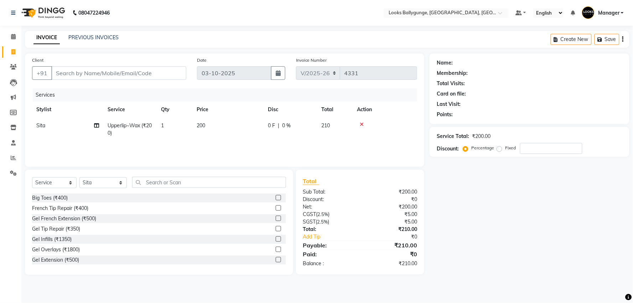
click at [206, 124] on td "200" at bounding box center [227, 130] width 71 height 24
select select "74723"
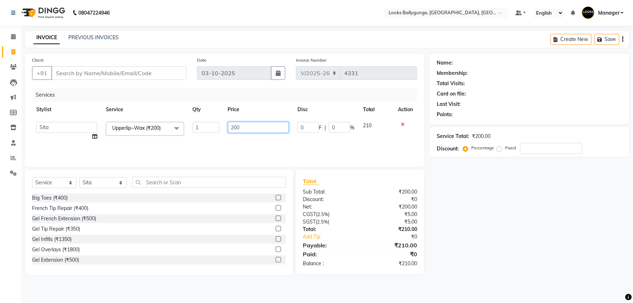
drag, startPoint x: 240, startPoint y: 126, endPoint x: 230, endPoint y: 127, distance: 10.4
click at [230, 127] on input "200" at bounding box center [258, 127] width 61 height 11
type input "300"
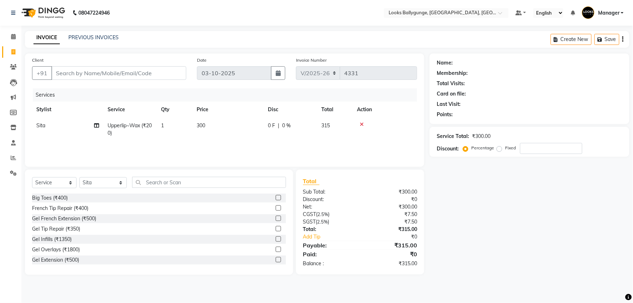
click at [177, 93] on div "Services" at bounding box center [228, 94] width 390 height 13
drag, startPoint x: 140, startPoint y: 74, endPoint x: 147, endPoint y: 70, distance: 7.8
click at [141, 73] on input "Client" at bounding box center [118, 73] width 135 height 14
drag, startPoint x: 154, startPoint y: 182, endPoint x: 152, endPoint y: 179, distance: 3.9
click at [154, 180] on input "text" at bounding box center [209, 182] width 154 height 11
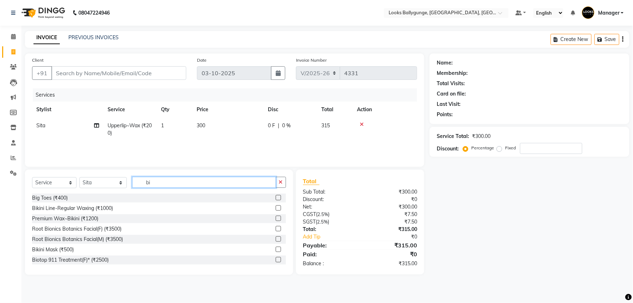
drag, startPoint x: 159, startPoint y: 182, endPoint x: 118, endPoint y: 186, distance: 41.1
click at [118, 186] on div "Select Service Product Membership Package Voucher Prepaid Gift Card Select Styl…" at bounding box center [159, 185] width 254 height 17
type input "wax"
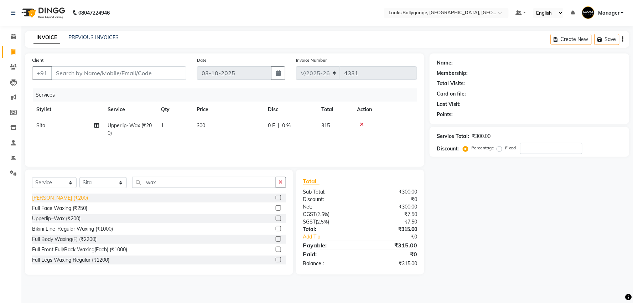
click at [77, 218] on div "Upperlip~Wax (₹200)" at bounding box center [56, 218] width 48 height 7
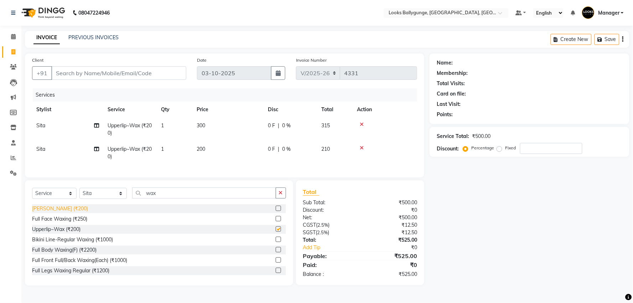
checkbox input "false"
click at [202, 148] on span "200" at bounding box center [201, 149] width 9 height 6
select select "74723"
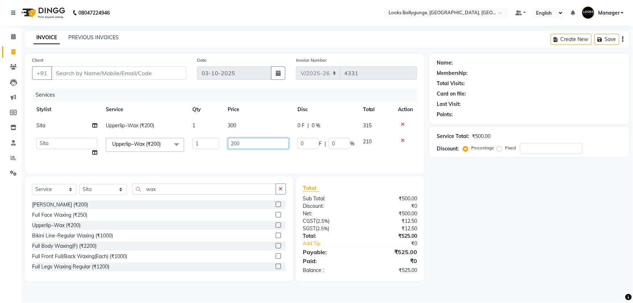
drag, startPoint x: 238, startPoint y: 143, endPoint x: 198, endPoint y: 141, distance: 40.0
click at [198, 141] on tr "Ali_Stylist amit_pdct anil Ayush Sahu COUNTER_SALES Debbo Fazal Gopal_Nails Kri…" at bounding box center [224, 147] width 385 height 27
drag, startPoint x: 239, startPoint y: 142, endPoint x: 211, endPoint y: 144, distance: 28.6
click at [211, 144] on tr "Ali_Stylist amit_pdct anil Ayush Sahu COUNTER_SALES Debbo Fazal Gopal_Nails Kri…" at bounding box center [224, 147] width 385 height 27
type input "300"
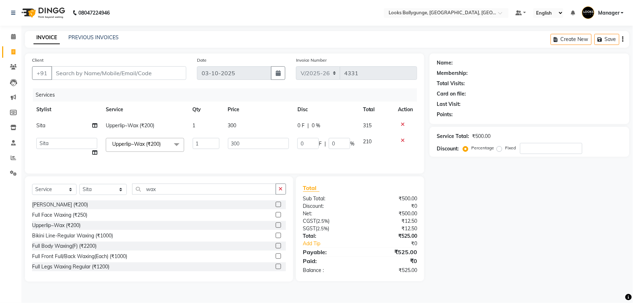
click at [402, 138] on tbody "Sita Upperlip~Wax (₹200) 1 300 0 F | 0 % 315 Ali_Stylist amit_pdct anil Ayush S…" at bounding box center [224, 139] width 385 height 43
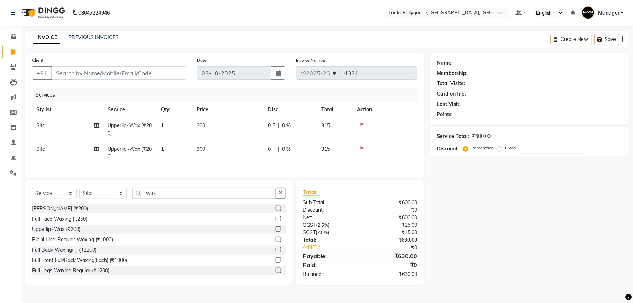
click at [362, 146] on icon at bounding box center [362, 147] width 4 height 5
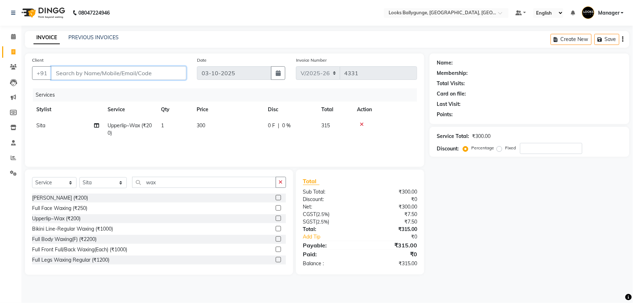
click at [159, 74] on input "Client" at bounding box center [118, 73] width 135 height 14
type input "w"
type input "0"
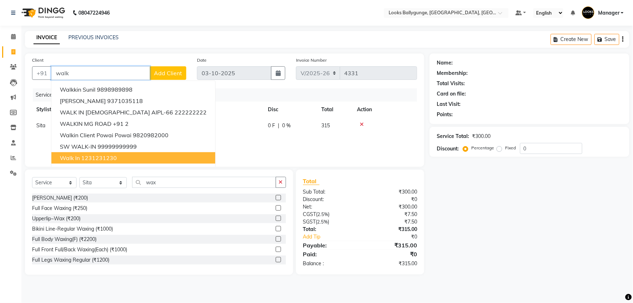
click at [133, 155] on button "walk in 1231231230" at bounding box center [133, 157] width 164 height 11
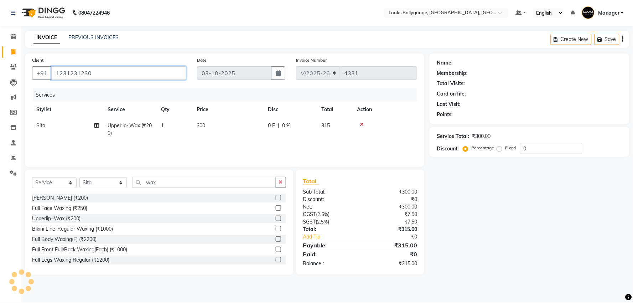
type input "1231231230"
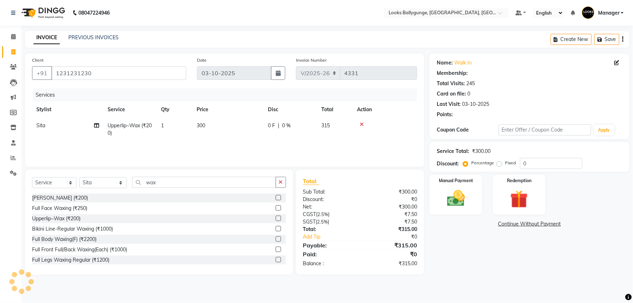
select select "1: Object"
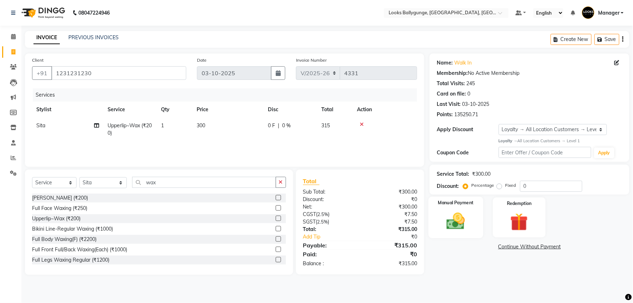
click at [462, 207] on div "Manual Payment" at bounding box center [456, 217] width 55 height 41
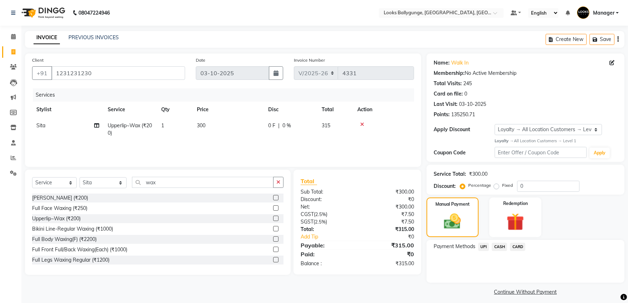
click at [502, 247] on span "CASH" at bounding box center [498, 247] width 15 height 8
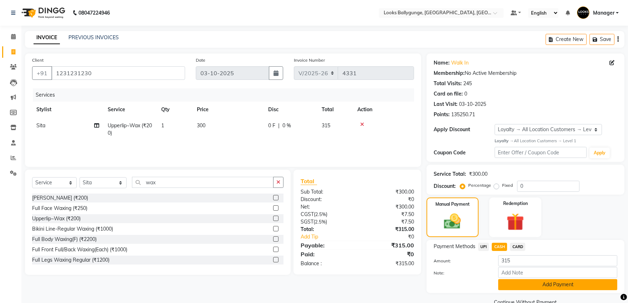
click at [557, 285] on button "Add Payment" at bounding box center [557, 284] width 119 height 11
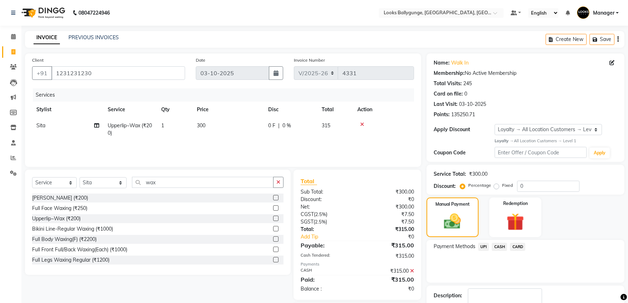
scroll to position [45, 0]
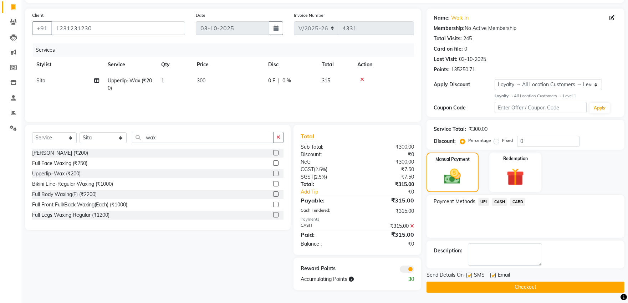
click at [542, 287] on button "Checkout" at bounding box center [525, 287] width 198 height 11
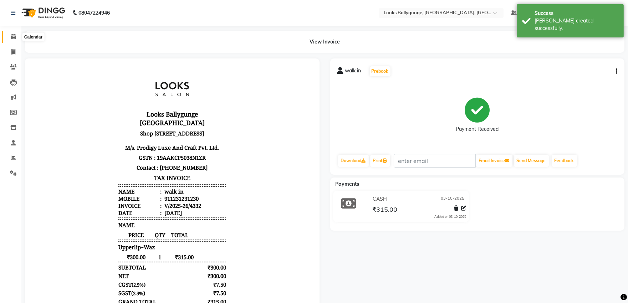
click at [10, 34] on span at bounding box center [13, 37] width 12 height 8
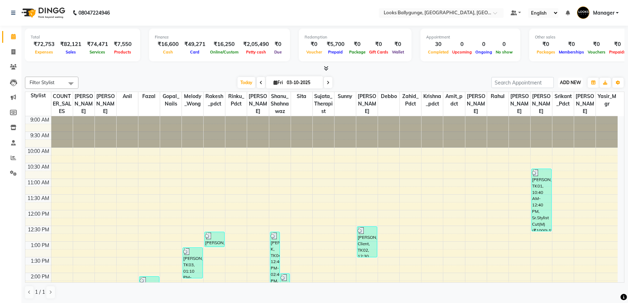
click at [566, 80] on span "ADD NEW" at bounding box center [570, 82] width 21 height 5
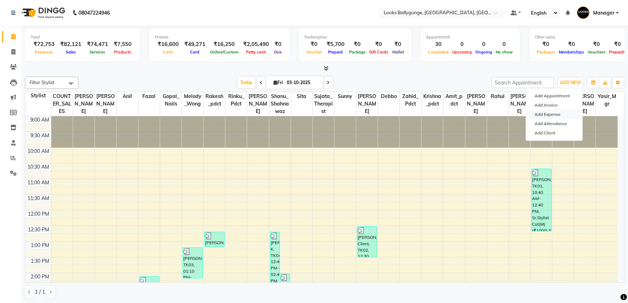
click at [555, 116] on link "Add Expense" at bounding box center [554, 114] width 56 height 9
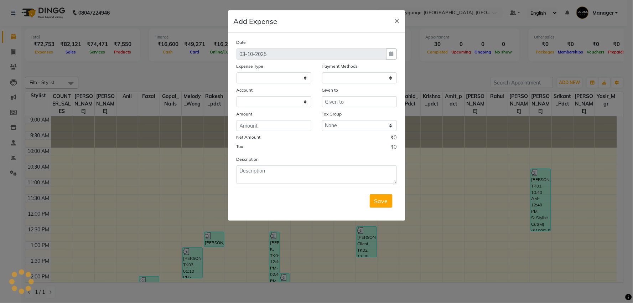
select select "1"
select select "5499"
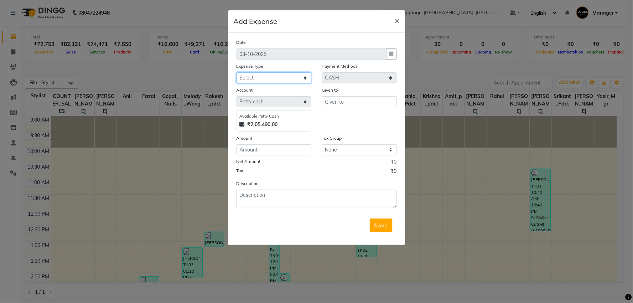
click at [279, 83] on select "Select Accommodation Aesthetics Bank Deposit BLINKIT Cash Handover Client Refun…" at bounding box center [274, 77] width 75 height 11
select select "24170"
click at [237, 72] on select "Select Accommodation Aesthetics Bank Deposit BLINKIT Cash Handover Client Refun…" at bounding box center [274, 77] width 75 height 11
type input "Srikant_Pdct"
type input "150"
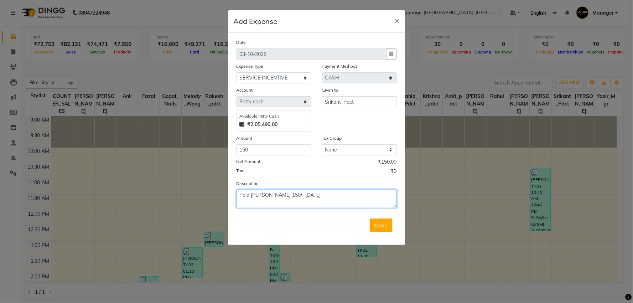
type textarea "Paid Srikant 150/- 01/10/25"
click at [384, 226] on span "Save" at bounding box center [382, 225] width 14 height 7
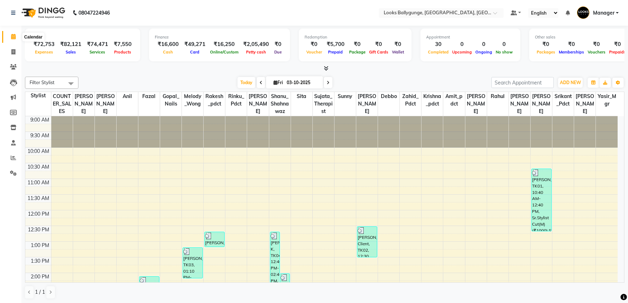
click at [15, 37] on icon at bounding box center [13, 36] width 5 height 5
click at [12, 49] on icon at bounding box center [13, 51] width 4 height 5
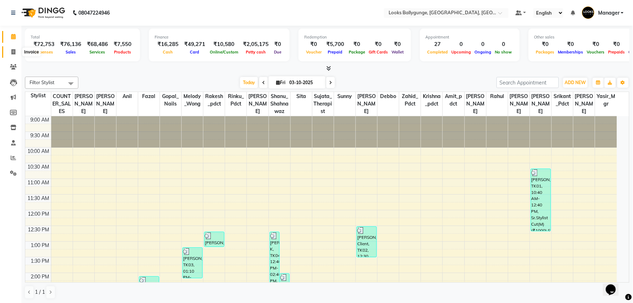
select select "6477"
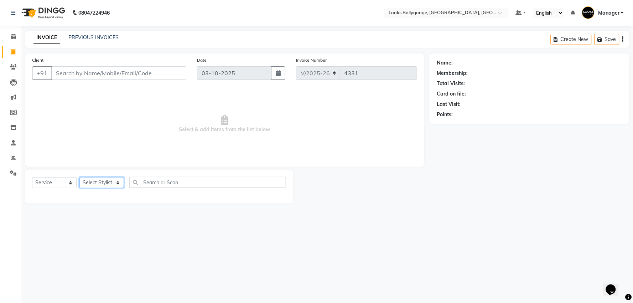
click at [93, 181] on select "Select Stylist" at bounding box center [101, 182] width 45 height 11
click at [66, 183] on select "Select Service Product Membership Package Voucher Prepaid Gift Card" at bounding box center [54, 182] width 45 height 11
select select "P"
click at [32, 177] on select "Select Service Product Membership Package Voucher Prepaid Gift Card" at bounding box center [54, 182] width 45 height 11
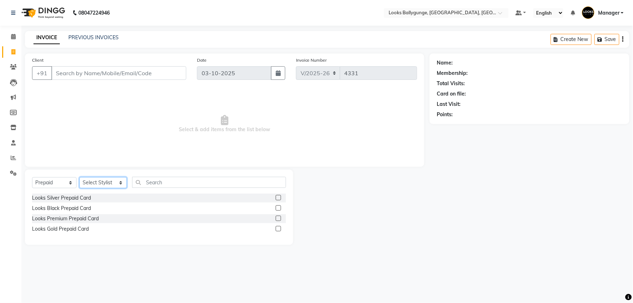
click at [92, 182] on select "Select Stylist [PERSON_NAME] amit_pdct anil [PERSON_NAME] COUNTER_SALES [PERSON…" at bounding box center [102, 182] width 47 height 11
select select "71754"
click at [79, 177] on select "Select Stylist [PERSON_NAME] amit_pdct anil [PERSON_NAME] COUNTER_SALES [PERSON…" at bounding box center [102, 182] width 47 height 11
click at [186, 186] on input "text" at bounding box center [209, 182] width 154 height 11
click at [81, 200] on div "Looks Silver Prepaid Card" at bounding box center [61, 197] width 59 height 7
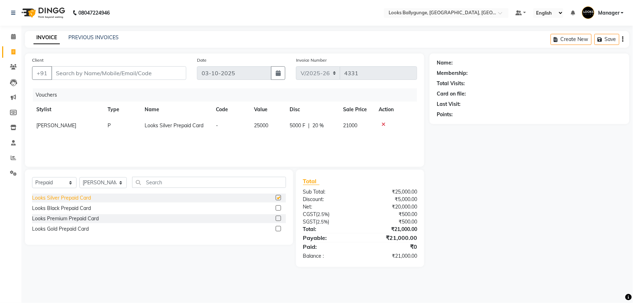
checkbox input "false"
click at [13, 41] on span at bounding box center [13, 37] width 12 height 8
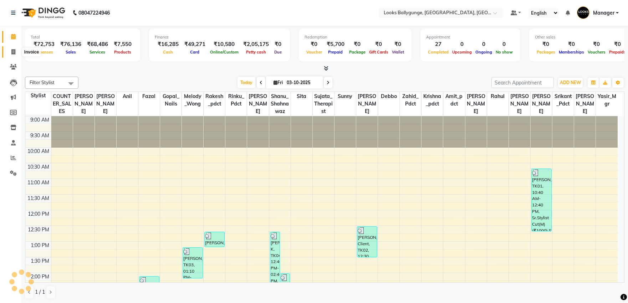
click at [10, 48] on span at bounding box center [13, 52] width 12 height 8
select select "service"
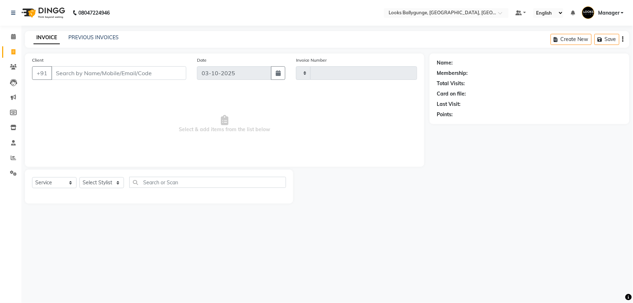
type input "4331"
select select "6477"
click at [148, 72] on input "Client" at bounding box center [118, 73] width 135 height 14
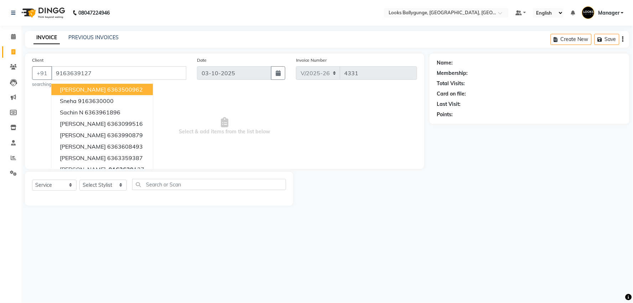
type input "9163639127"
select select "1: Object"
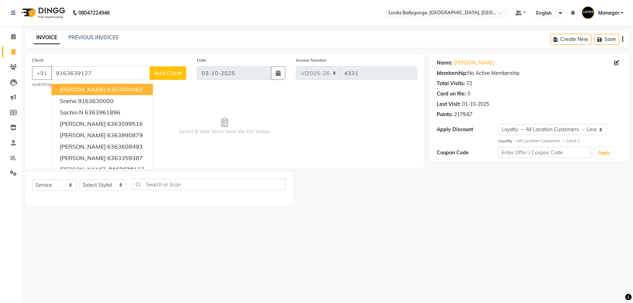
click at [250, 119] on span "Select & add items from the list below" at bounding box center [224, 126] width 385 height 71
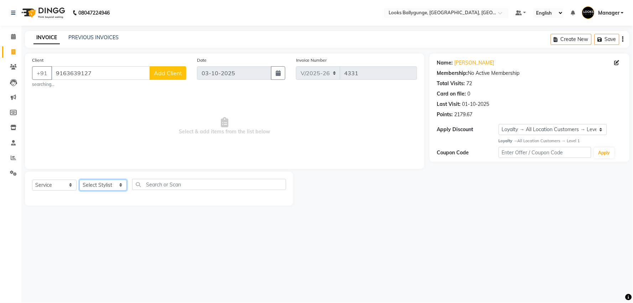
click at [125, 185] on select "Select Stylist [PERSON_NAME] amit_pdct anil [PERSON_NAME] COUNTER_SALES [PERSON…" at bounding box center [102, 185] width 47 height 11
select select "68166"
click at [79, 180] on select "Select Stylist [PERSON_NAME] amit_pdct anil [PERSON_NAME] COUNTER_SALES [PERSON…" at bounding box center [102, 185] width 47 height 11
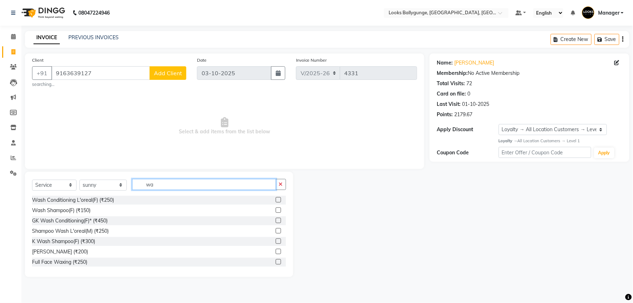
type input "w"
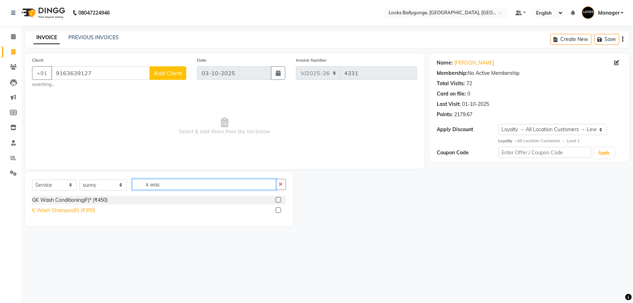
type input "k was"
click at [78, 209] on div "K Wash Shampoo(F) (₹300)" at bounding box center [63, 210] width 63 height 7
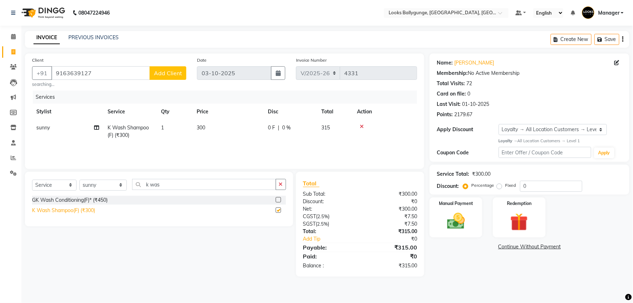
checkbox input "false"
click at [205, 129] on span "300" at bounding box center [201, 127] width 9 height 6
select select "68166"
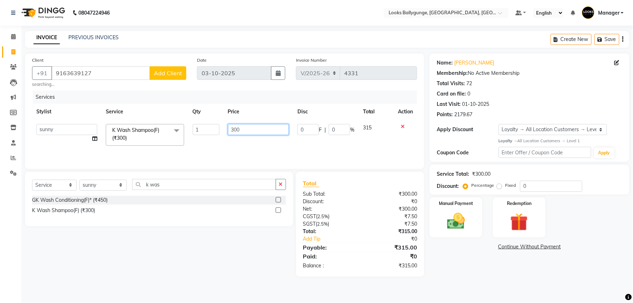
drag, startPoint x: 246, startPoint y: 126, endPoint x: 209, endPoint y: 133, distance: 37.6
click at [209, 133] on tr "Ali_Stylist amit_pdct anil [PERSON_NAME] COUNTER_SALES [PERSON_NAME] Gopal_Nail…" at bounding box center [224, 135] width 385 height 30
type input "4"
type input "500"
click at [173, 189] on input "k was" at bounding box center [204, 184] width 144 height 11
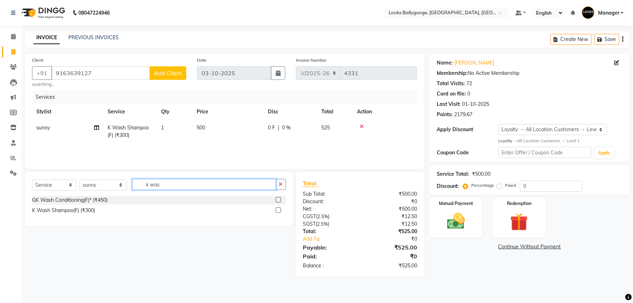
click at [173, 189] on input "k was" at bounding box center [204, 184] width 144 height 11
click at [68, 212] on div "K Wash Shampoo(F) (₹300)" at bounding box center [63, 210] width 63 height 7
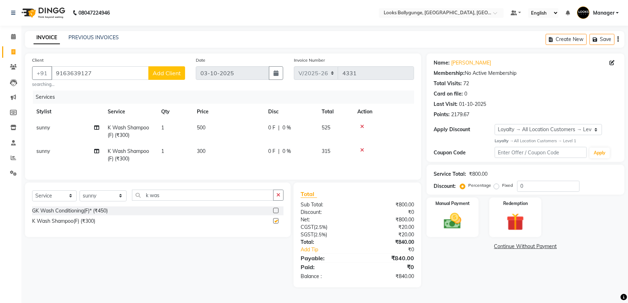
checkbox input "false"
click at [197, 154] on span "300" at bounding box center [201, 151] width 9 height 6
select select "68166"
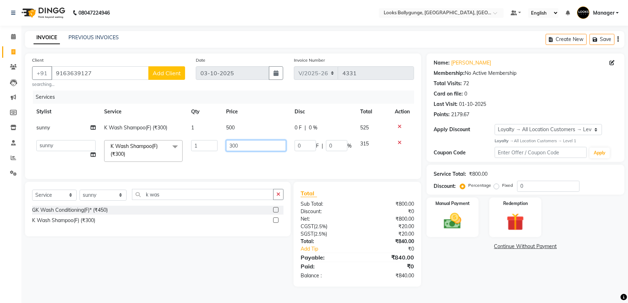
drag, startPoint x: 213, startPoint y: 144, endPoint x: 200, endPoint y: 144, distance: 13.2
click at [200, 144] on tr "Ali_Stylist amit_pdct anil [PERSON_NAME] COUNTER_SALES [PERSON_NAME] Gopal_Nail…" at bounding box center [223, 151] width 382 height 30
type input "900"
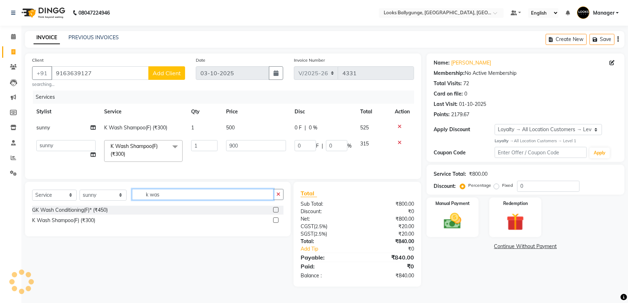
click at [159, 200] on input "k was" at bounding box center [202, 194] width 141 height 11
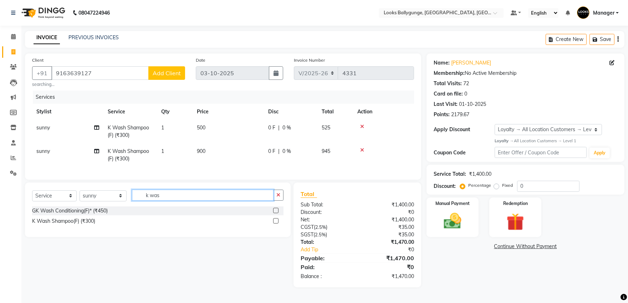
drag, startPoint x: 164, startPoint y: 201, endPoint x: 77, endPoint y: 198, distance: 87.0
click at [77, 198] on div "Select Service Product Membership Package Voucher Prepaid Gift Card Select Styl…" at bounding box center [157, 198] width 251 height 17
click at [95, 198] on select "Select Stylist [PERSON_NAME] amit_pdct anil [PERSON_NAME] COUNTER_SALES [PERSON…" at bounding box center [102, 195] width 47 height 11
select select "86358"
click at [79, 196] on select "Select Stylist [PERSON_NAME] amit_pdct anil [PERSON_NAME] COUNTER_SALES [PERSON…" at bounding box center [102, 195] width 47 height 11
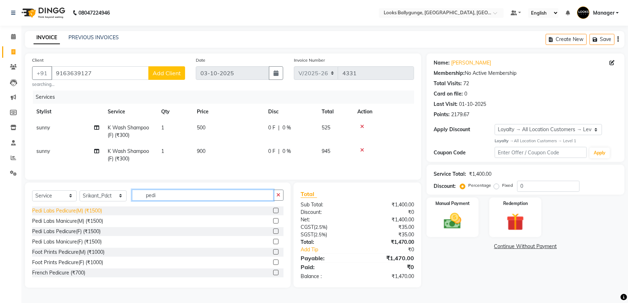
type input "pedi"
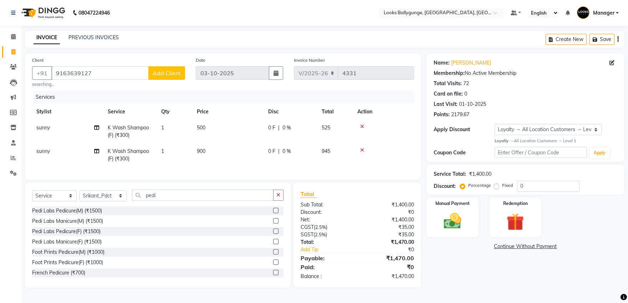
click at [93, 214] on div "Pedi Labs Pedicure(M) (₹1500)" at bounding box center [67, 210] width 70 height 7
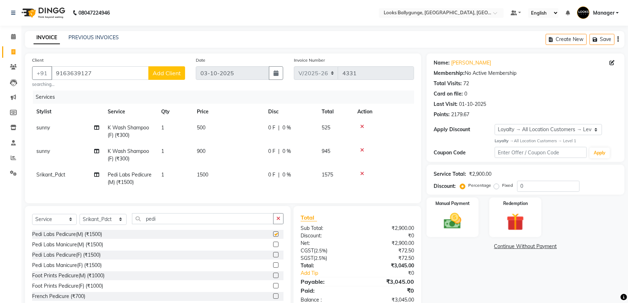
checkbox input "false"
drag, startPoint x: 89, startPoint y: 251, endPoint x: 110, endPoint y: 241, distance: 23.1
click at [90, 248] on div "Pedi Labs Manicure(M) (₹1500)" at bounding box center [67, 244] width 71 height 7
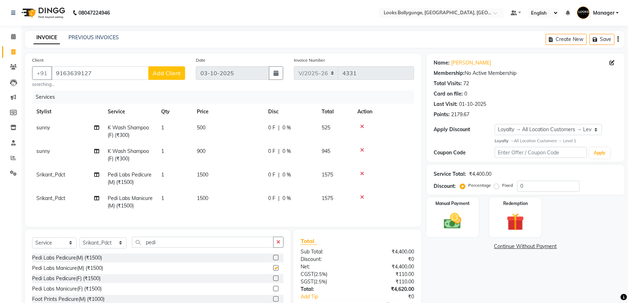
checkbox input "false"
click at [210, 175] on td "1500" at bounding box center [227, 179] width 71 height 24
select select "86358"
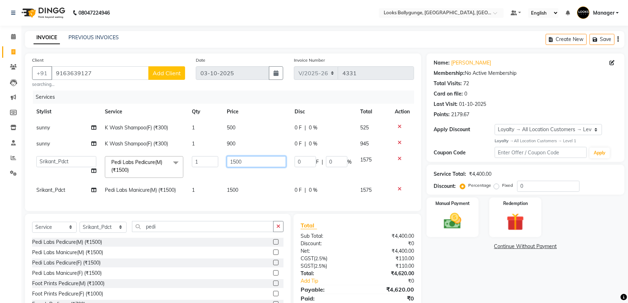
drag, startPoint x: 221, startPoint y: 159, endPoint x: 216, endPoint y: 159, distance: 5.4
click at [216, 159] on tr "Ali_Stylist amit_pdct anil [PERSON_NAME] COUNTER_SALES [PERSON_NAME] Gopal_Nail…" at bounding box center [223, 167] width 382 height 30
type input "2000"
click at [241, 186] on tbody "[PERSON_NAME] Wash Shampoo(F) (₹300) 1 500 0 F | 0 % 525 [PERSON_NAME] Wash Sha…" at bounding box center [223, 159] width 382 height 78
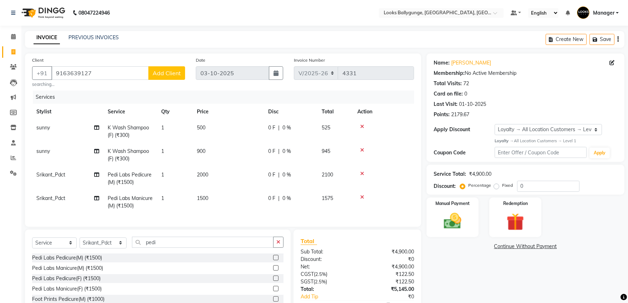
click at [204, 199] on span "1500" at bounding box center [202, 198] width 11 height 6
select select "86358"
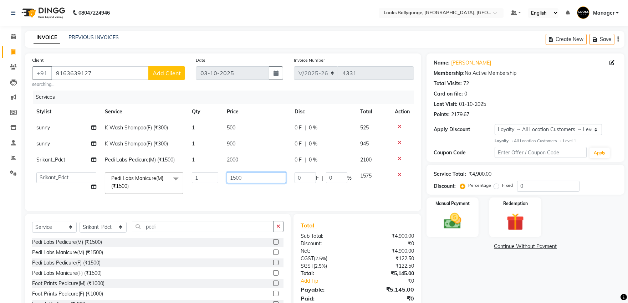
drag, startPoint x: 243, startPoint y: 177, endPoint x: 204, endPoint y: 176, distance: 39.6
click at [204, 176] on tr "Ali_Stylist amit_pdct anil [PERSON_NAME] COUNTER_SALES [PERSON_NAME] Gopal_Nail…" at bounding box center [223, 183] width 382 height 30
type input "2000"
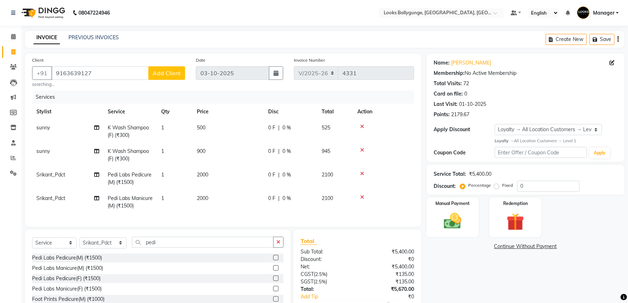
click at [236, 188] on tbody "[PERSON_NAME] Wash Shampoo(F) (₹300) 1 500 0 F | 0 % 525 [PERSON_NAME] Wash Sha…" at bounding box center [223, 167] width 382 height 94
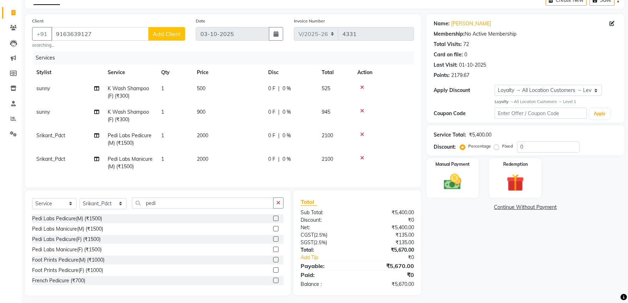
scroll to position [40, 0]
click at [455, 178] on img at bounding box center [452, 181] width 30 height 21
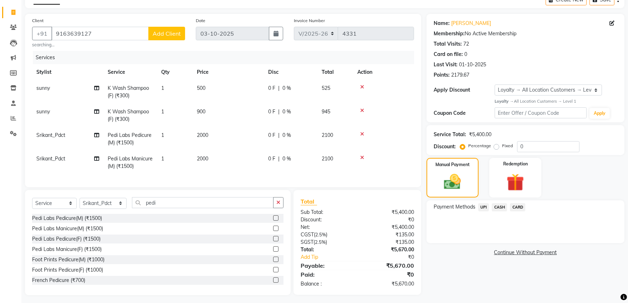
click at [486, 205] on span "UPI" at bounding box center [483, 207] width 11 height 8
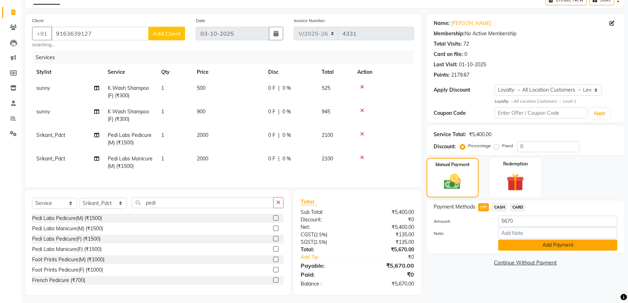
click at [521, 240] on button "Add Payment" at bounding box center [557, 244] width 119 height 11
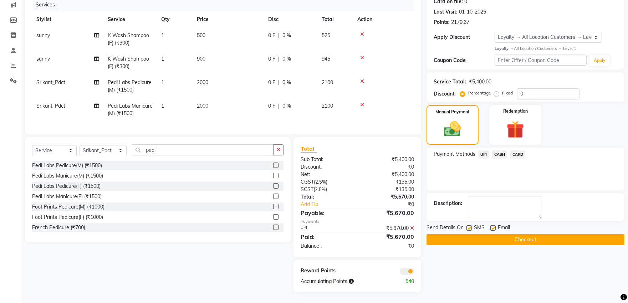
scroll to position [98, 0]
click at [511, 234] on button "Checkout" at bounding box center [525, 239] width 198 height 11
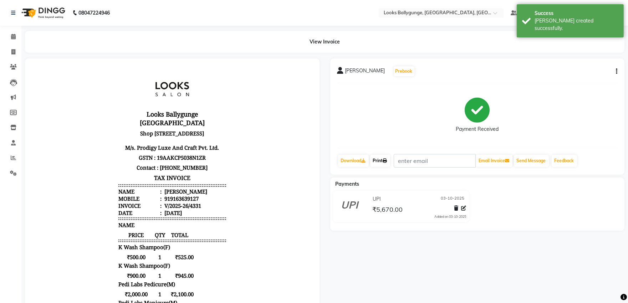
click at [384, 160] on link "Print" at bounding box center [380, 161] width 20 height 12
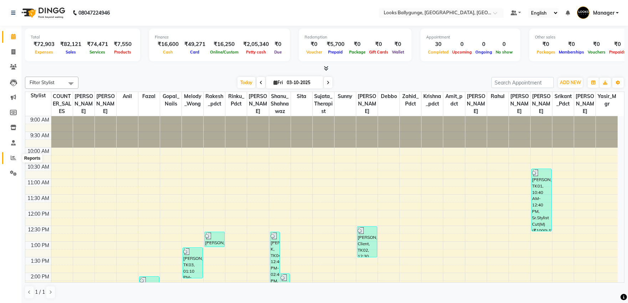
click at [11, 155] on icon at bounding box center [13, 157] width 5 height 5
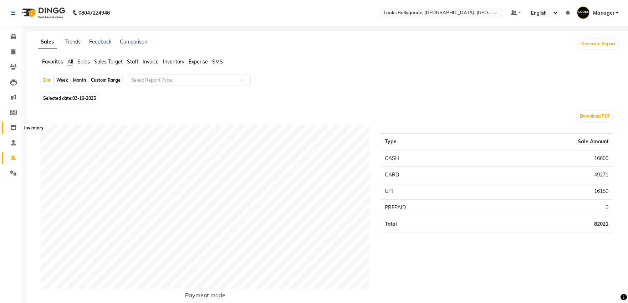
click at [14, 128] on icon at bounding box center [13, 127] width 6 height 5
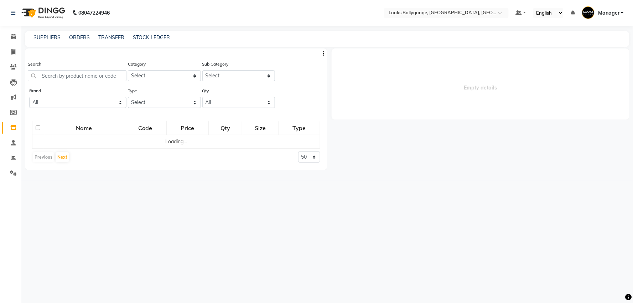
select select
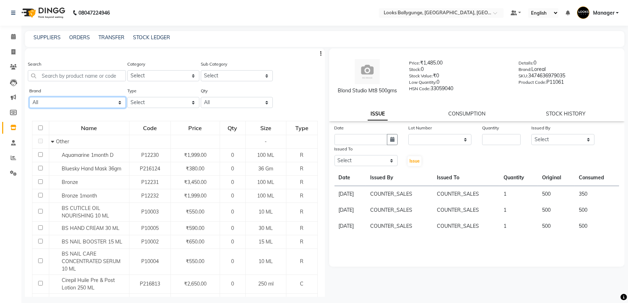
click at [98, 97] on select "All 1821 Aeronot Amazon Series American Crew American Crew Retail Aminu Body Oi…" at bounding box center [77, 102] width 97 height 11
select select "loreal"
click at [29, 97] on select "All 1821 Aeronot Amazon Series American Crew American Crew Retail Aminu Body Oi…" at bounding box center [77, 102] width 97 height 11
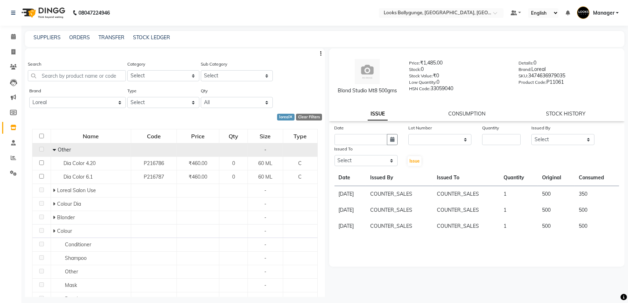
click at [61, 149] on span "Other" at bounding box center [64, 149] width 13 height 6
click at [56, 151] on span at bounding box center [55, 149] width 5 height 6
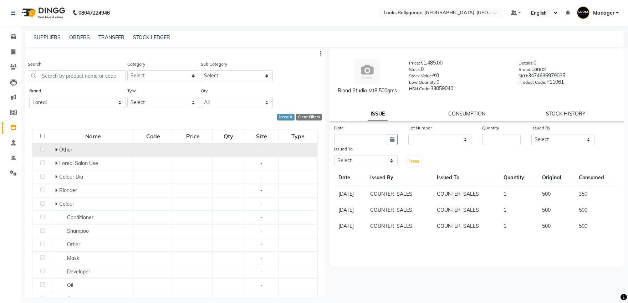
click at [59, 150] on span "Other" at bounding box center [65, 149] width 13 height 6
click at [55, 149] on icon at bounding box center [56, 149] width 2 height 5
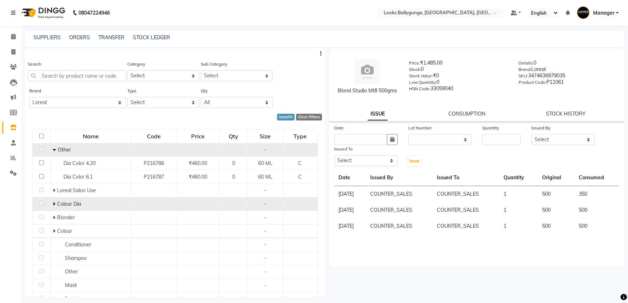
click at [55, 202] on span at bounding box center [55, 204] width 4 height 6
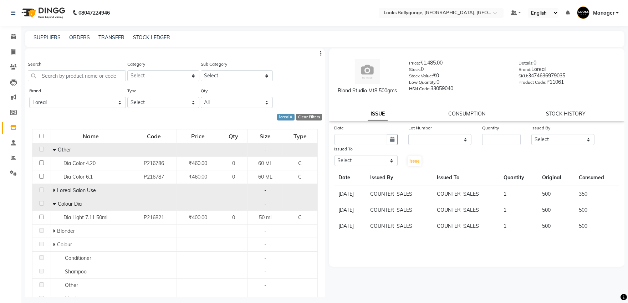
click at [53, 188] on icon at bounding box center [54, 190] width 2 height 5
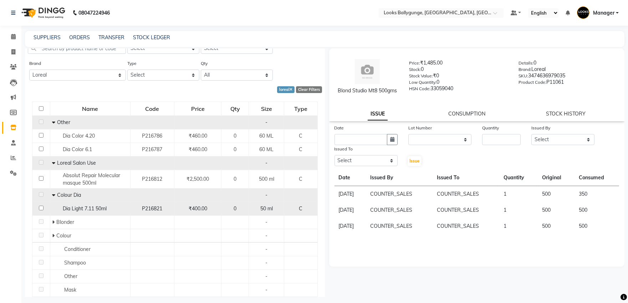
scroll to position [40, 0]
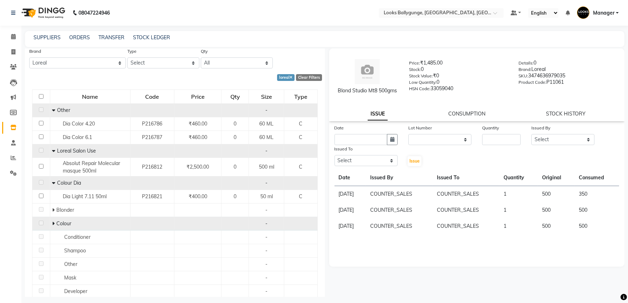
click at [53, 223] on icon at bounding box center [53, 223] width 2 height 5
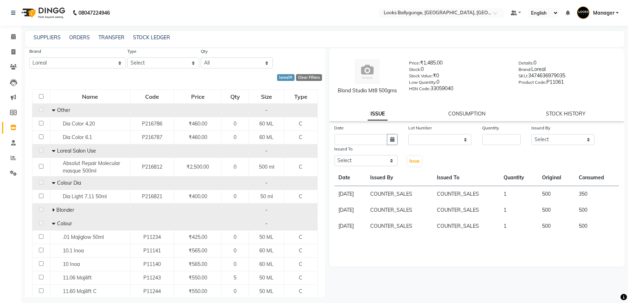
click at [52, 210] on icon at bounding box center [53, 209] width 2 height 5
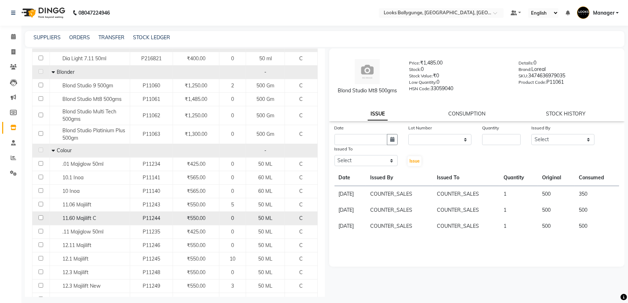
scroll to position [158, 0]
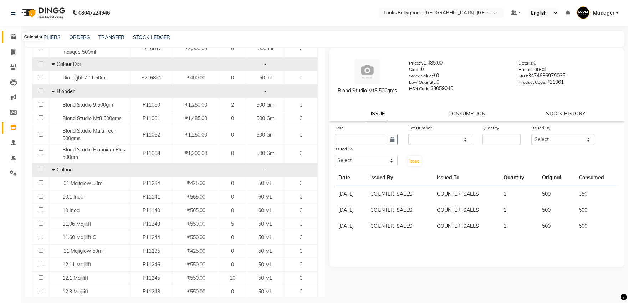
click at [15, 40] on span at bounding box center [13, 37] width 12 height 8
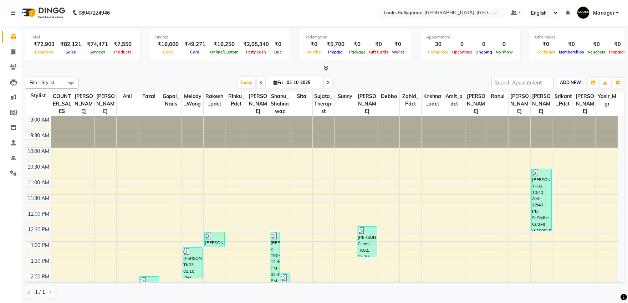
click at [577, 82] on span "ADD NEW" at bounding box center [570, 82] width 21 height 5
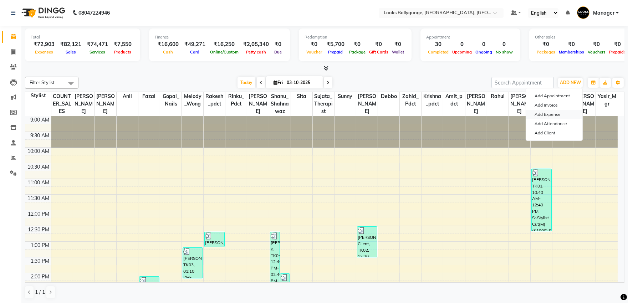
click at [560, 116] on link "Add Expense" at bounding box center [554, 114] width 56 height 9
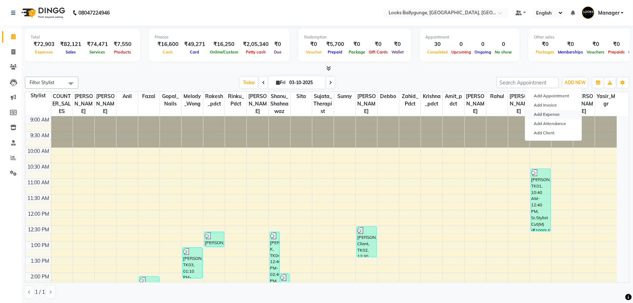
select select "5500"
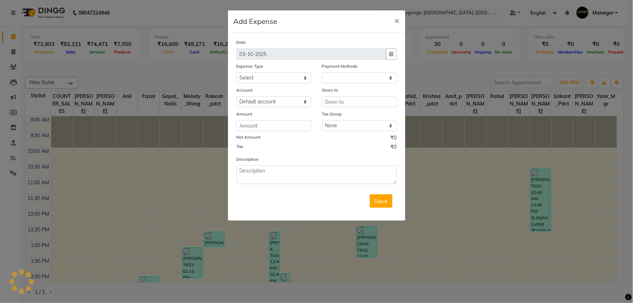
select select "1"
select select "5499"
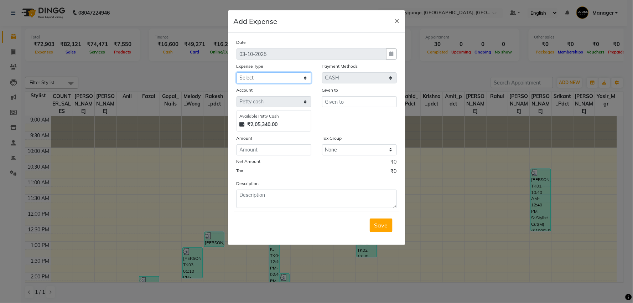
click at [287, 80] on select "Select Accommodation Aesthetics Bank Deposit BLINKIT Cash Handover Client Refun…" at bounding box center [274, 77] width 75 height 11
click at [284, 81] on select "Select Accommodation Aesthetics Bank Deposit BLINKIT Cash Handover Client Refun…" at bounding box center [274, 77] width 75 height 11
select select "24170"
click at [237, 72] on select "Select Accommodation Aesthetics Bank Deposit BLINKIT Cash Handover Client Refun…" at bounding box center [274, 77] width 75 height 11
type input "Sita"
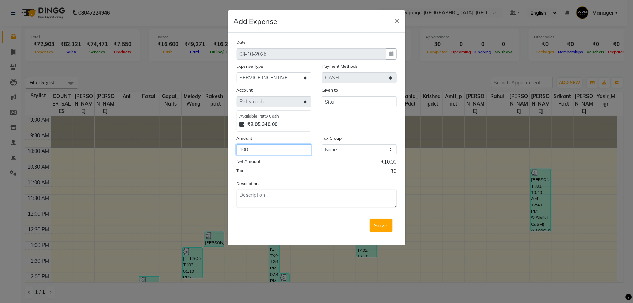
type input "100"
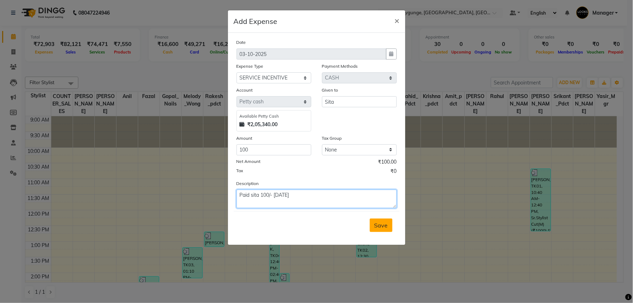
type textarea "Paid sita 100/- 30/09/25"
click at [373, 221] on button "Save" at bounding box center [381, 225] width 23 height 14
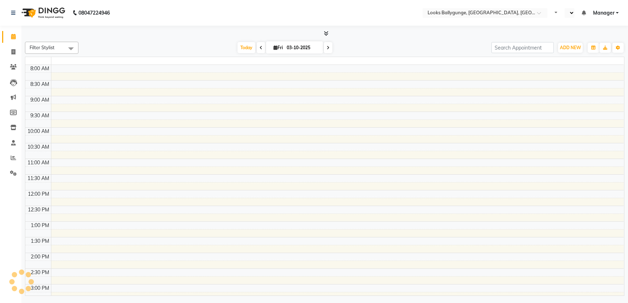
select select "en"
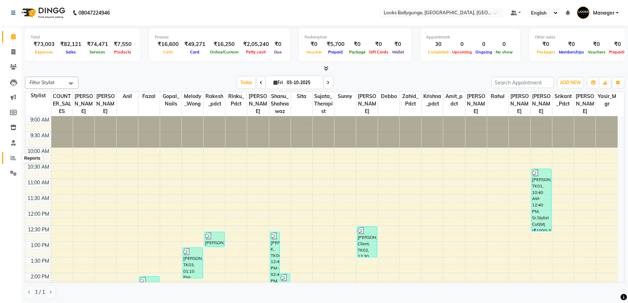
click at [9, 156] on span at bounding box center [13, 158] width 12 height 8
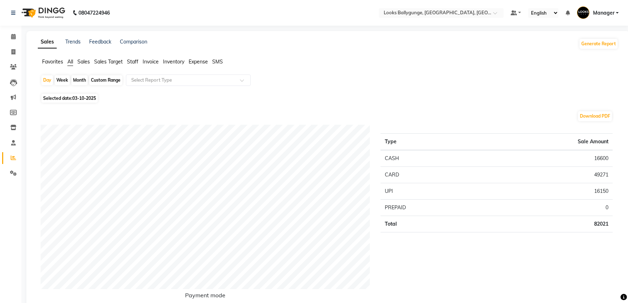
click at [190, 63] on span "Expense" at bounding box center [198, 61] width 19 height 6
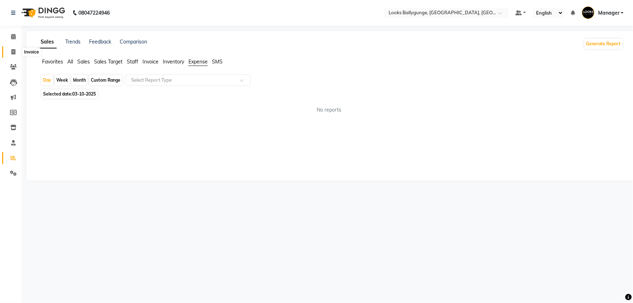
click at [12, 52] on icon at bounding box center [13, 51] width 4 height 5
select select "service"
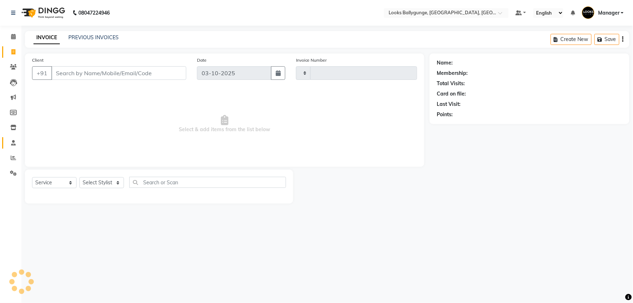
type input "4333"
select select "6477"
click at [11, 158] on icon at bounding box center [13, 157] width 5 height 5
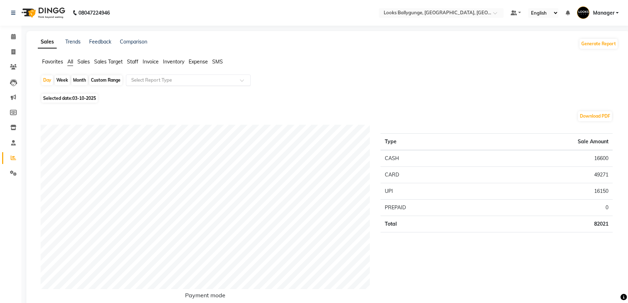
click at [165, 79] on input "text" at bounding box center [181, 80] width 103 height 7
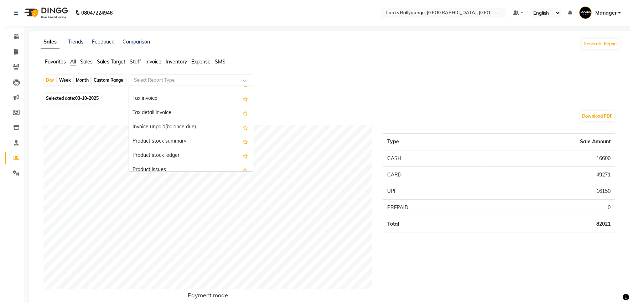
scroll to position [435, 0]
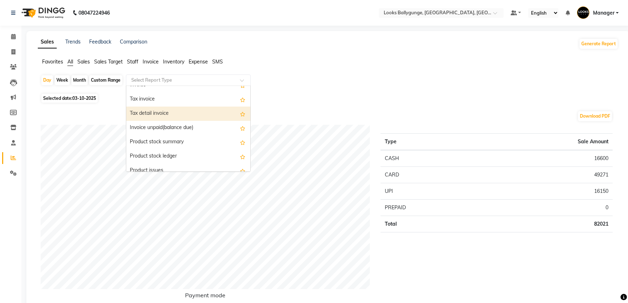
click at [181, 118] on div "Tax detail invoice" at bounding box center [188, 114] width 124 height 14
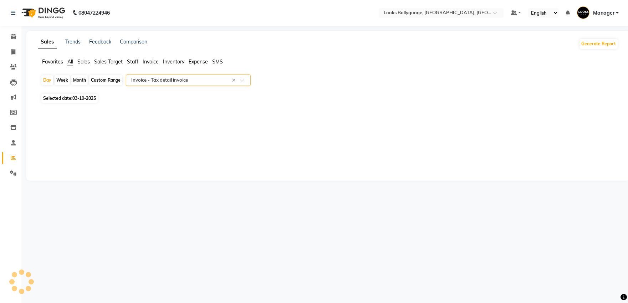
select select "full_report"
select select "pdf"
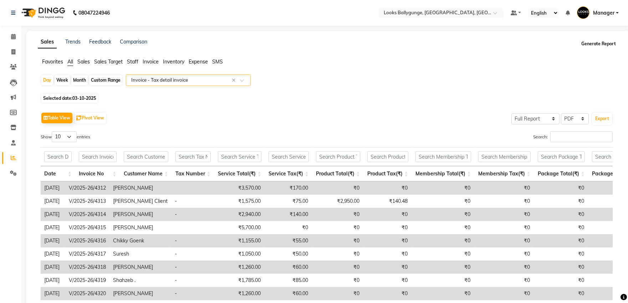
click at [609, 47] on button "Generate Report" at bounding box center [598, 44] width 38 height 10
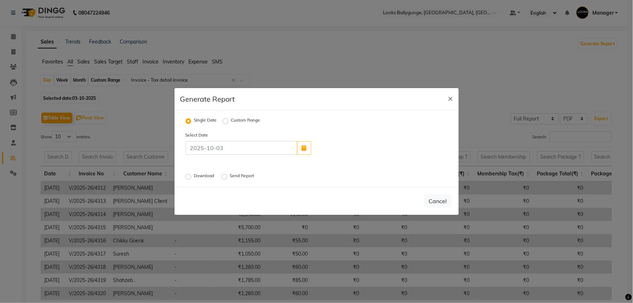
click at [191, 174] on div "Download" at bounding box center [201, 176] width 30 height 9
click at [194, 176] on label "Download" at bounding box center [205, 176] width 22 height 9
click at [190, 176] on input "Download" at bounding box center [189, 176] width 5 height 5
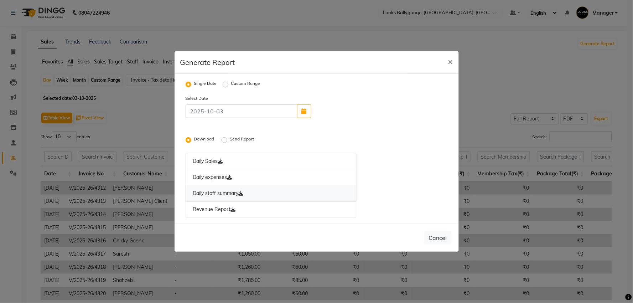
click at [268, 190] on link "Daily staff summary" at bounding box center [271, 193] width 171 height 16
click at [226, 205] on link "Revenue Report" at bounding box center [271, 209] width 171 height 16
click at [449, 61] on span "×" at bounding box center [450, 61] width 5 height 11
radio input "false"
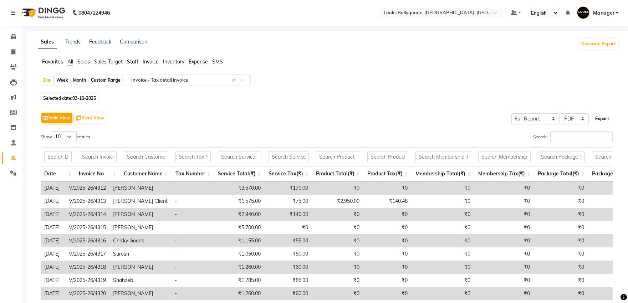
click at [608, 119] on button "Export" at bounding box center [602, 119] width 20 height 12
select select "monospace"
select select "12px"
select select "template_1"
select select "A4"
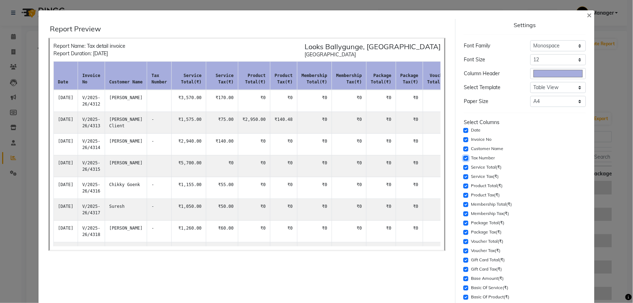
click at [464, 158] on input "checkbox" at bounding box center [466, 158] width 5 height 5
checkbox input "false"
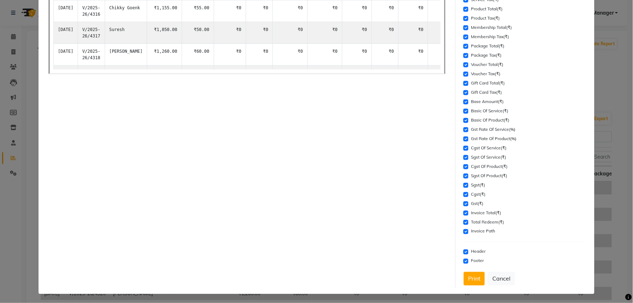
scroll to position [178, 0]
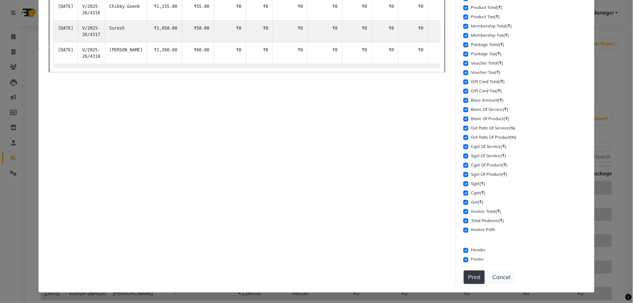
click at [472, 279] on button "Print" at bounding box center [474, 277] width 21 height 14
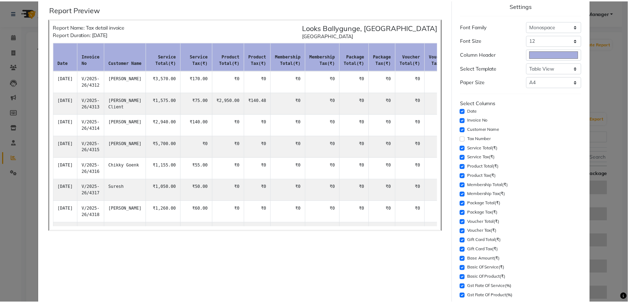
scroll to position [0, 0]
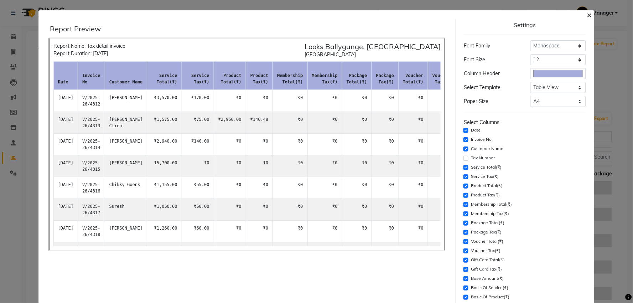
click at [581, 13] on button "×" at bounding box center [589, 15] width 16 height 20
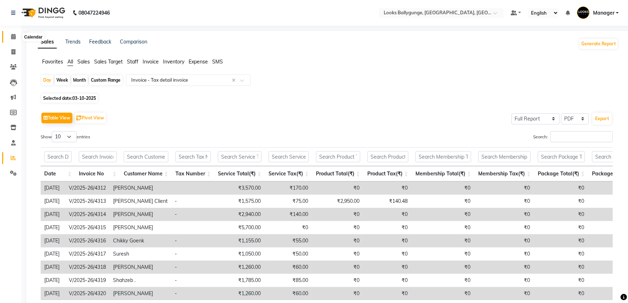
click at [18, 36] on span at bounding box center [13, 37] width 12 height 8
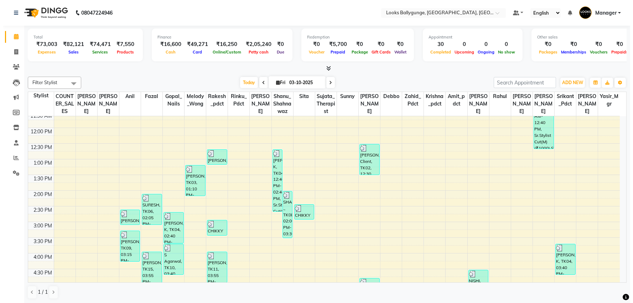
scroll to position [40, 0]
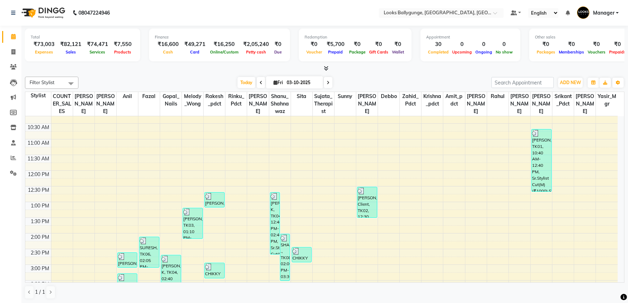
click at [611, 15] on span "Manager" at bounding box center [603, 12] width 21 height 7
click at [597, 48] on link "Sign out" at bounding box center [581, 51] width 65 height 11
